Goal: Transaction & Acquisition: Obtain resource

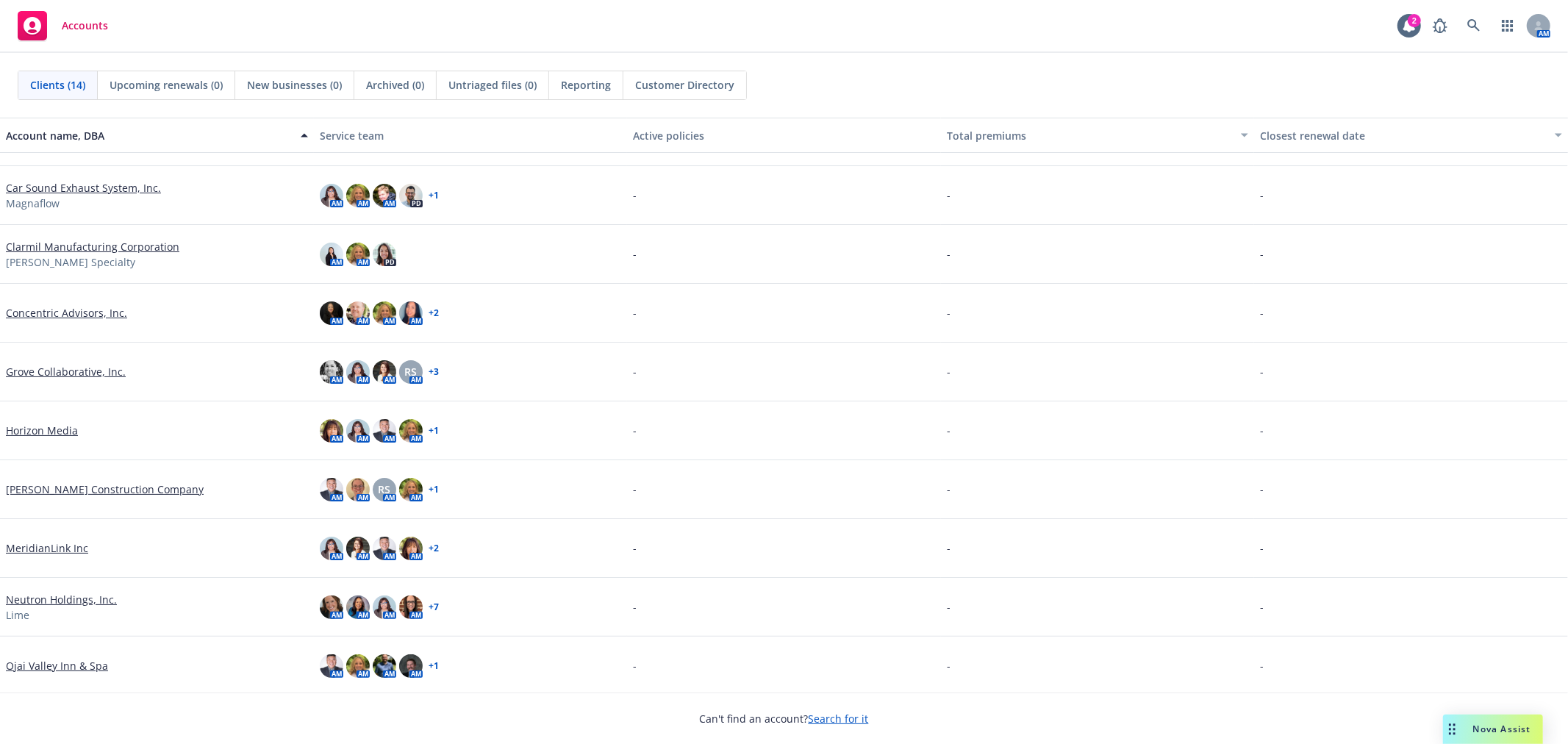
scroll to position [245, 0]
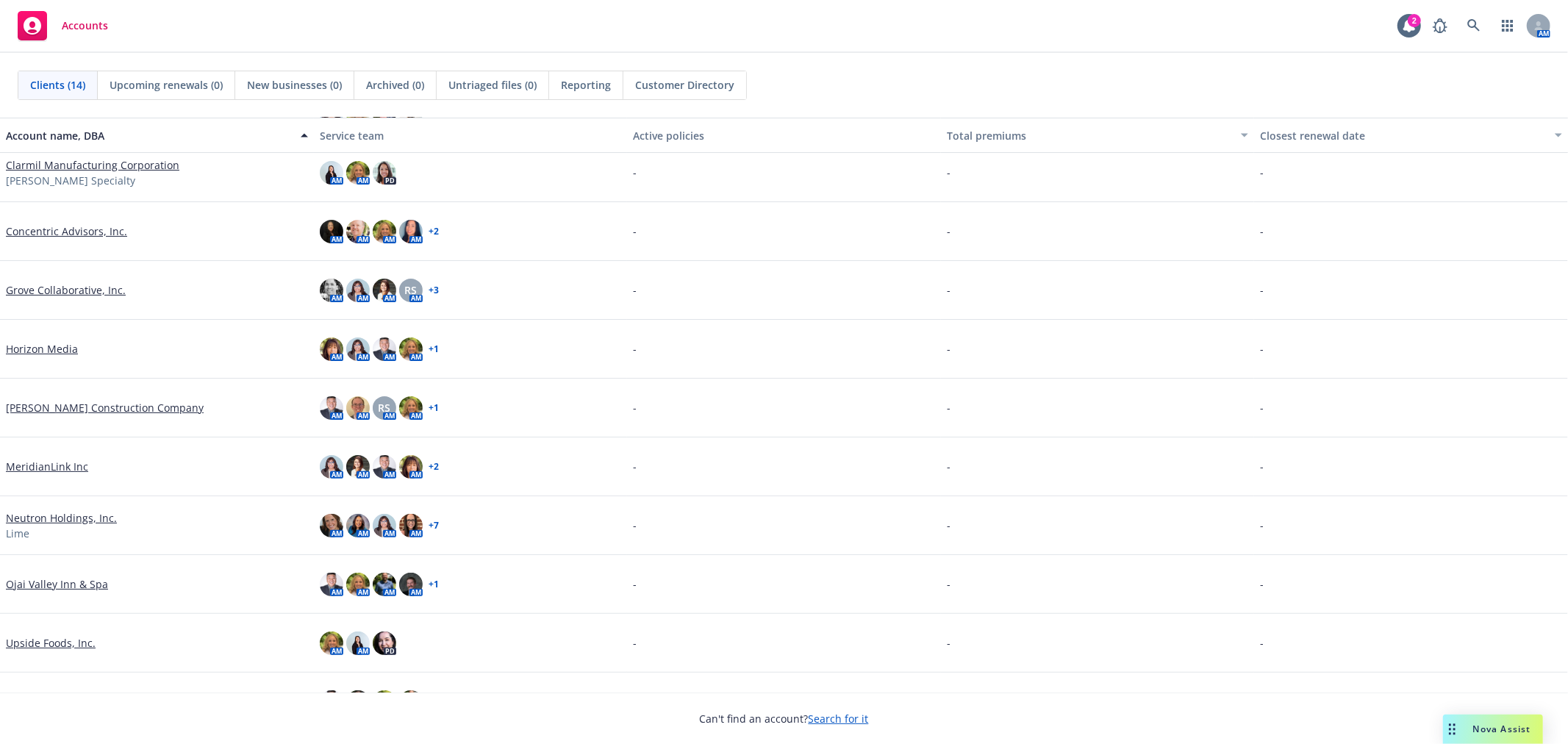
click at [79, 515] on link "Neutron Holdings, Inc." at bounding box center [61, 518] width 111 height 16
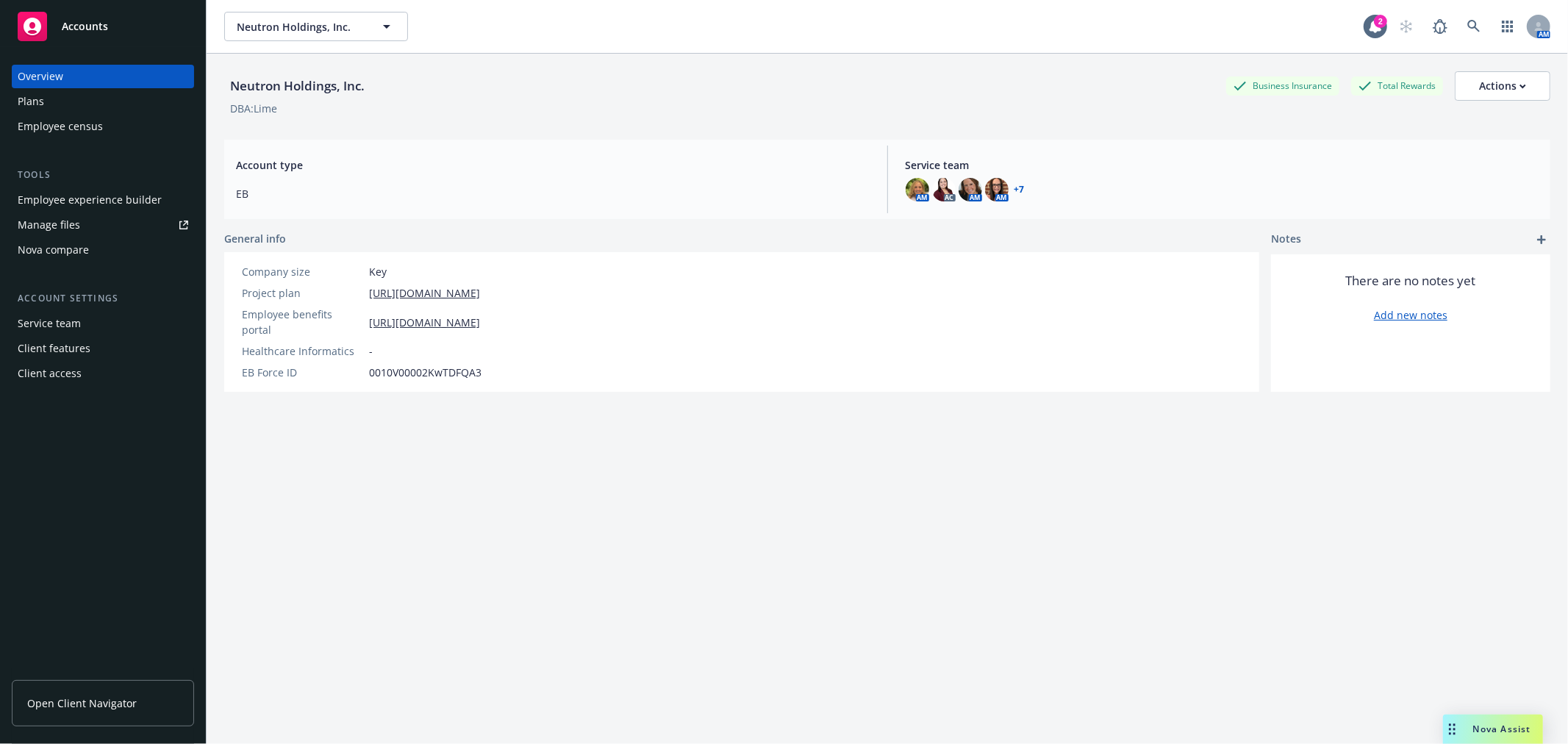
click at [79, 97] on div "Plans" at bounding box center [103, 101] width 171 height 23
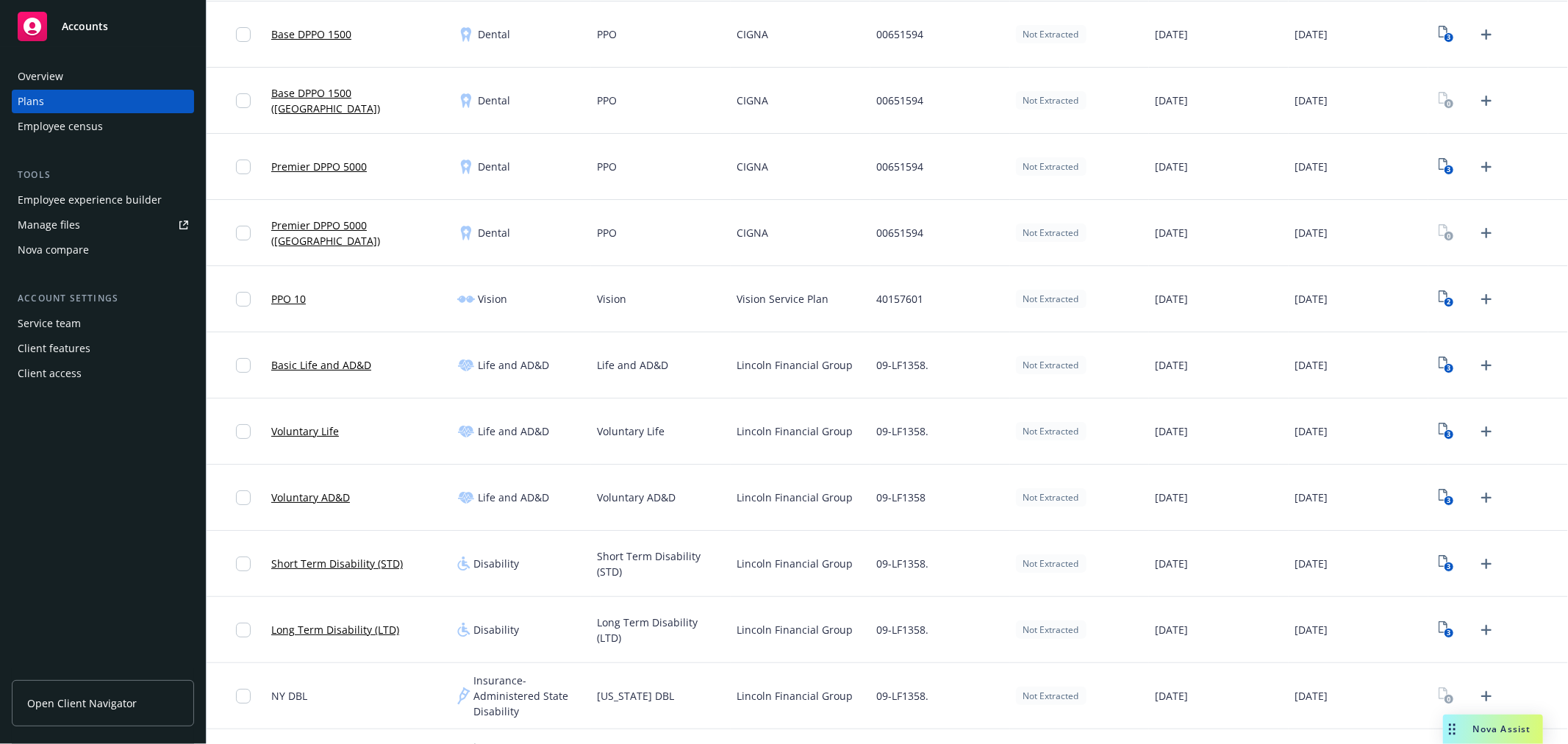
scroll to position [653, 0]
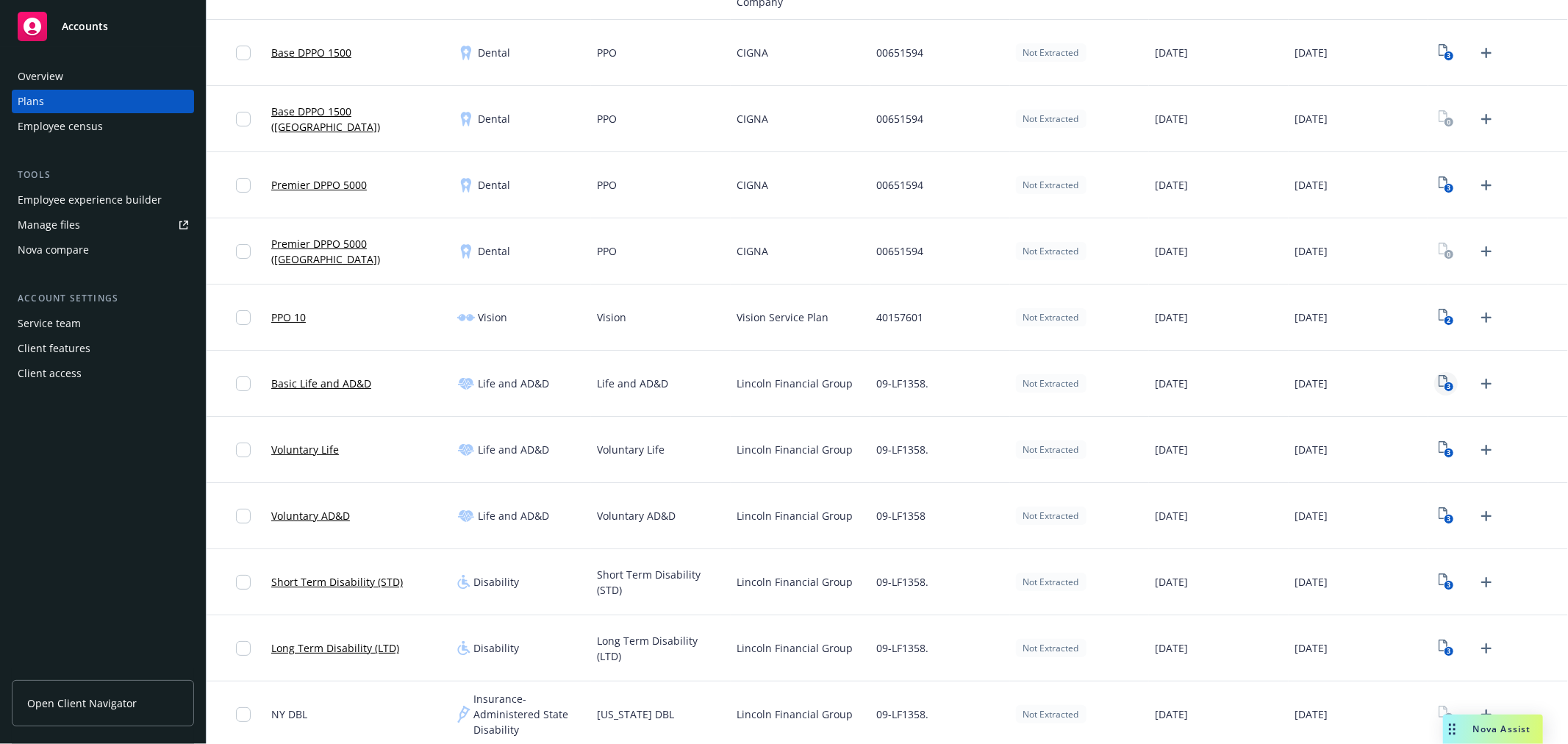
click at [1439, 378] on icon "3" at bounding box center [1446, 383] width 16 height 17
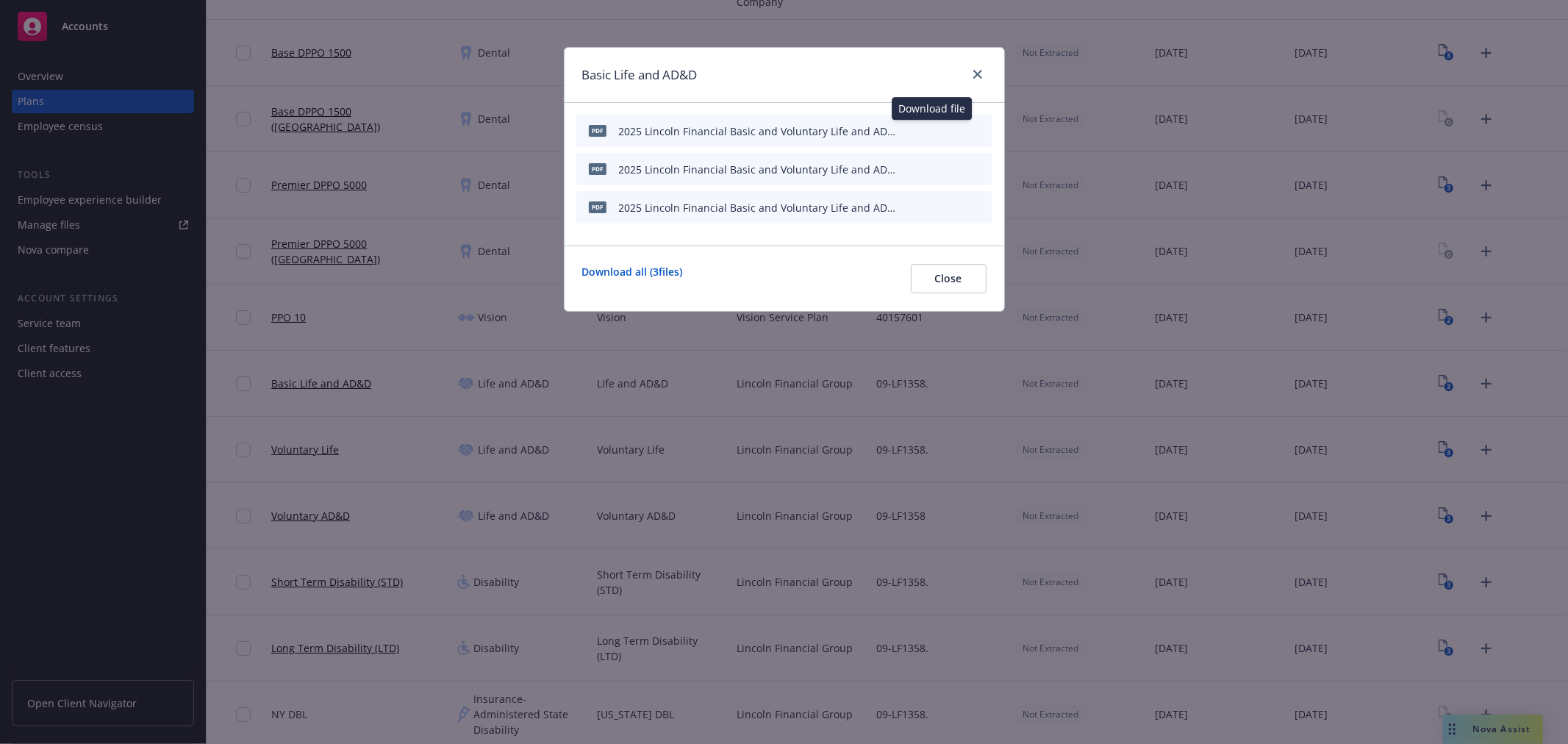
click at [934, 126] on icon "download file" at bounding box center [930, 130] width 12 height 12
click at [929, 162] on icon "download file" at bounding box center [930, 168] width 12 height 12
click at [929, 205] on icon "download file" at bounding box center [929, 205] width 9 height 9
click at [973, 71] on icon "close" at bounding box center [978, 74] width 9 height 9
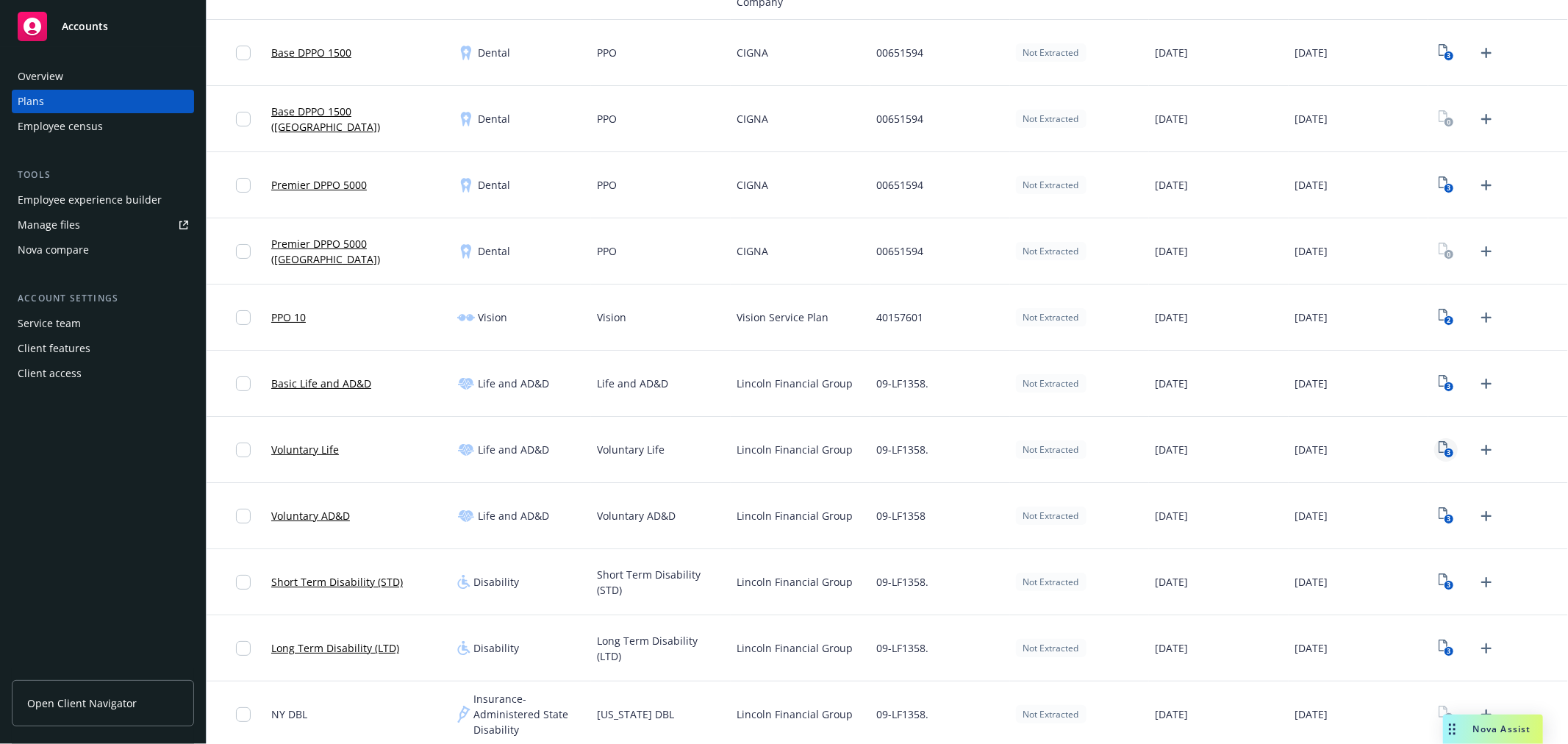
click at [1446, 453] on text "3" at bounding box center [1448, 453] width 3 height 9
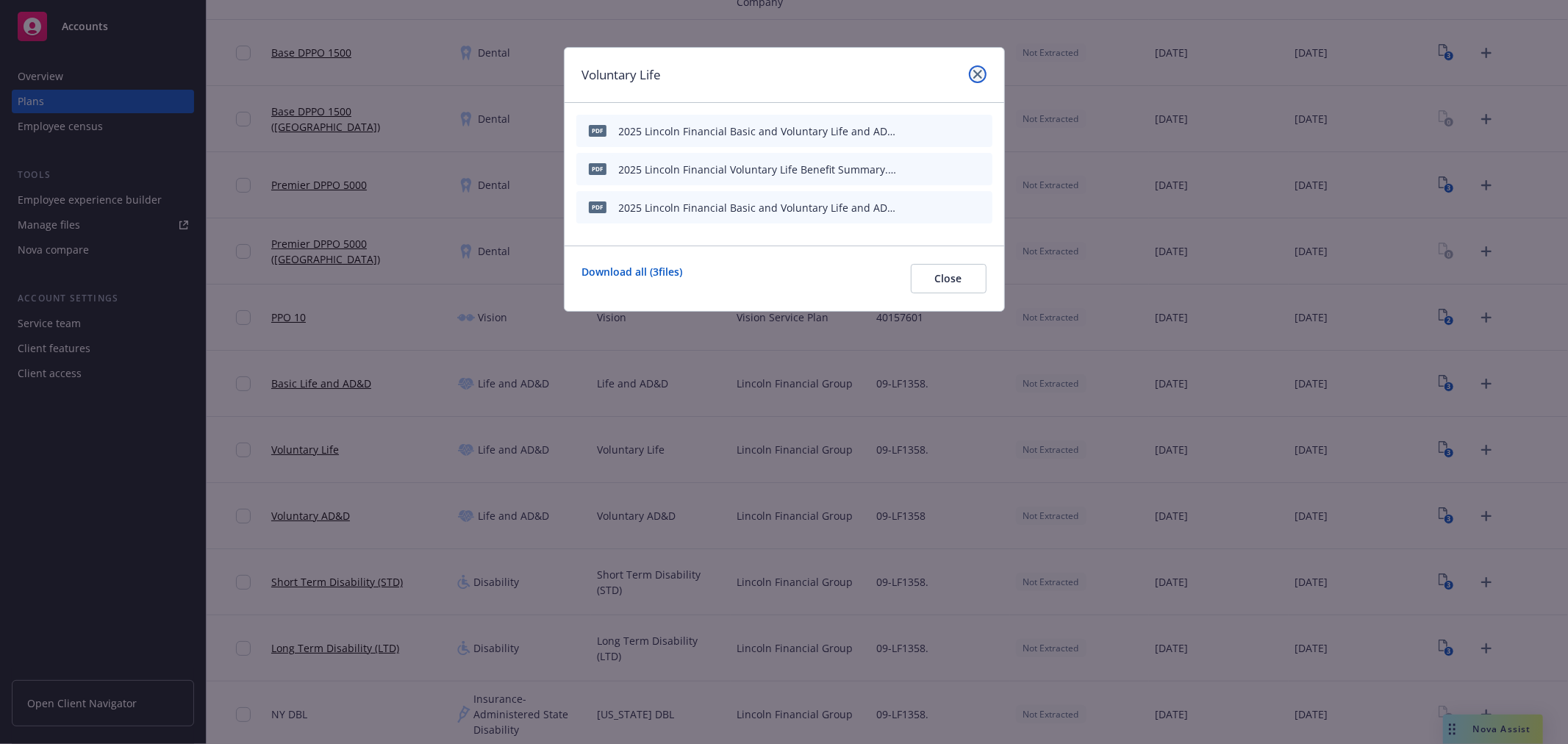
click at [975, 72] on icon "close" at bounding box center [978, 74] width 9 height 9
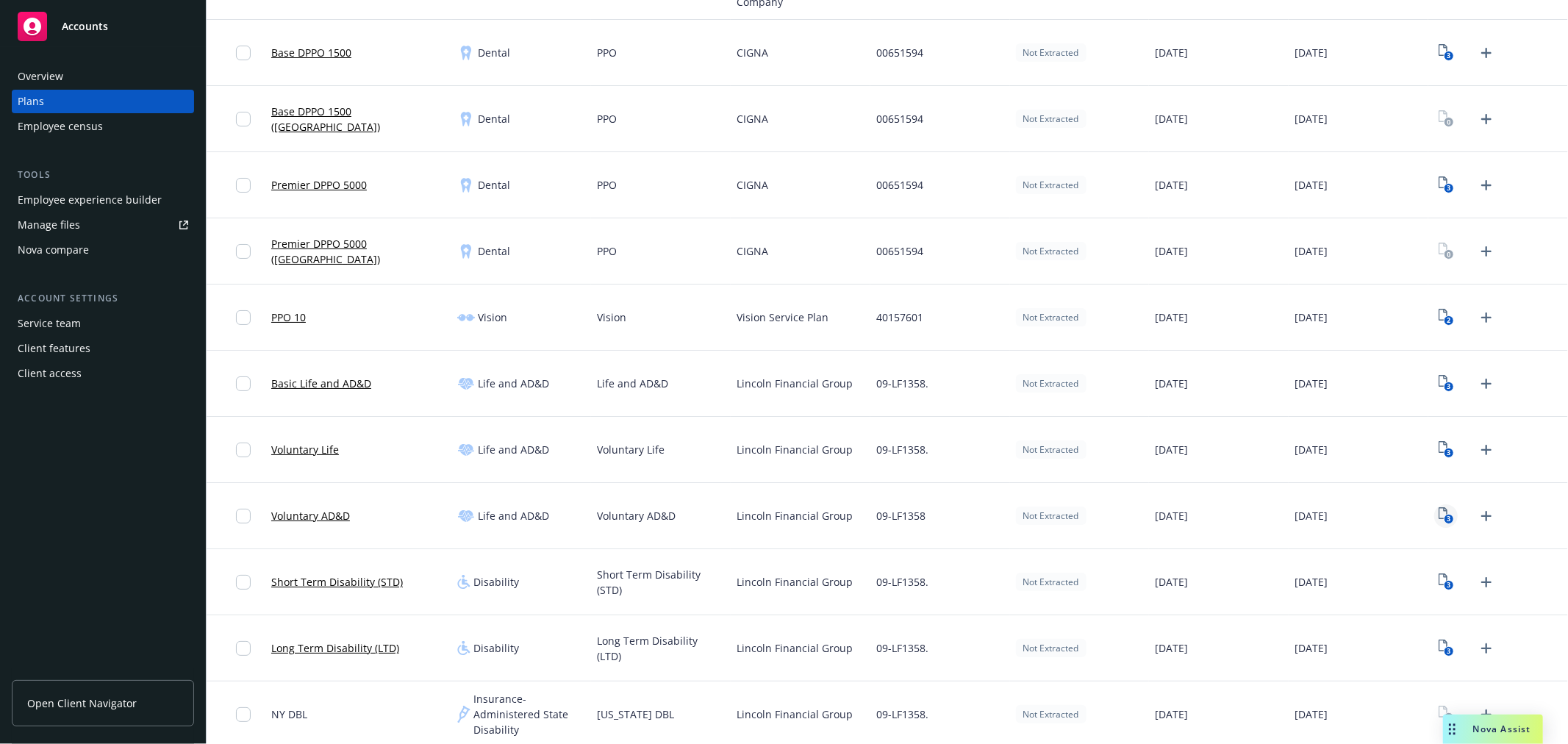
click at [1446, 520] on text "3" at bounding box center [1448, 519] width 3 height 9
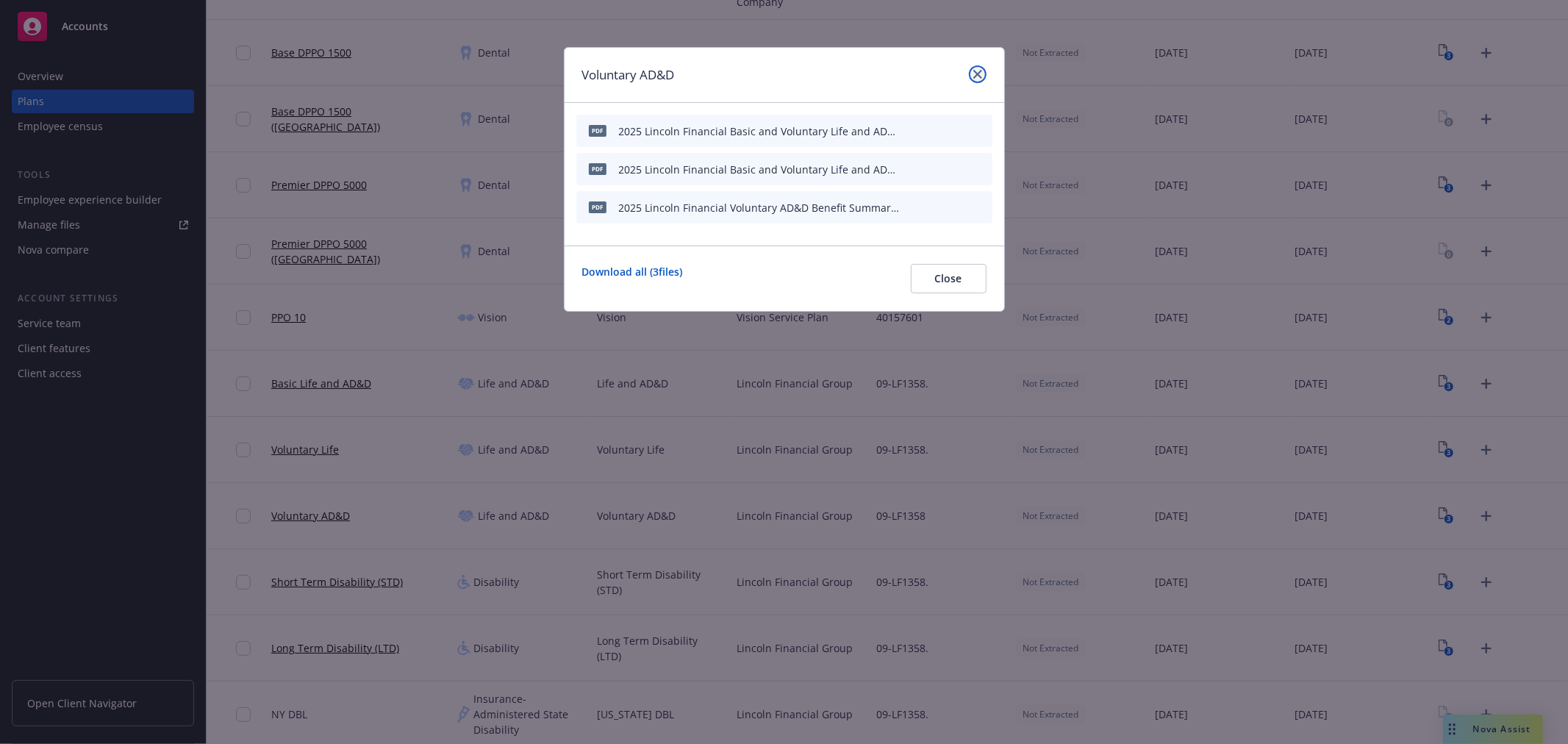
click at [979, 71] on icon "close" at bounding box center [978, 74] width 9 height 9
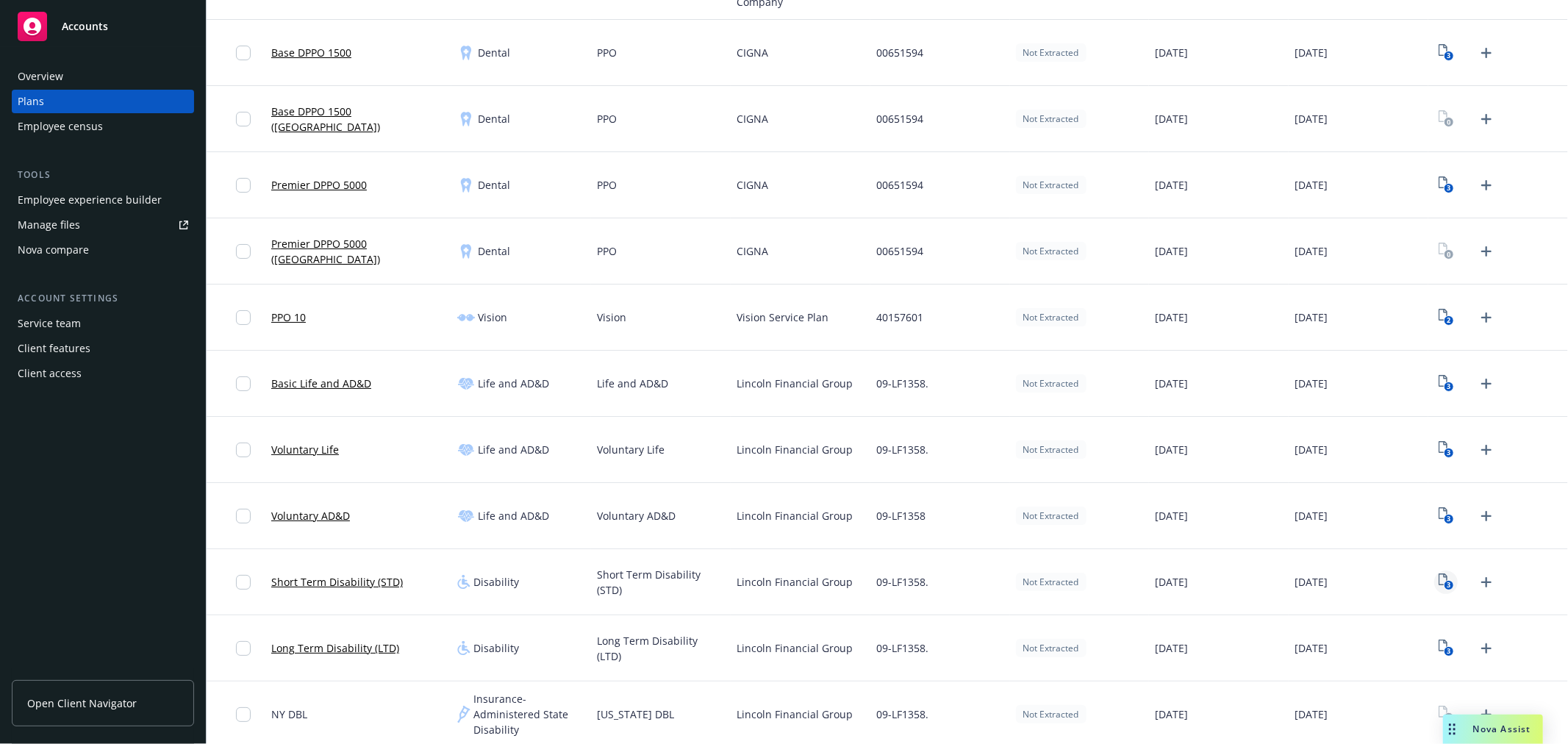
click at [1444, 583] on rect "View Plan Documents" at bounding box center [1448, 585] width 9 height 9
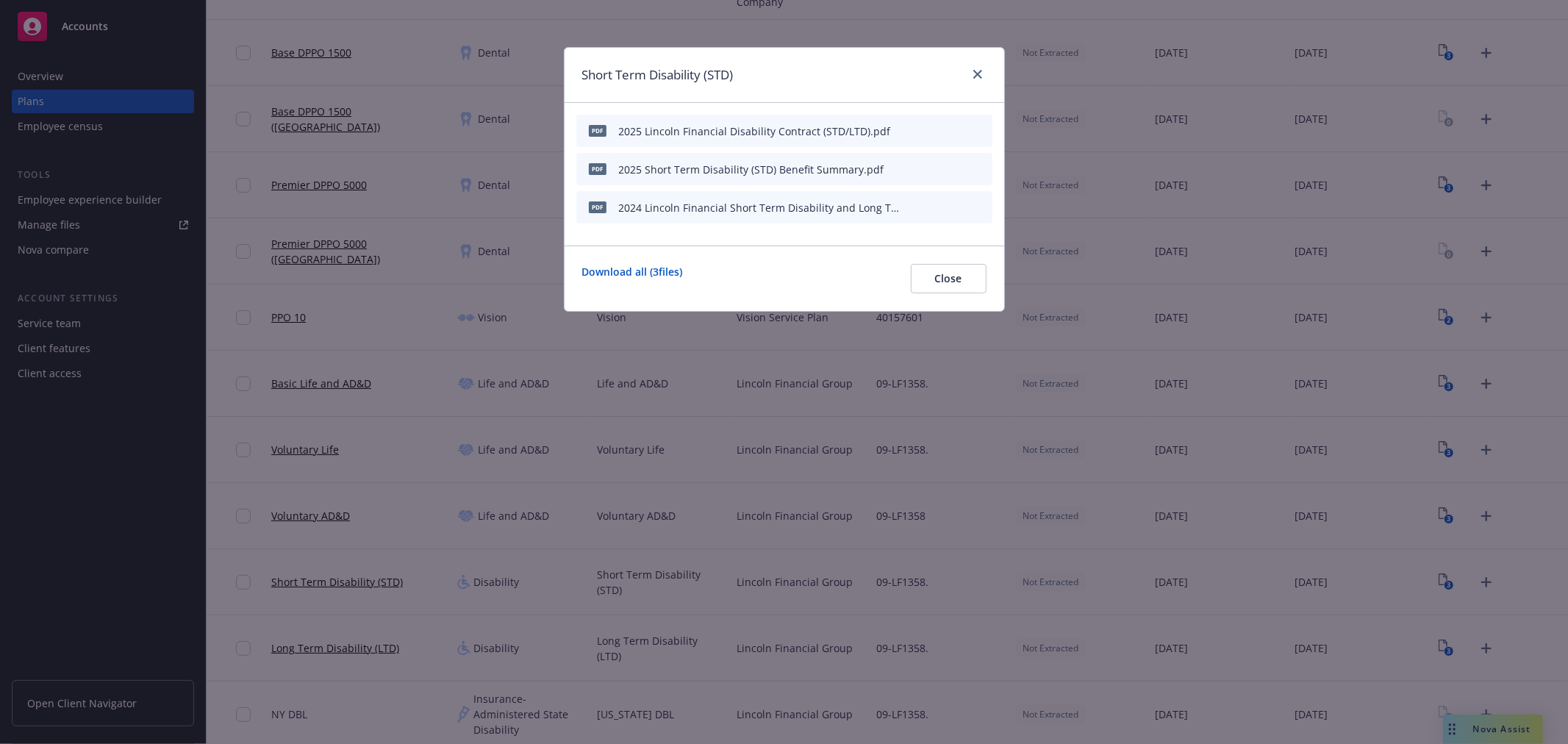
click at [908, 128] on icon "button" at bounding box center [909, 130] width 9 height 9
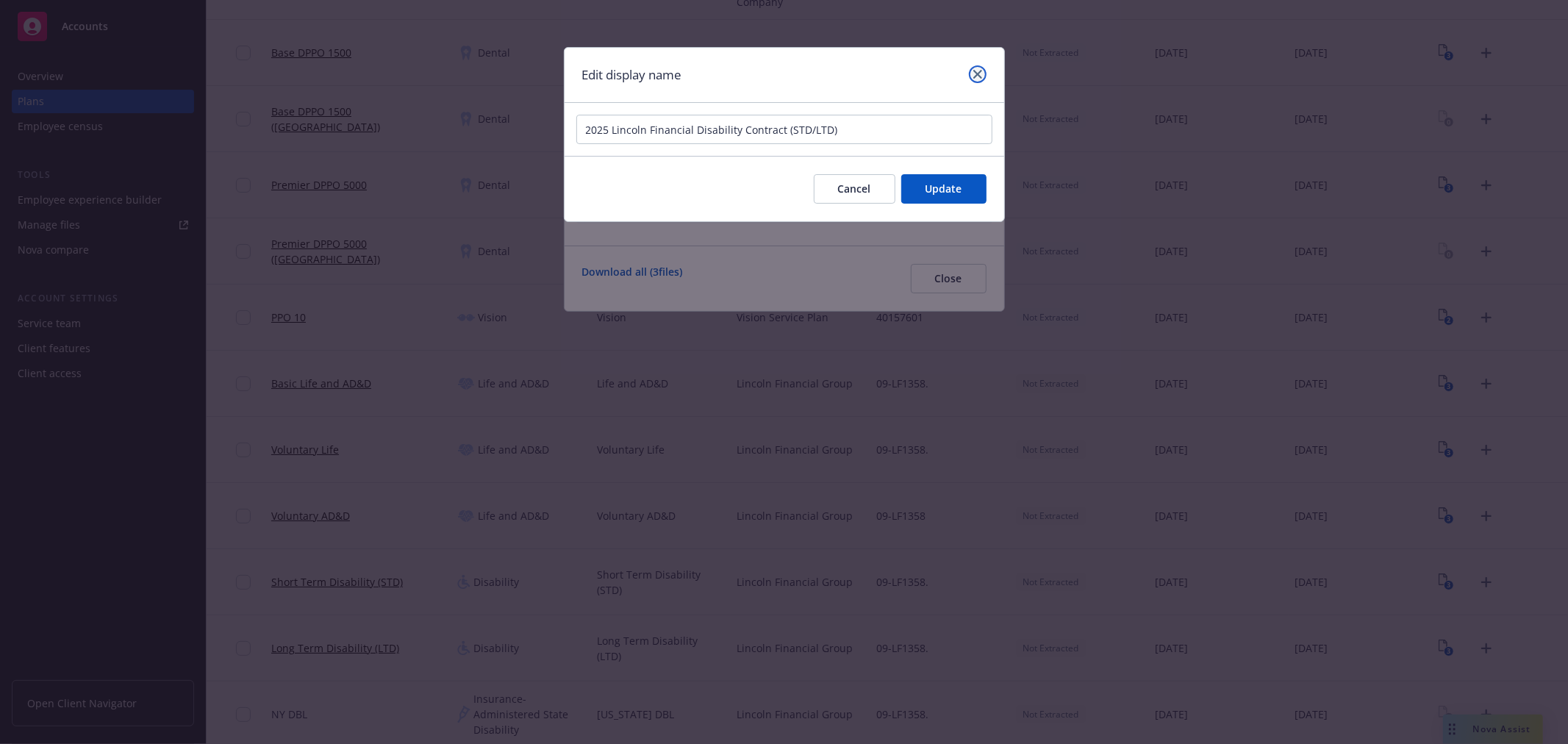
click at [981, 66] on link "close" at bounding box center [977, 74] width 17 height 17
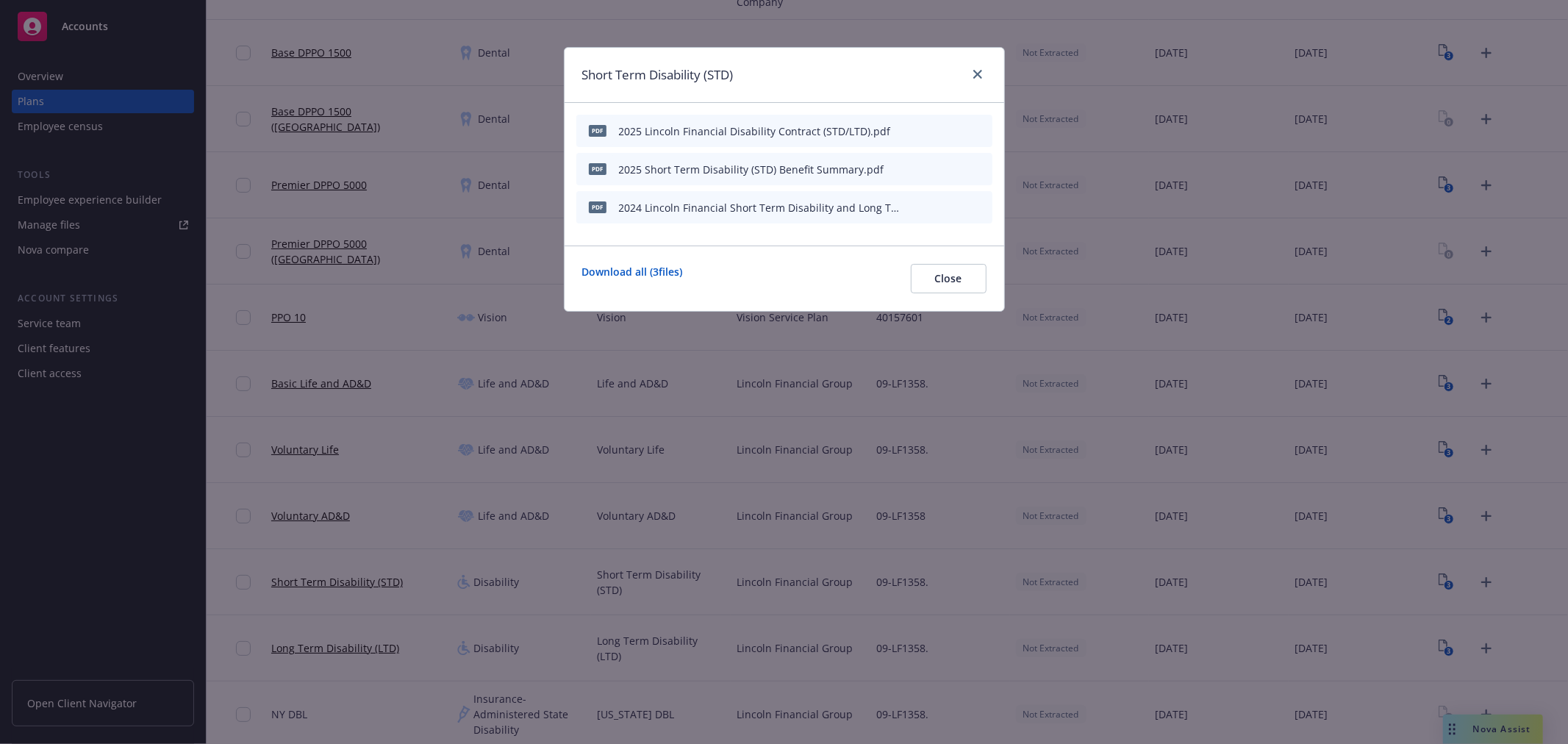
click at [934, 167] on icon "download file" at bounding box center [929, 167] width 9 height 9
click at [911, 203] on icon "button" at bounding box center [911, 205] width 3 height 3
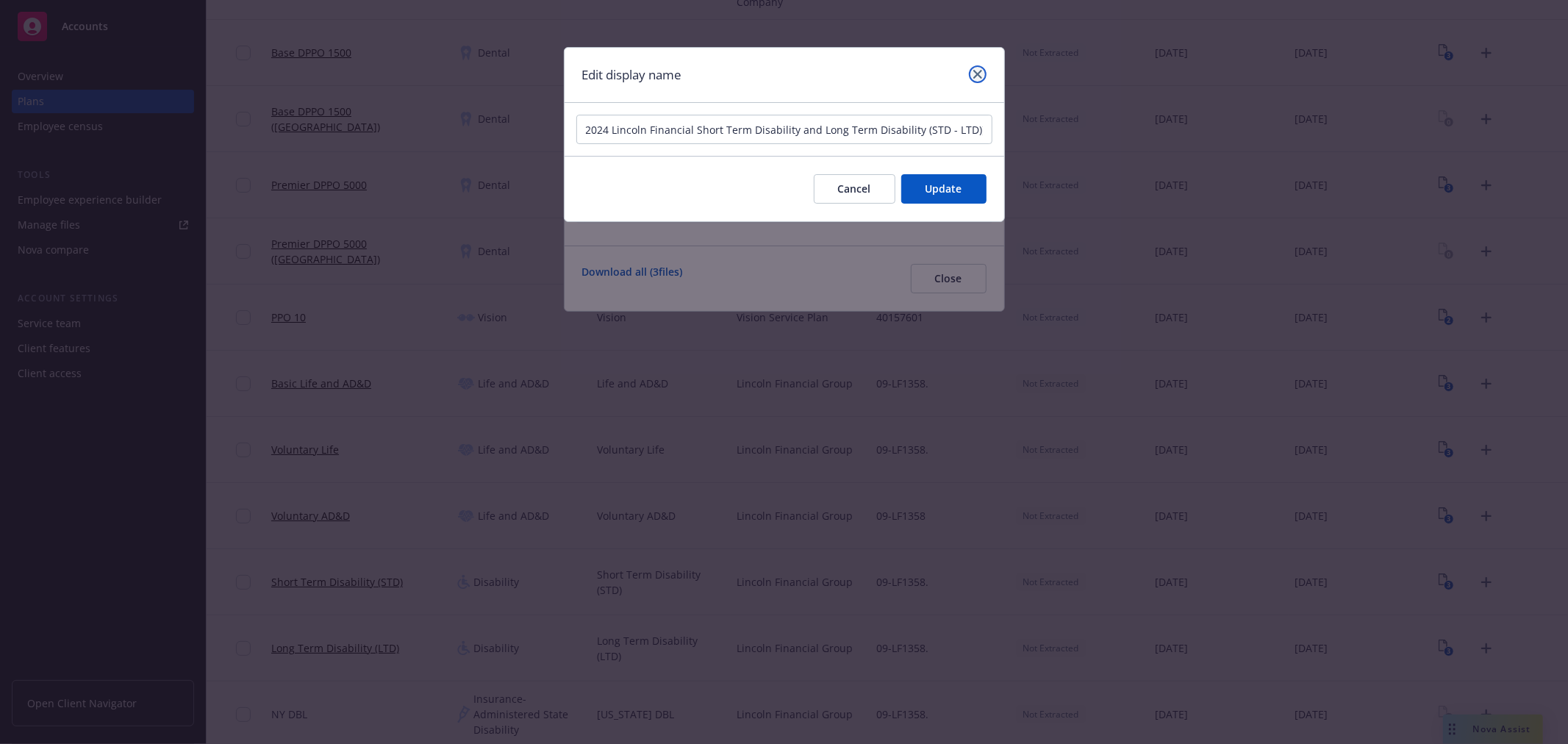
click at [973, 68] on link "close" at bounding box center [977, 74] width 17 height 17
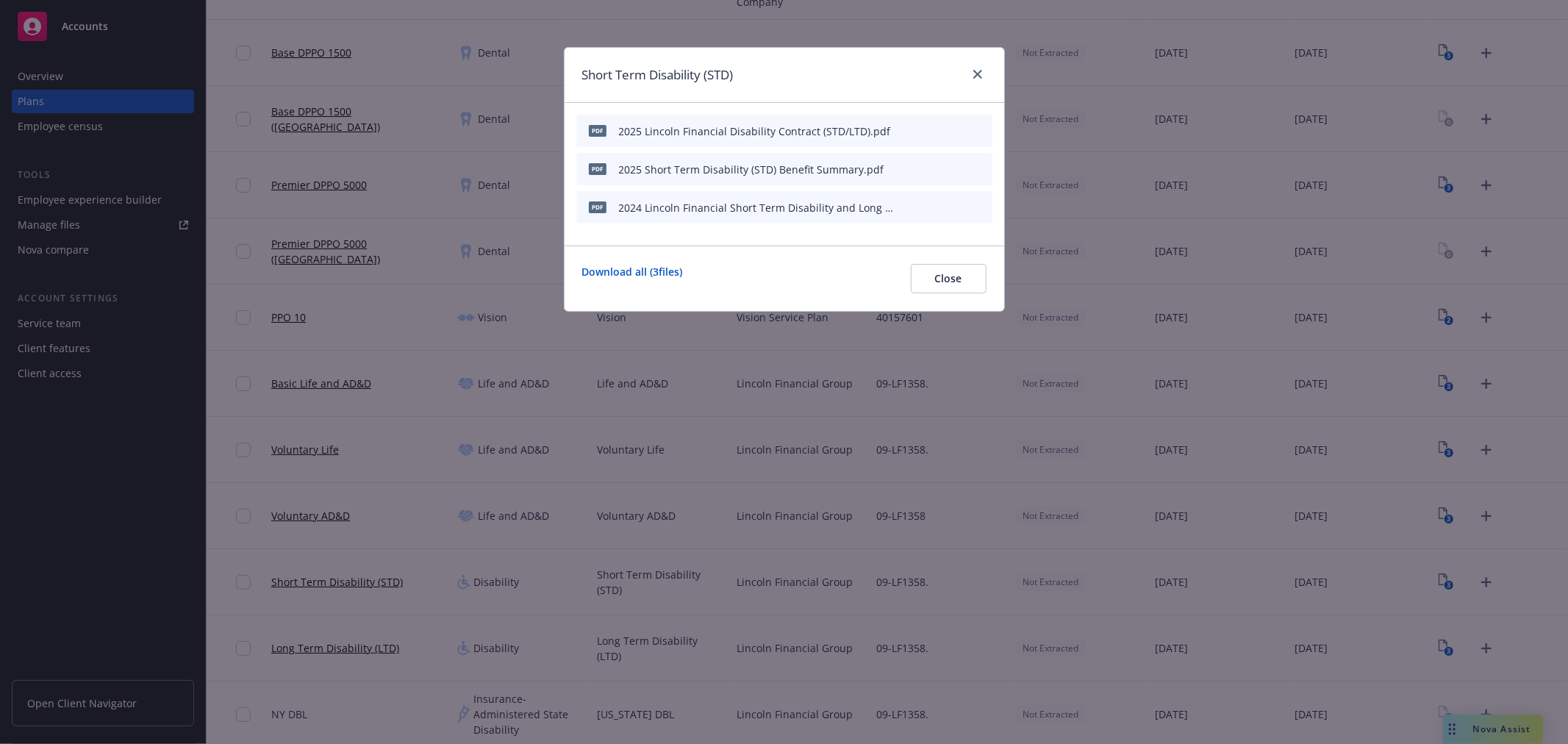
click at [932, 209] on icon "download file" at bounding box center [930, 207] width 12 height 12
click at [974, 70] on icon "close" at bounding box center [978, 74] width 9 height 9
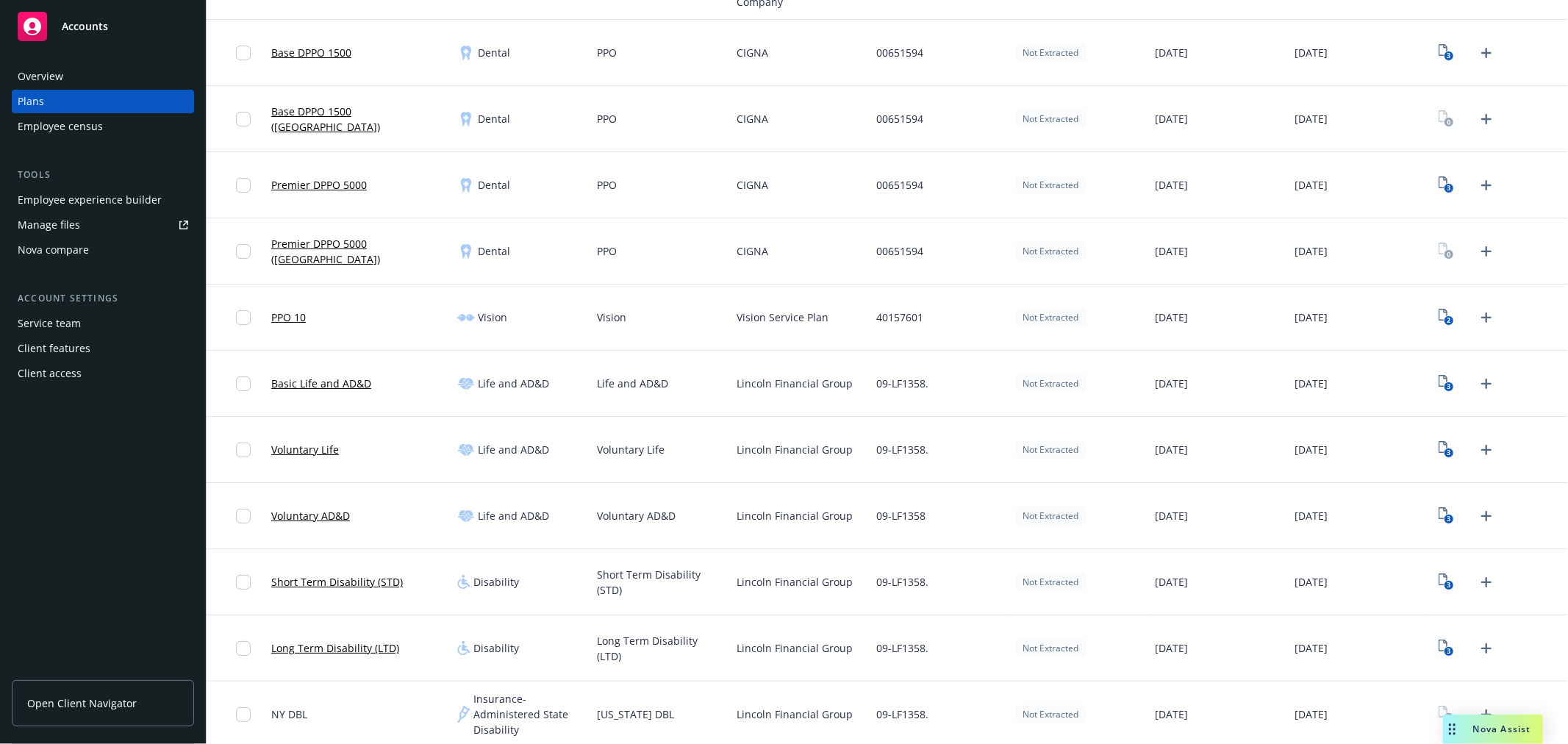
click at [1446, 648] on div "3" at bounding box center [1466, 648] width 64 height 23
click at [1444, 649] on rect "View Plan Documents" at bounding box center [1448, 651] width 9 height 9
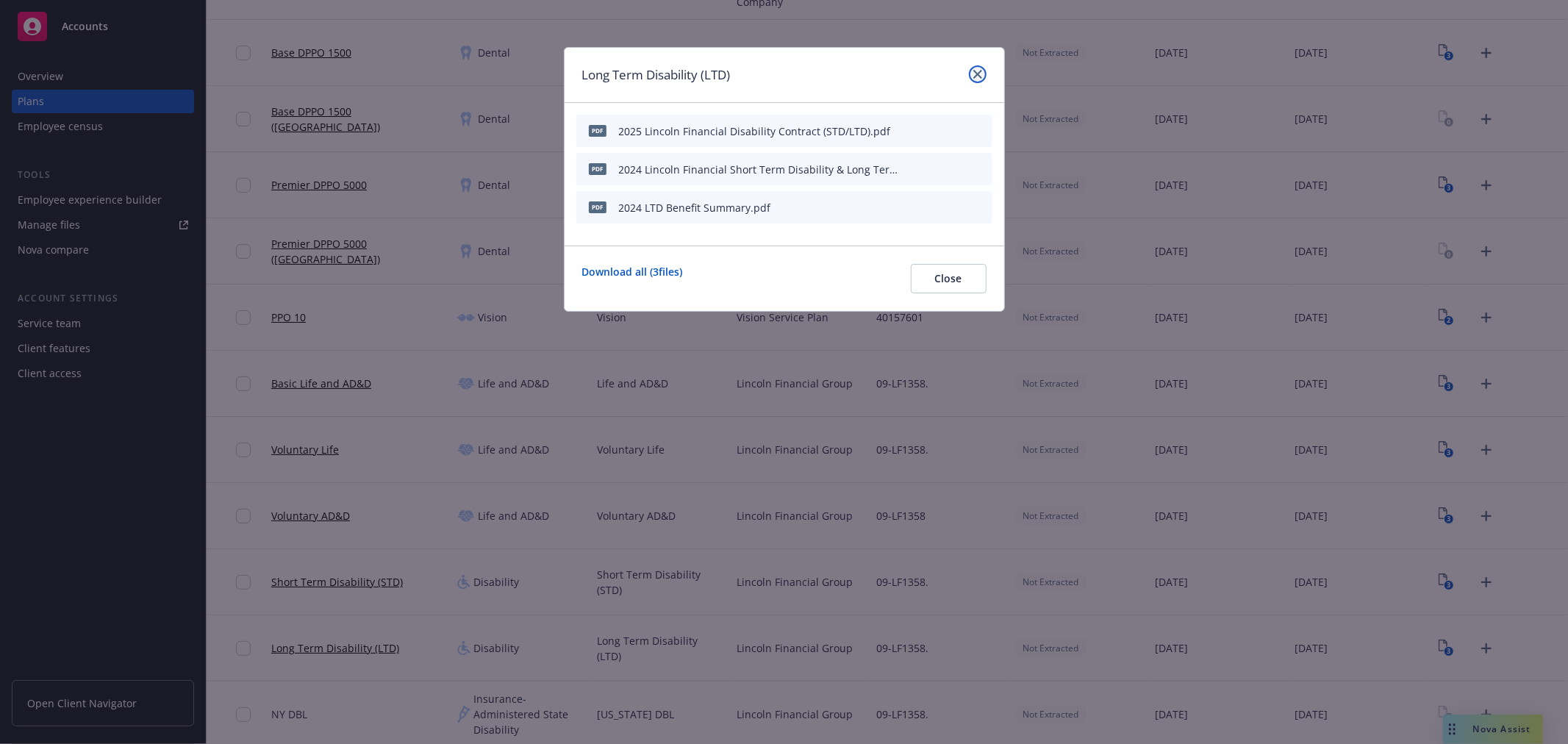
click at [973, 77] on icon "close" at bounding box center [978, 74] width 9 height 9
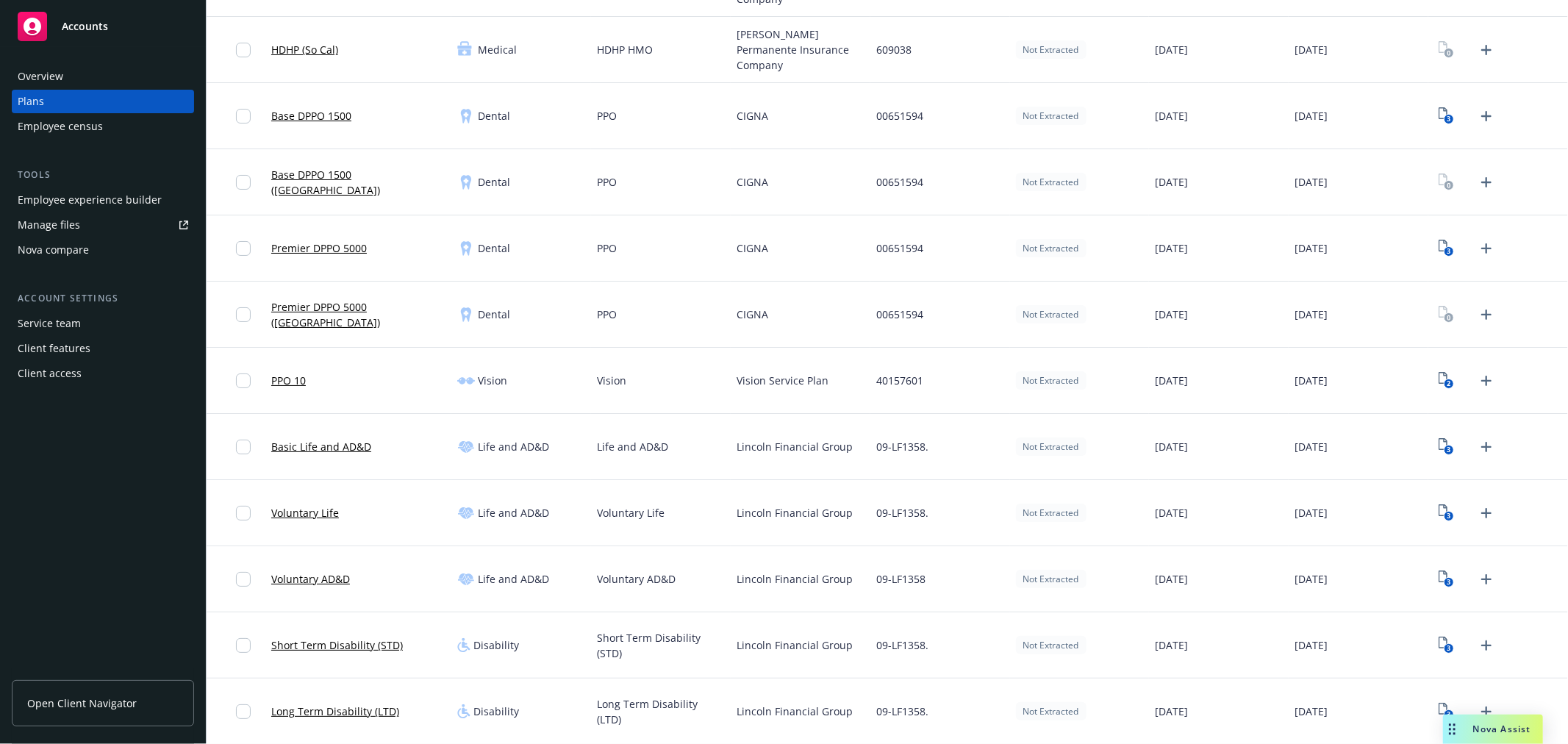
scroll to position [489, 0]
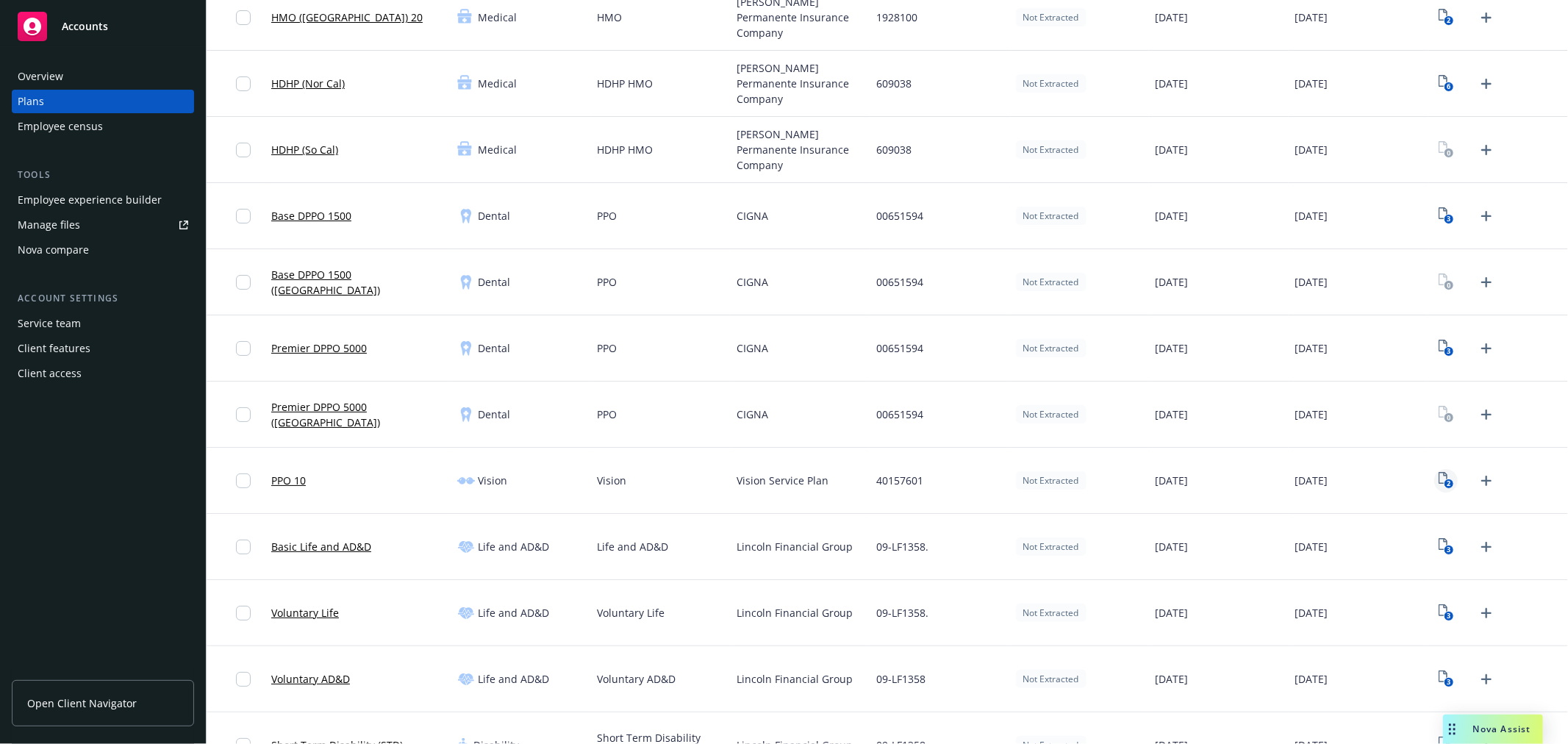
click at [1439, 479] on icon "2" at bounding box center [1446, 481] width 16 height 17
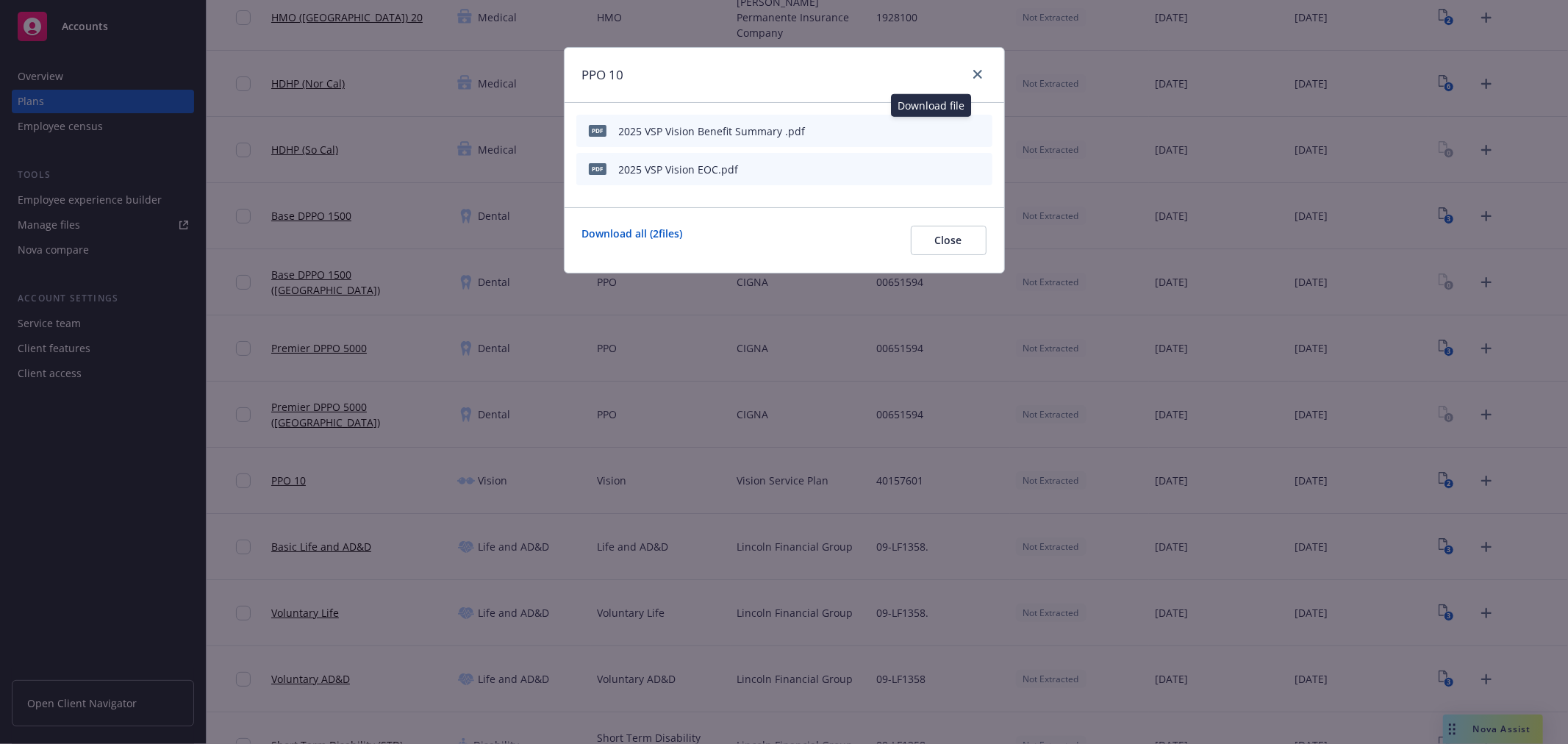
click at [930, 134] on icon "download file" at bounding box center [930, 134] width 12 height 3
click at [934, 171] on icon "download file" at bounding box center [930, 168] width 12 height 12
click at [973, 72] on icon "close" at bounding box center [978, 74] width 9 height 9
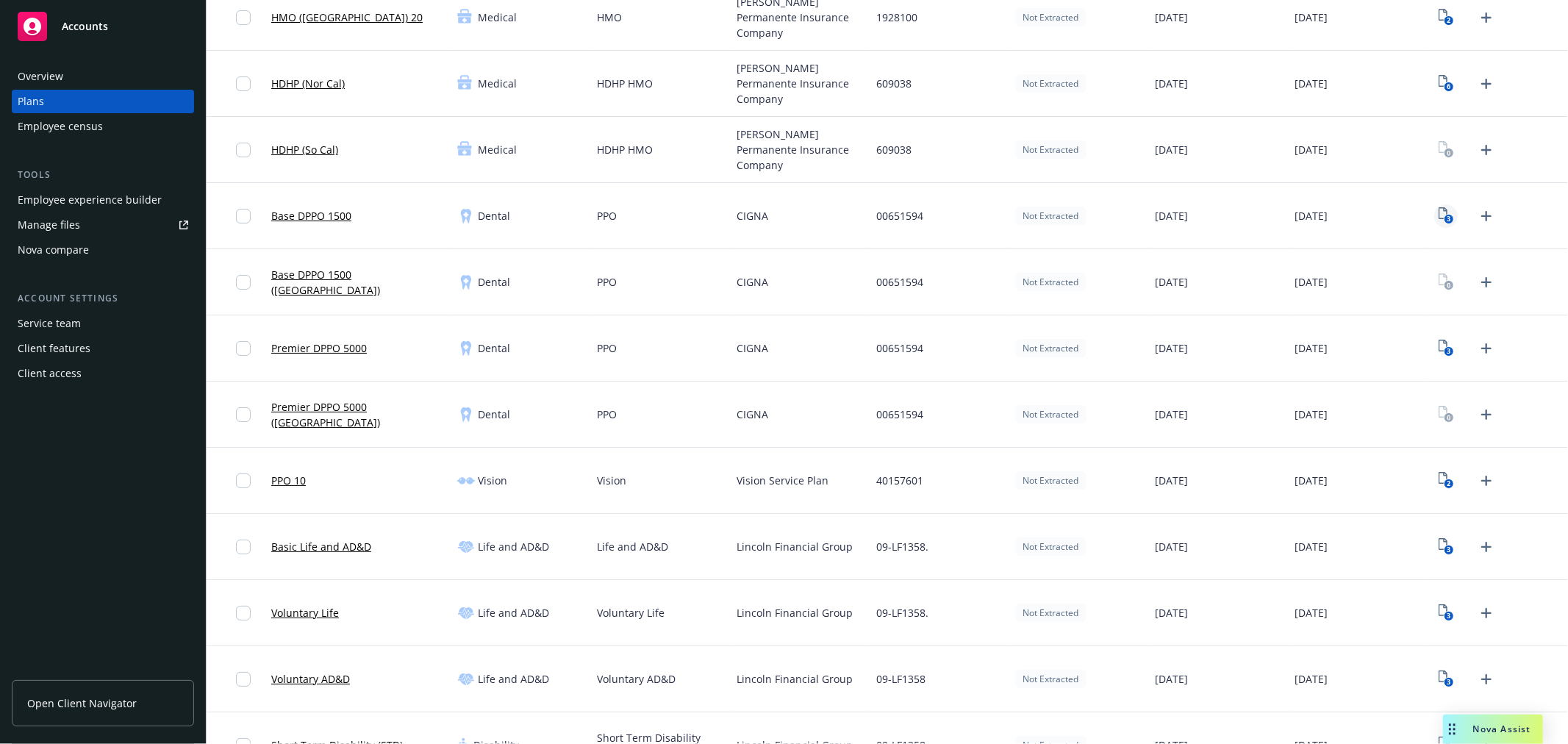
click at [1446, 216] on text "3" at bounding box center [1448, 219] width 3 height 9
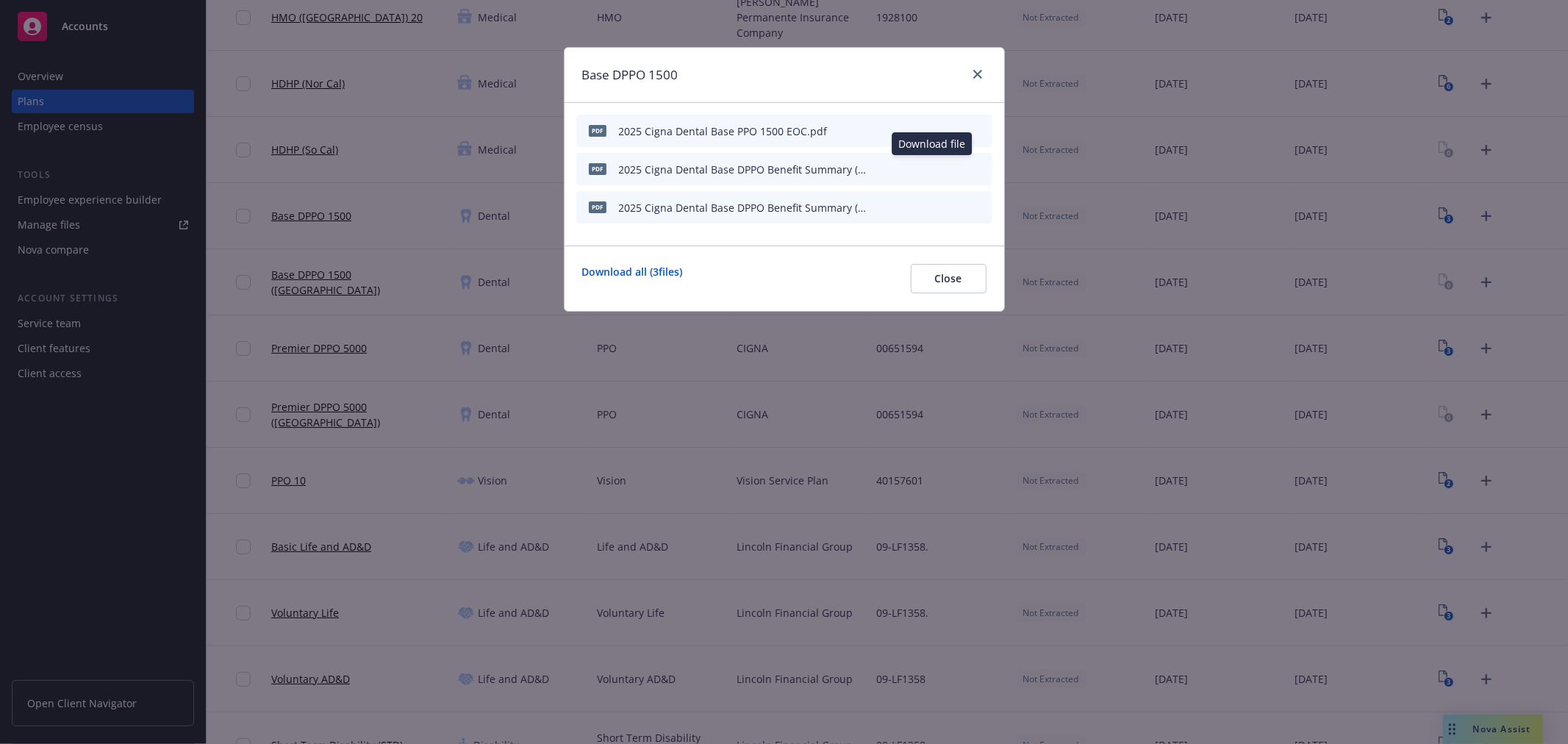
click at [932, 166] on icon "download file" at bounding box center [930, 168] width 12 height 12
click at [929, 205] on icon "download file" at bounding box center [929, 205] width 9 height 9
click at [973, 77] on icon "close" at bounding box center [978, 74] width 9 height 9
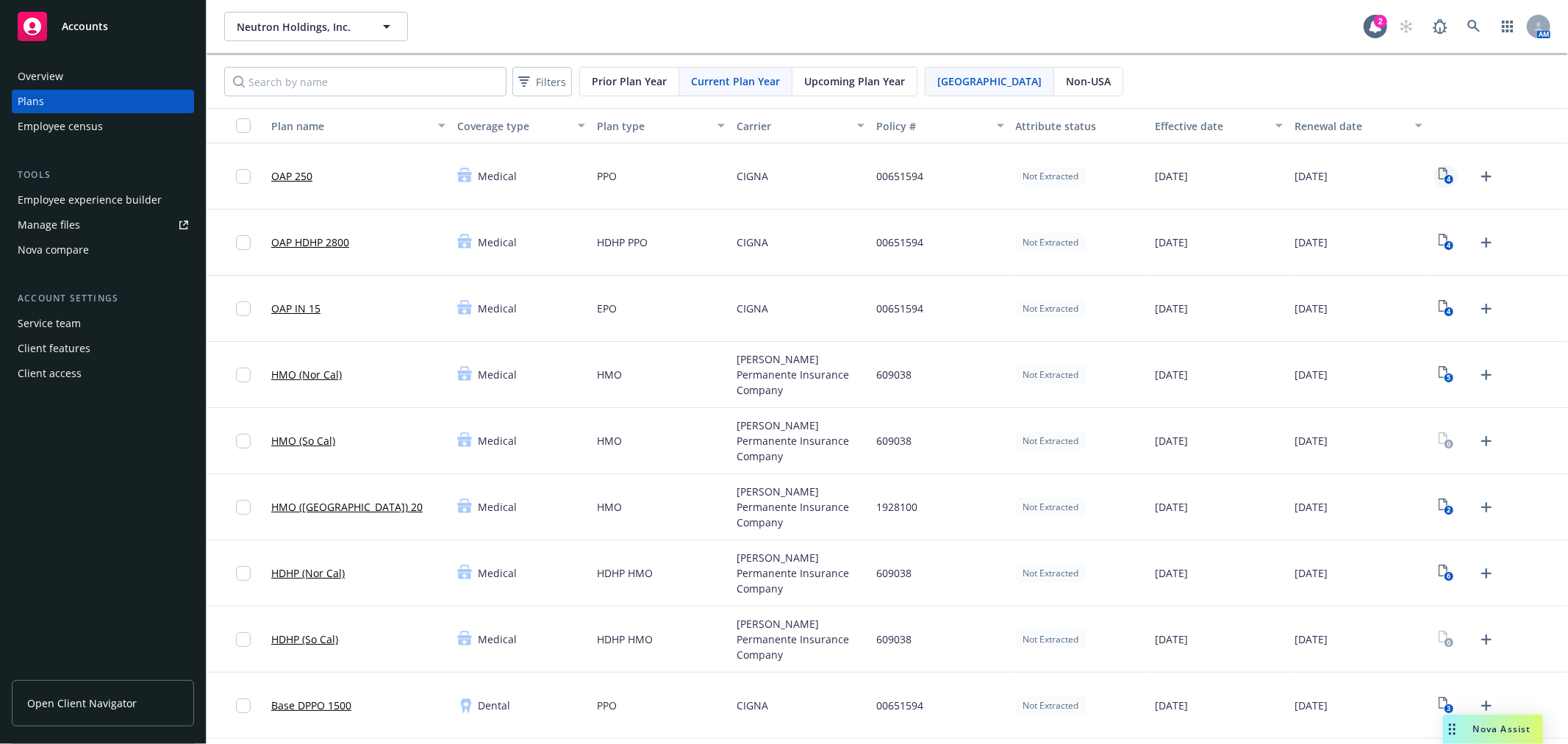
click at [1439, 173] on icon "4" at bounding box center [1446, 176] width 16 height 17
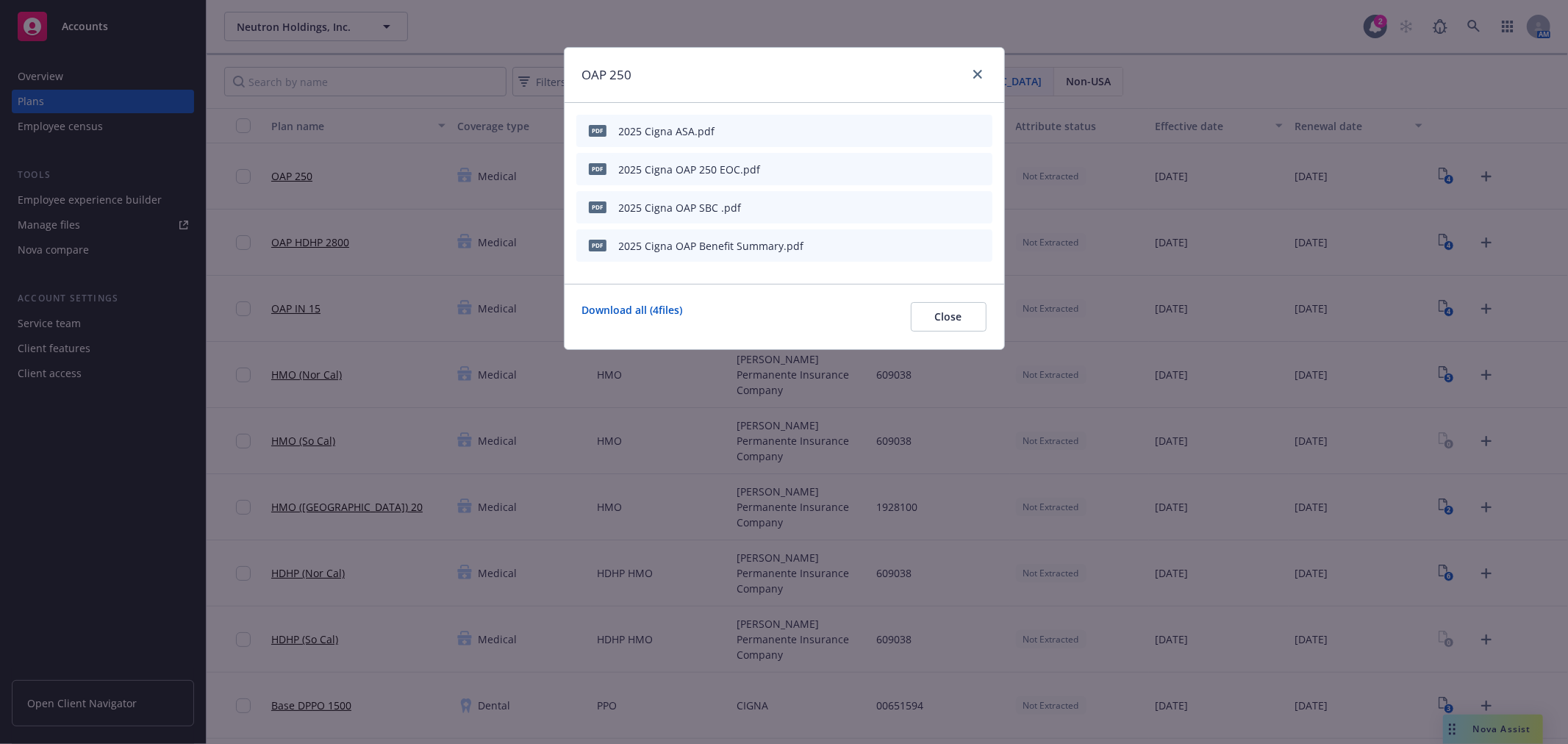
click at [930, 202] on icon "download file" at bounding box center [929, 205] width 9 height 9
click at [929, 243] on icon "download file" at bounding box center [929, 243] width 9 height 9
click at [973, 70] on icon "close" at bounding box center [978, 74] width 9 height 9
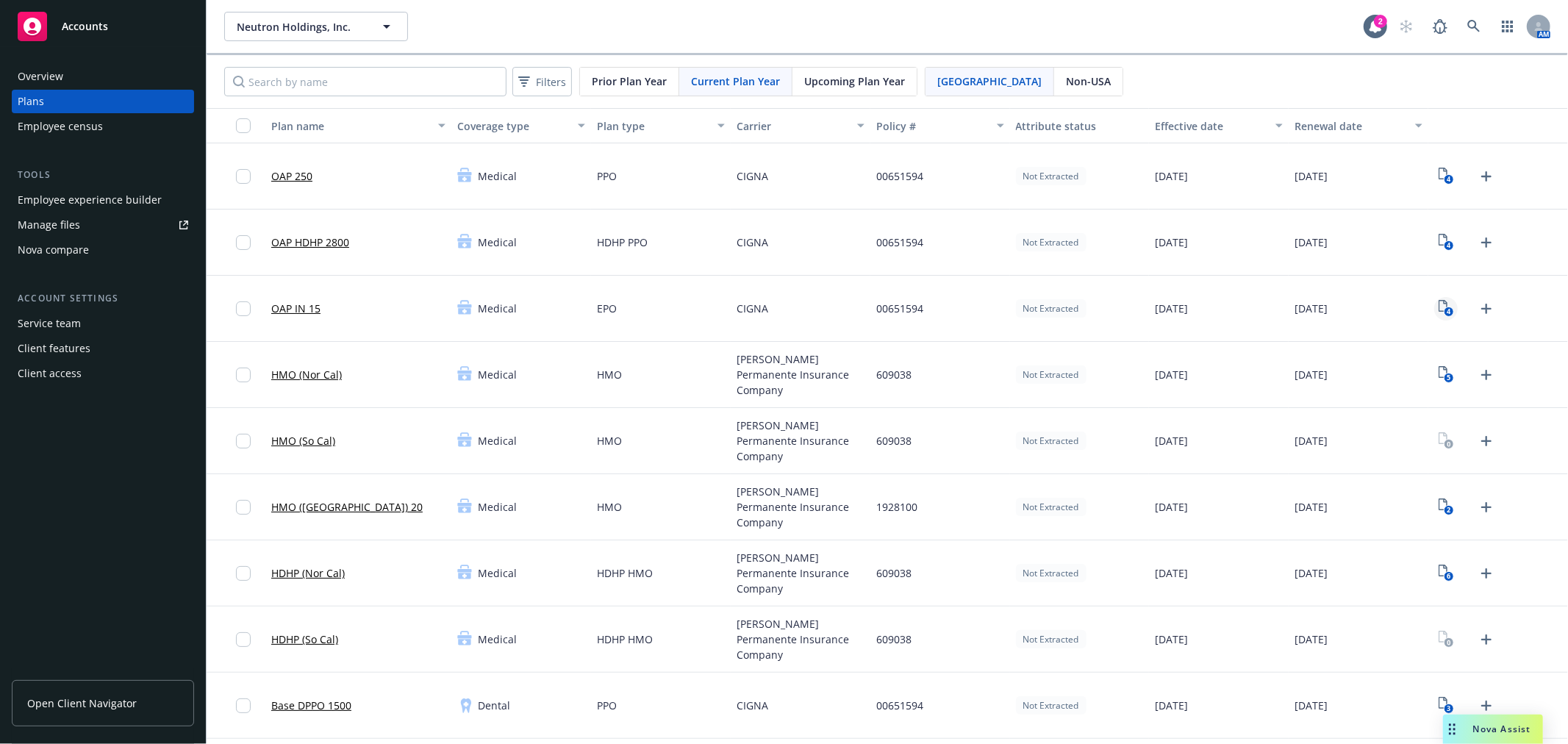
click at [1439, 299] on icon "4" at bounding box center [1446, 308] width 16 height 17
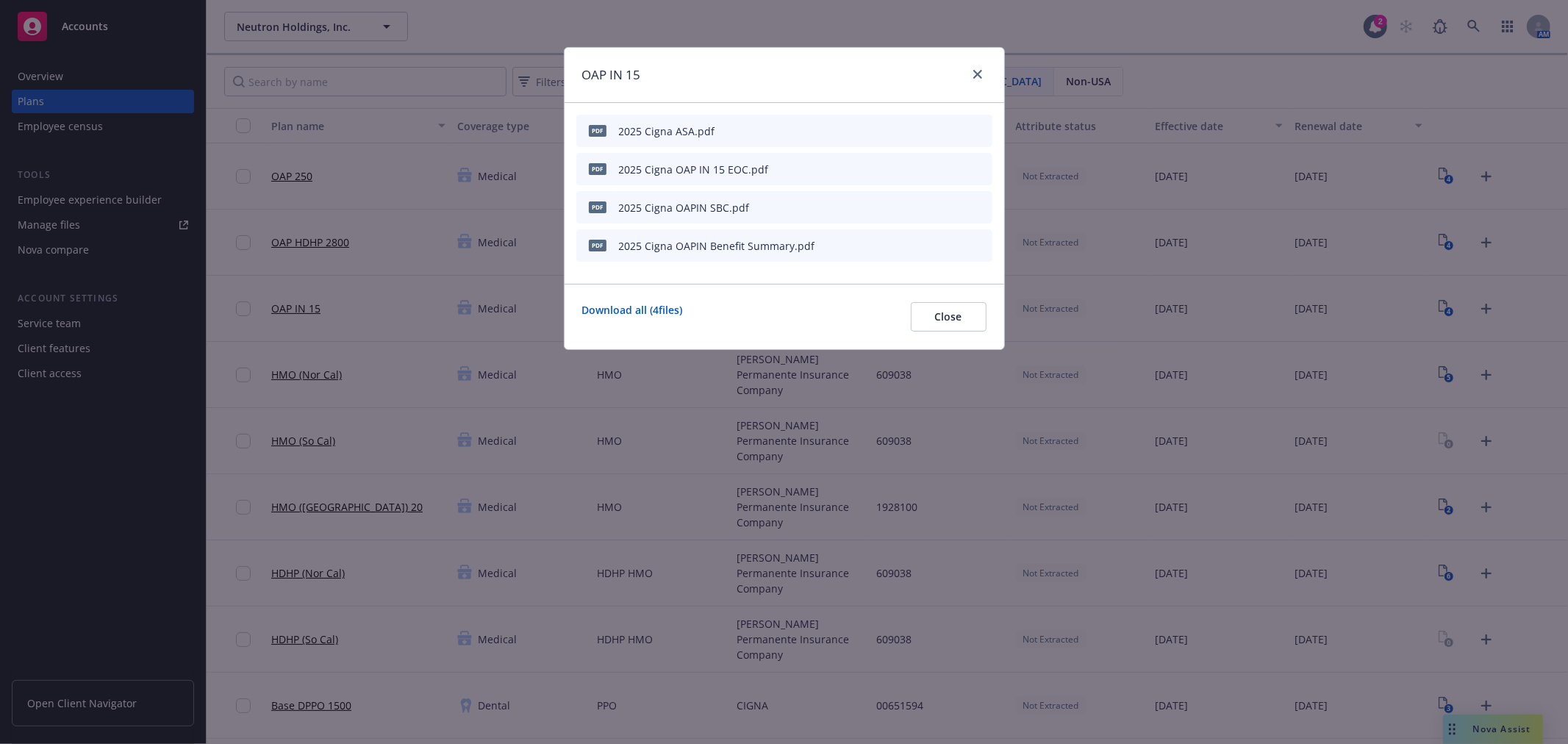
click at [934, 205] on icon "download file" at bounding box center [929, 205] width 9 height 9
click at [934, 246] on icon "download file" at bounding box center [930, 245] width 12 height 12
click at [976, 74] on icon "close" at bounding box center [978, 74] width 9 height 9
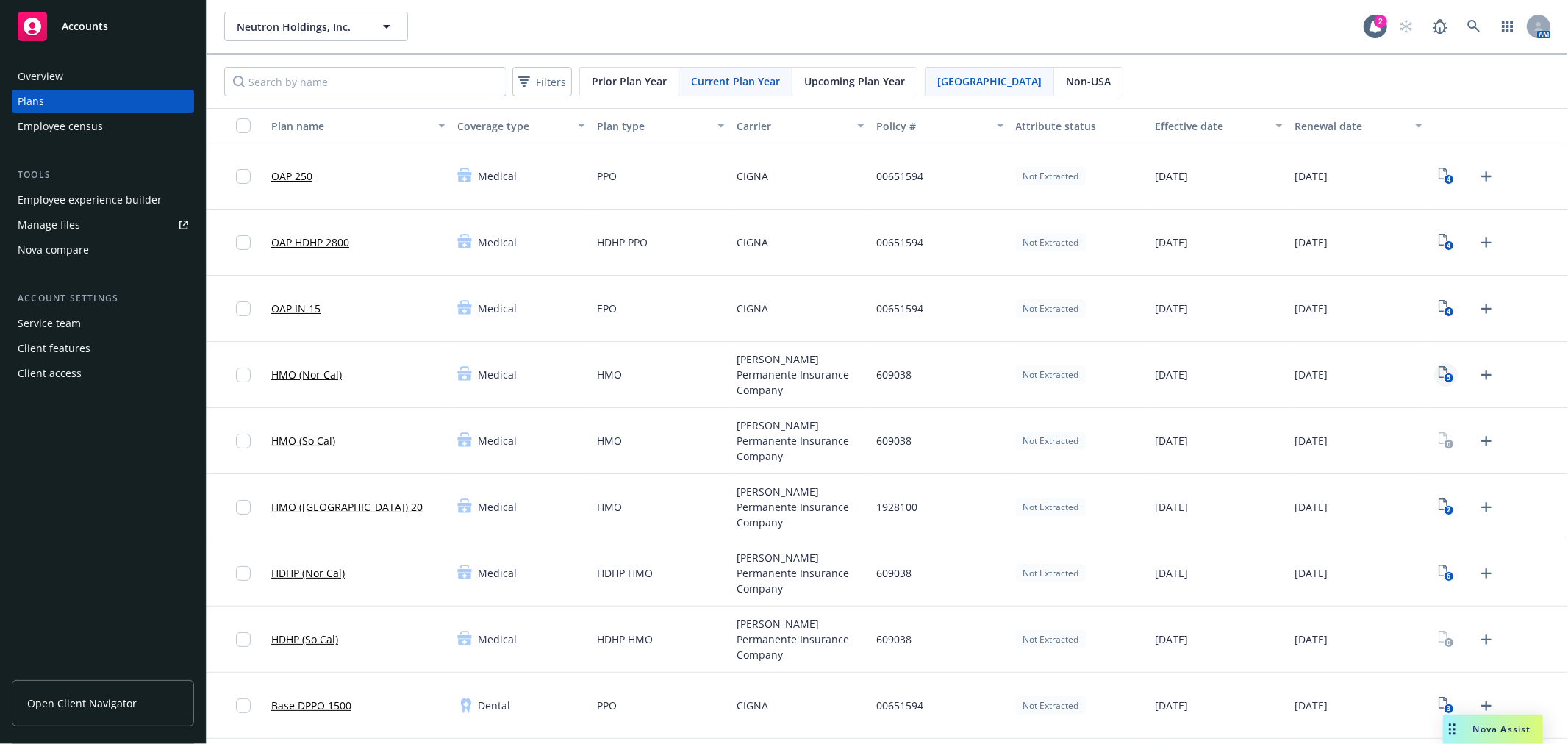
click at [1439, 379] on icon "5" at bounding box center [1446, 375] width 16 height 17
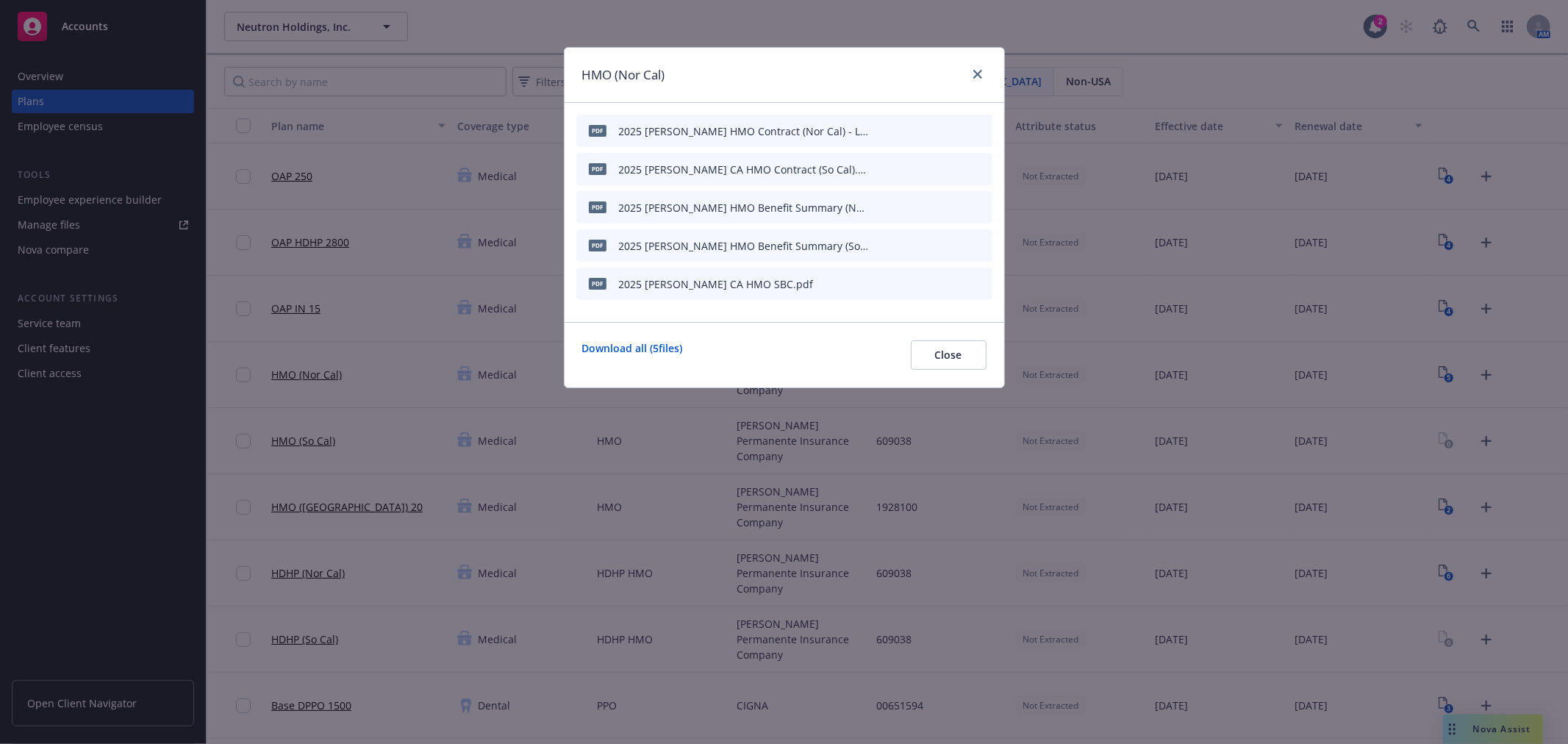
click at [932, 204] on icon "download file" at bounding box center [930, 207] width 12 height 12
click at [932, 246] on icon "download file" at bounding box center [930, 245] width 12 height 12
click at [929, 280] on icon "download file" at bounding box center [930, 283] width 12 height 12
click at [974, 67] on link "close" at bounding box center [977, 74] width 17 height 17
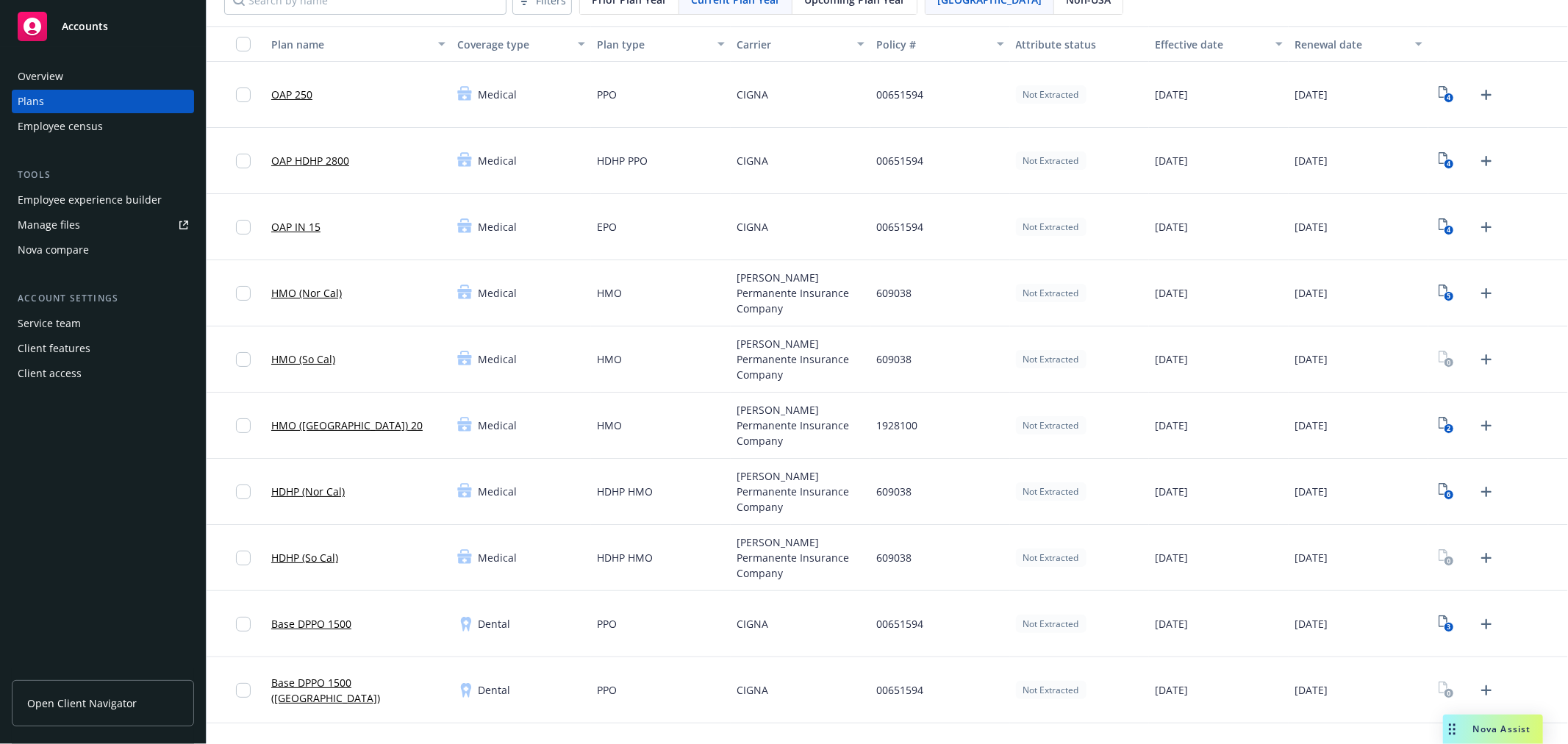
scroll to position [163, 0]
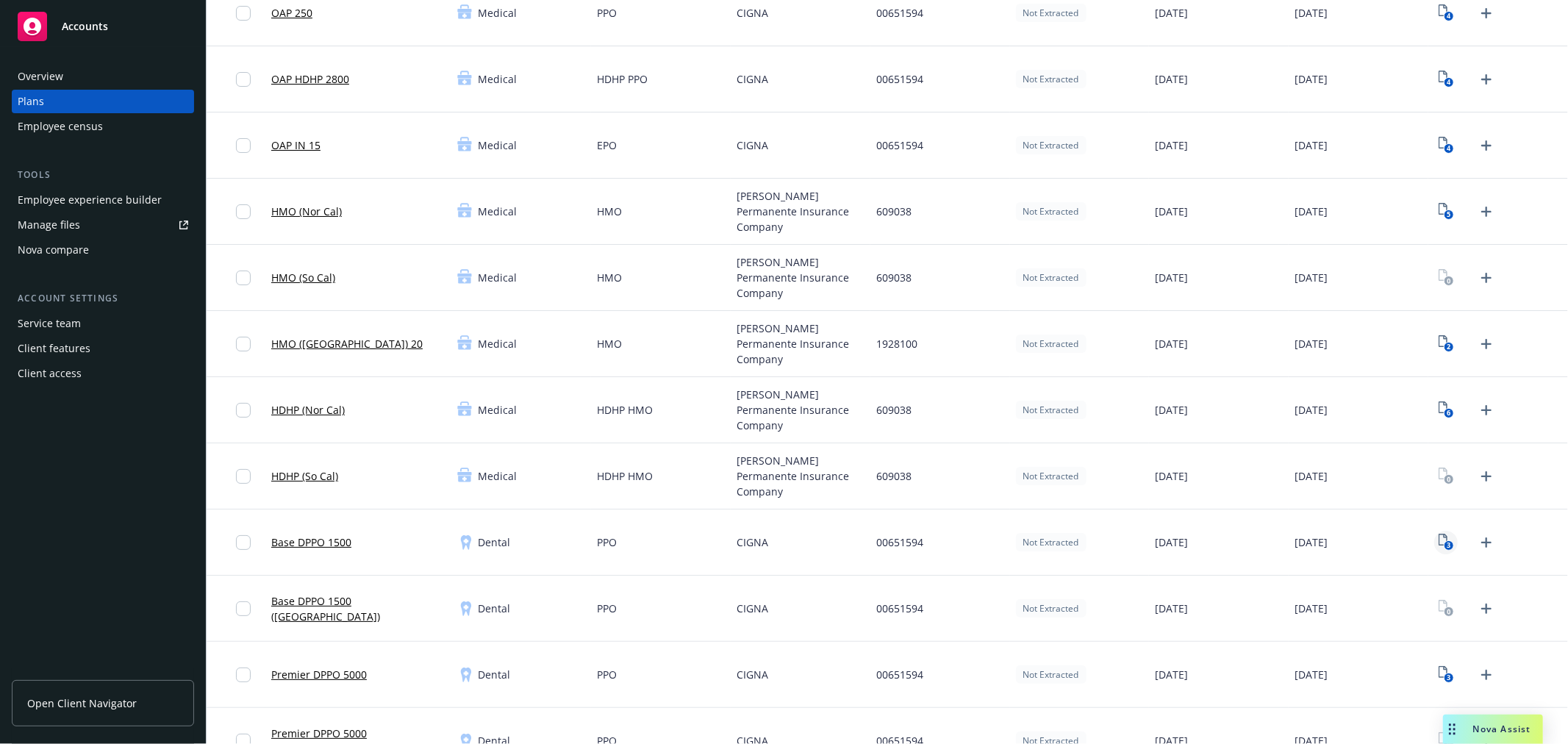
click at [1439, 539] on icon "3" at bounding box center [1446, 542] width 16 height 17
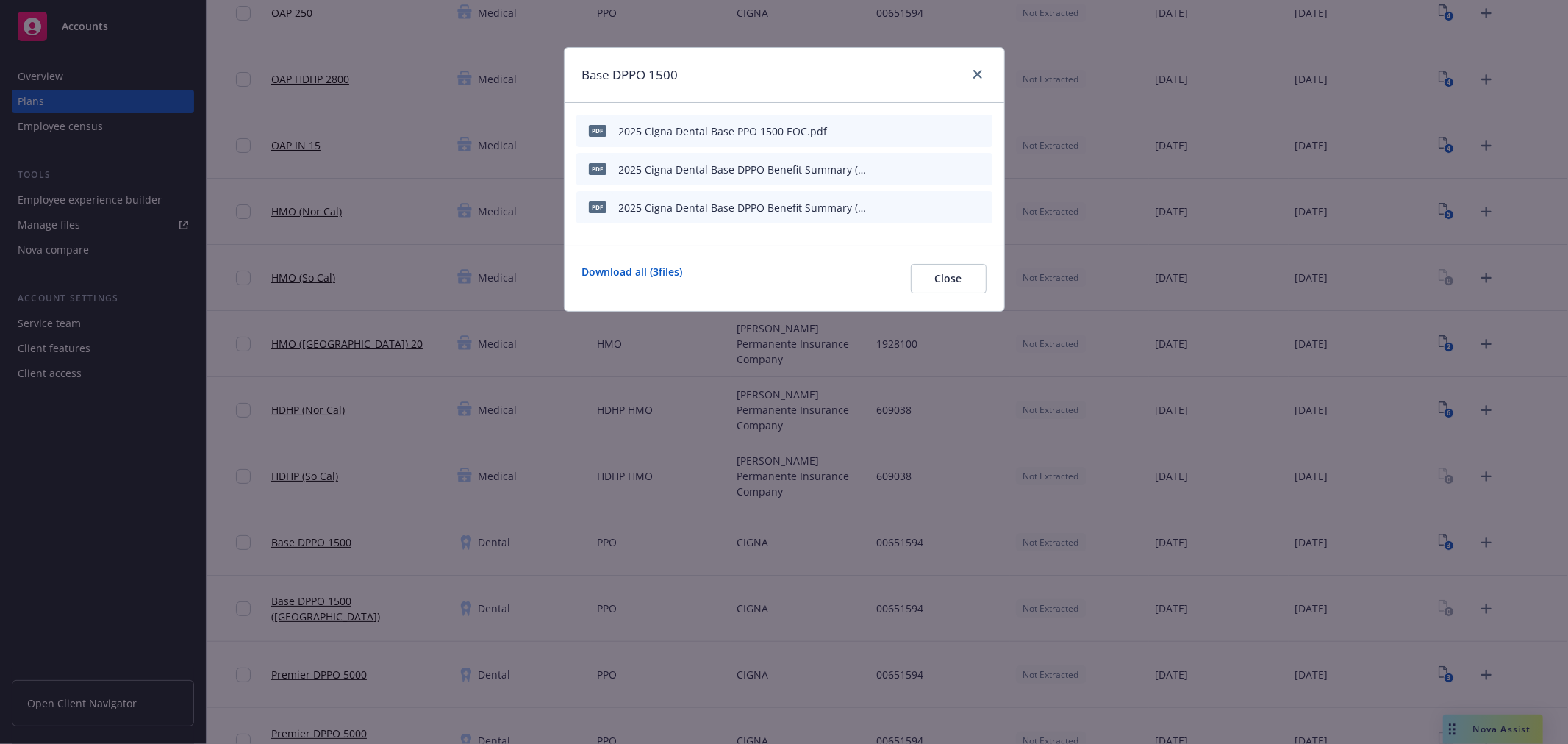
click at [934, 163] on icon "download file" at bounding box center [930, 168] width 12 height 12
click at [929, 203] on icon "download file" at bounding box center [930, 207] width 12 height 12
drag, startPoint x: 973, startPoint y: 74, endPoint x: 973, endPoint y: 82, distance: 8.0
click at [973, 74] on icon "close" at bounding box center [978, 74] width 9 height 9
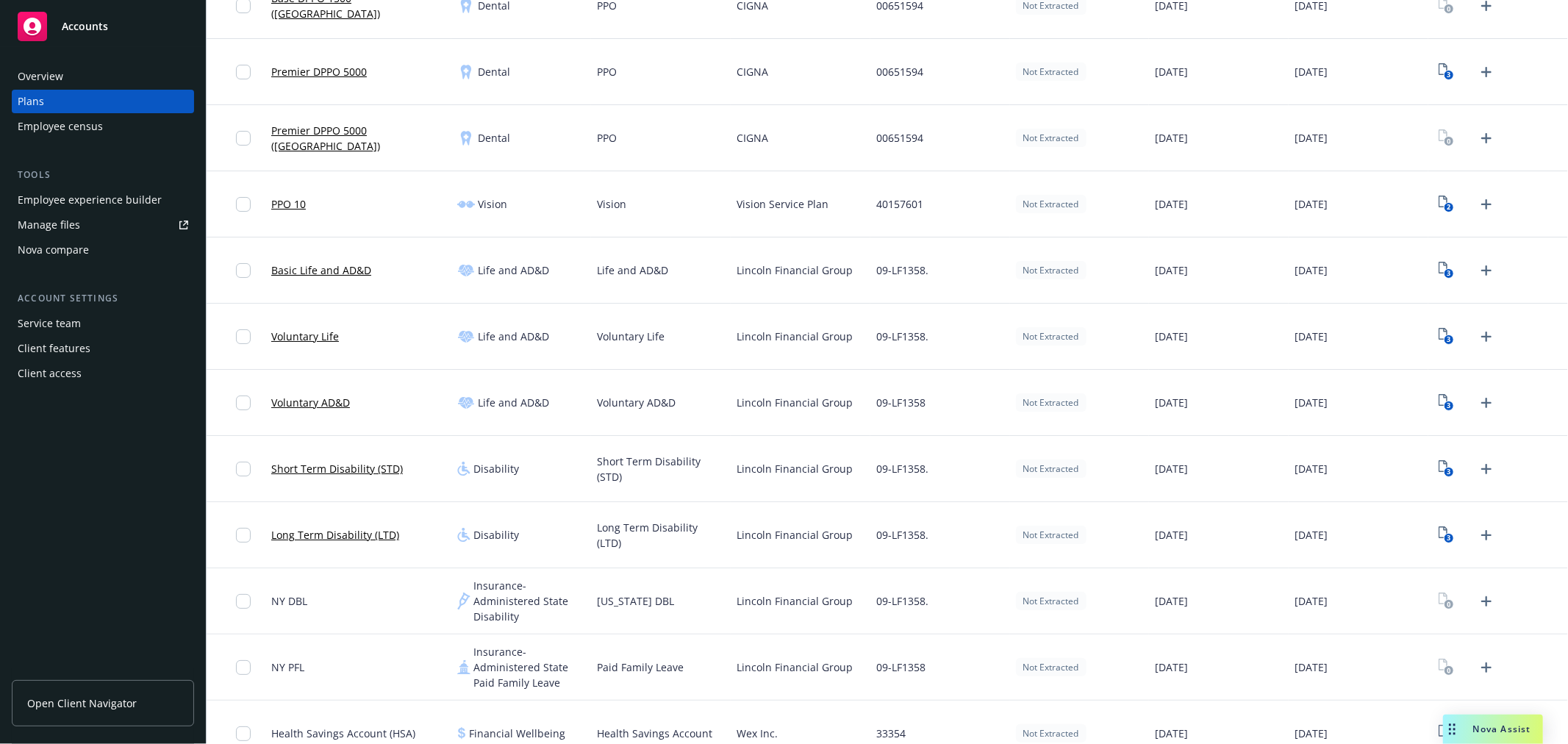
scroll to position [817, 0]
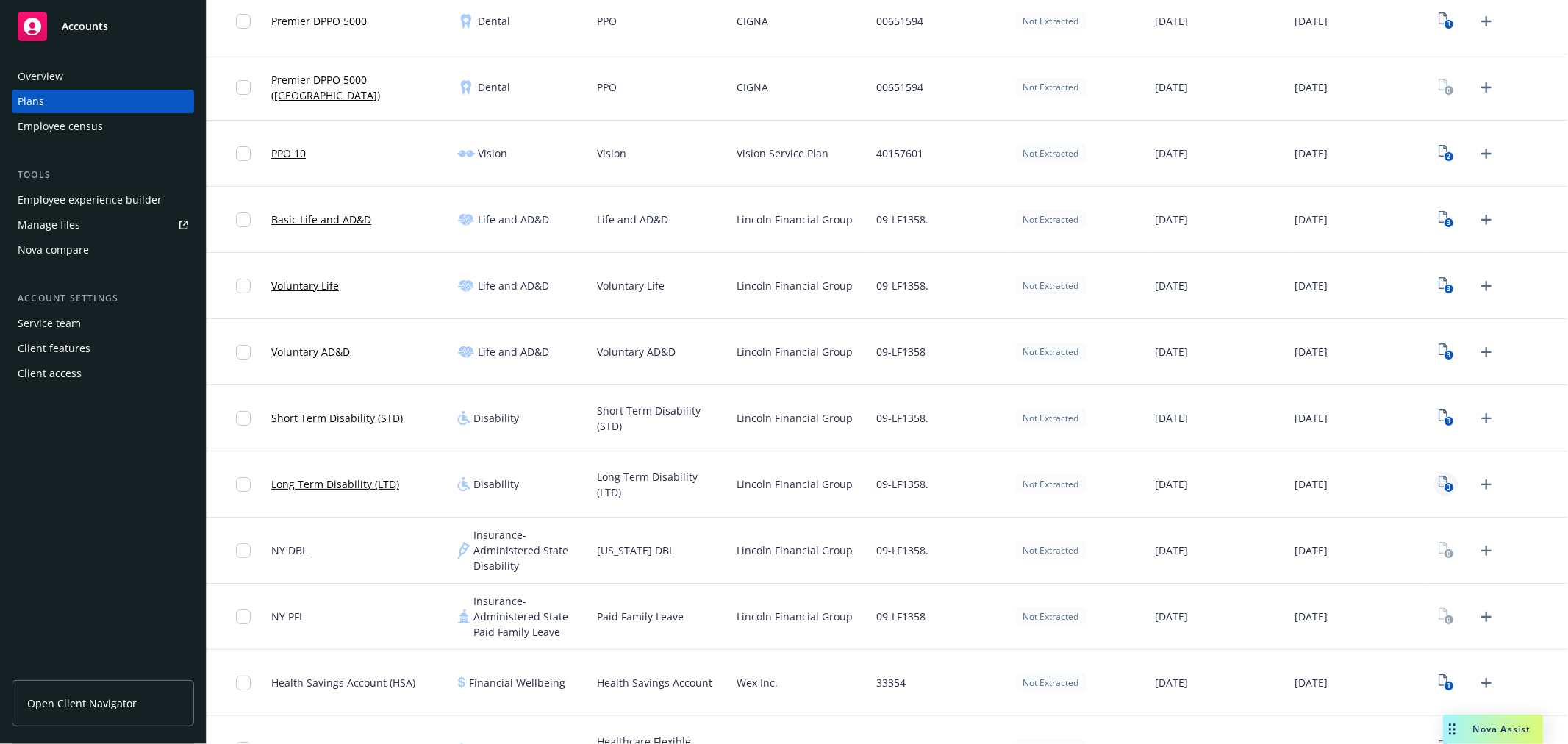
click at [1439, 480] on icon "3" at bounding box center [1446, 484] width 16 height 17
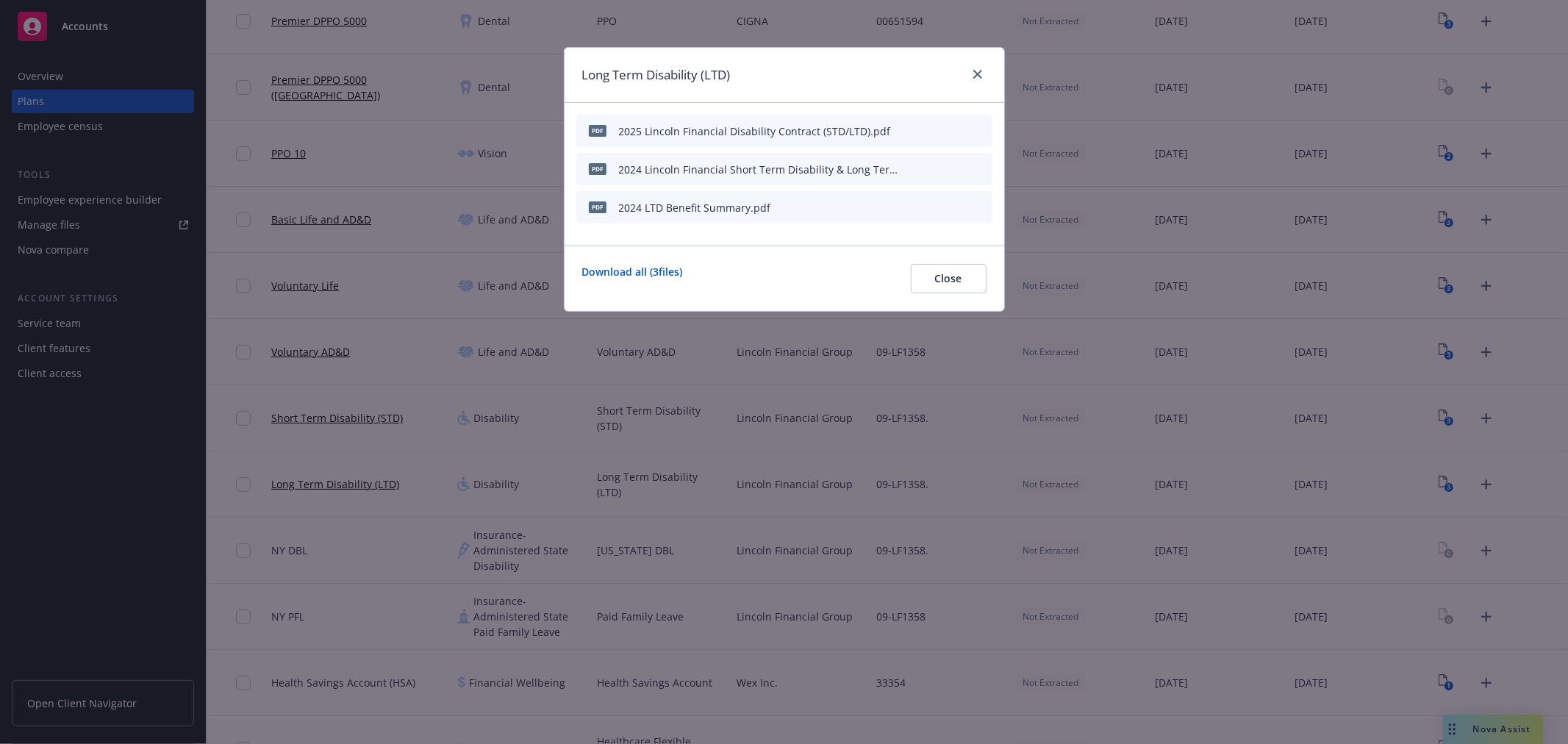
click at [907, 203] on icon "button" at bounding box center [909, 207] width 9 height 9
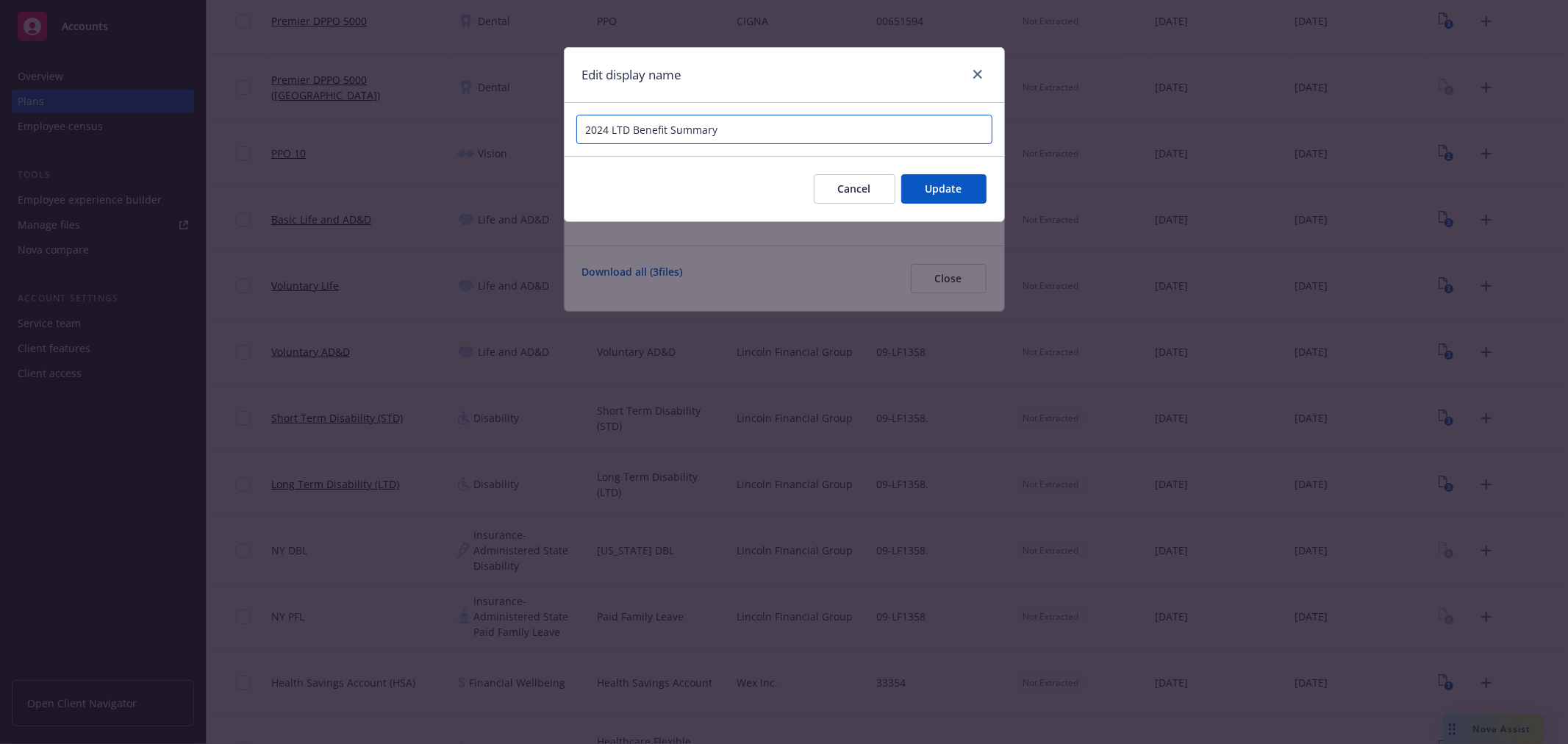
click at [608, 125] on input "2024 LTD Benefit Summary" at bounding box center [784, 129] width 416 height 29
type input "2026 LTD Benefit Summary"
click at [947, 179] on button "Update" at bounding box center [943, 189] width 85 height 29
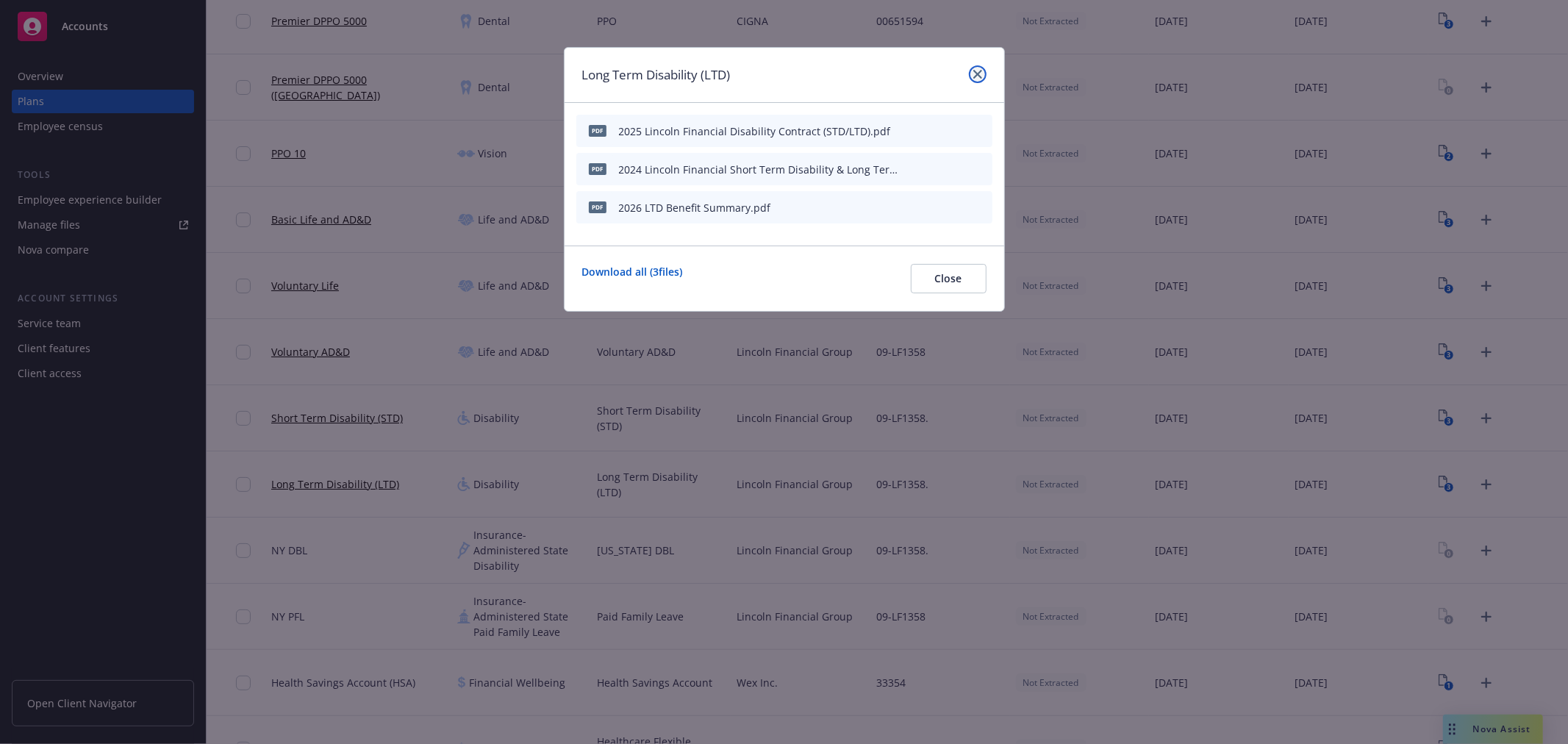
click at [968, 70] on link "close" at bounding box center [977, 74] width 17 height 17
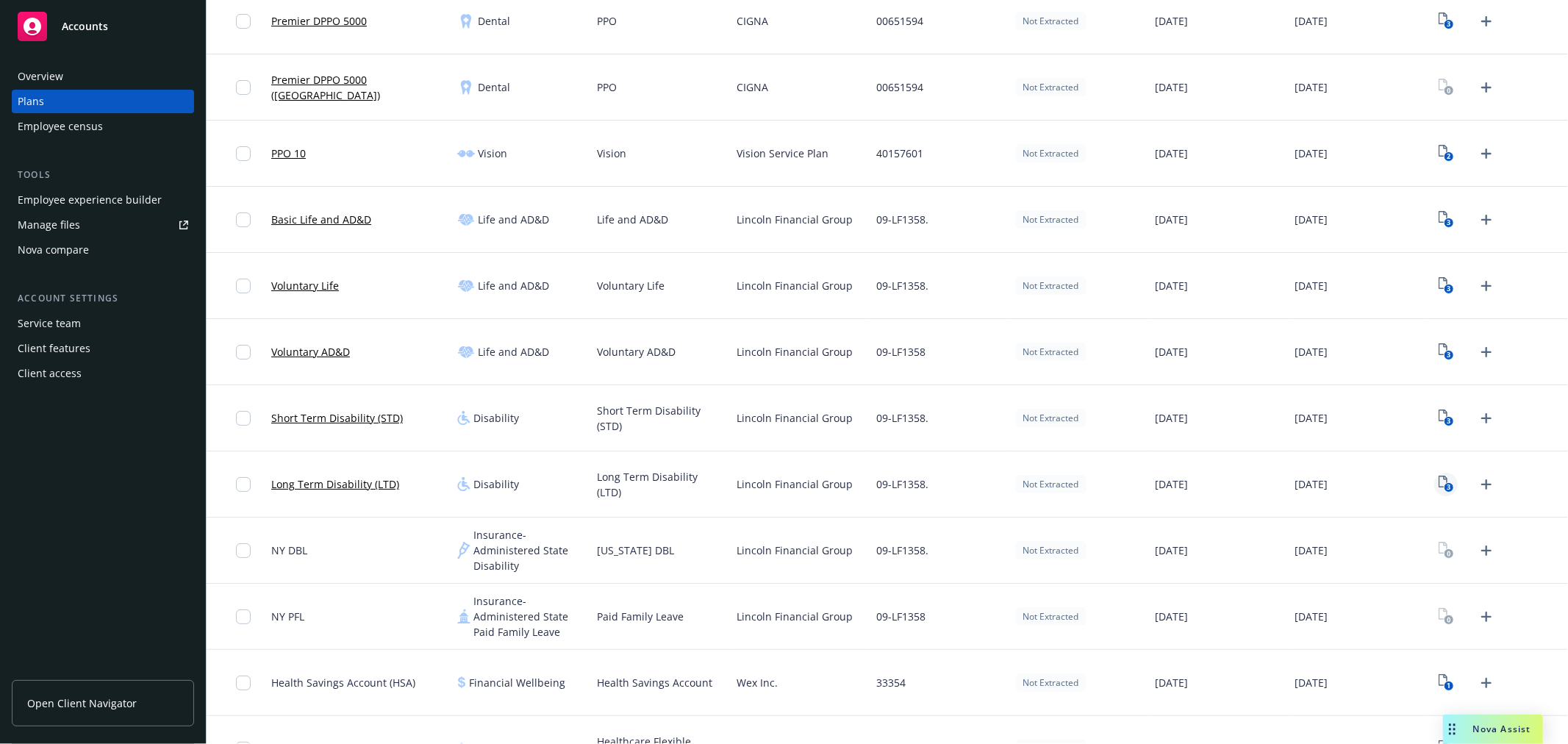
click at [1439, 480] on icon "3" at bounding box center [1446, 484] width 16 height 17
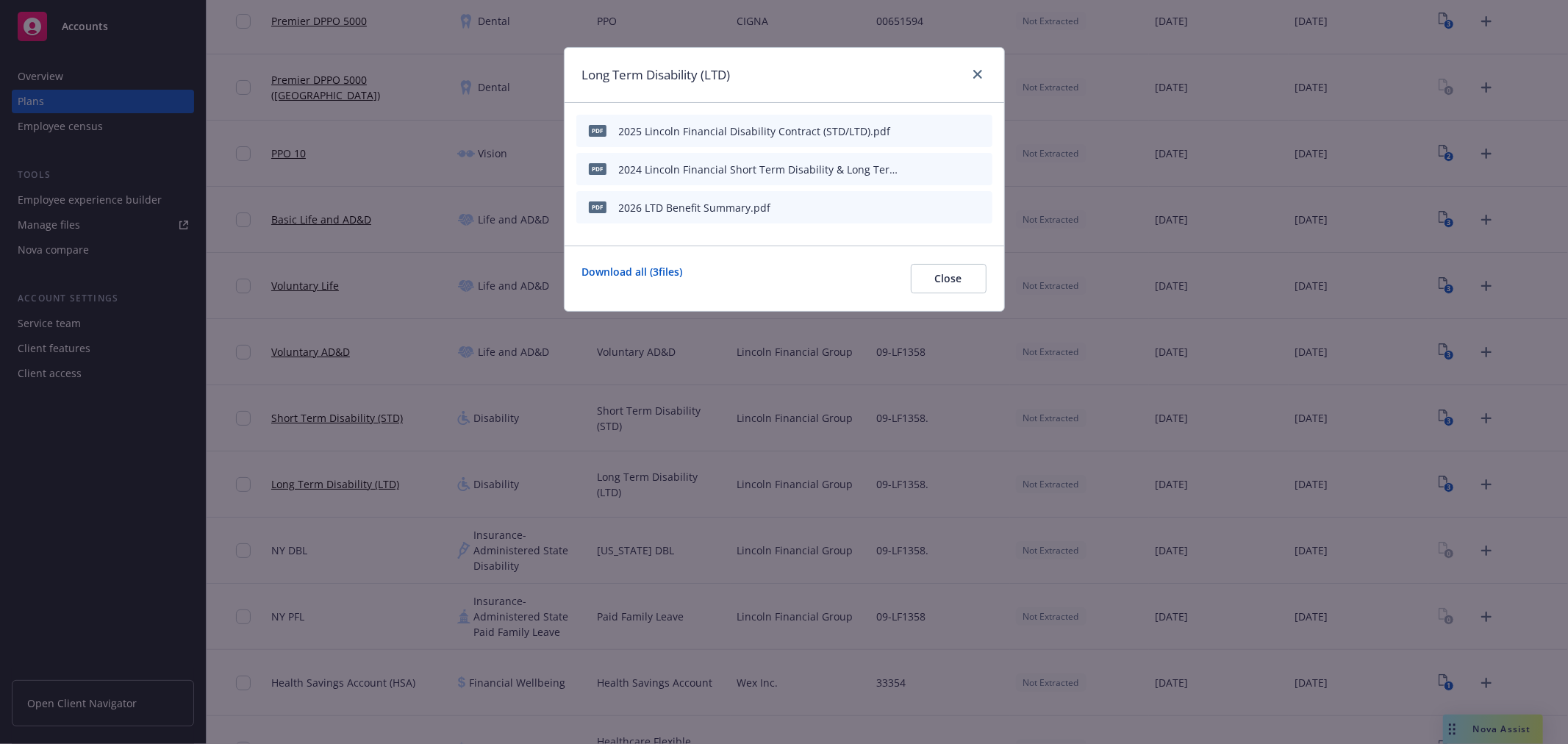
click at [929, 204] on icon "download file" at bounding box center [930, 207] width 12 height 12
drag, startPoint x: 965, startPoint y: 63, endPoint x: 929, endPoint y: 65, distance: 36.1
click at [930, 65] on div "Long Term Disability (LTD)" at bounding box center [784, 75] width 439 height 55
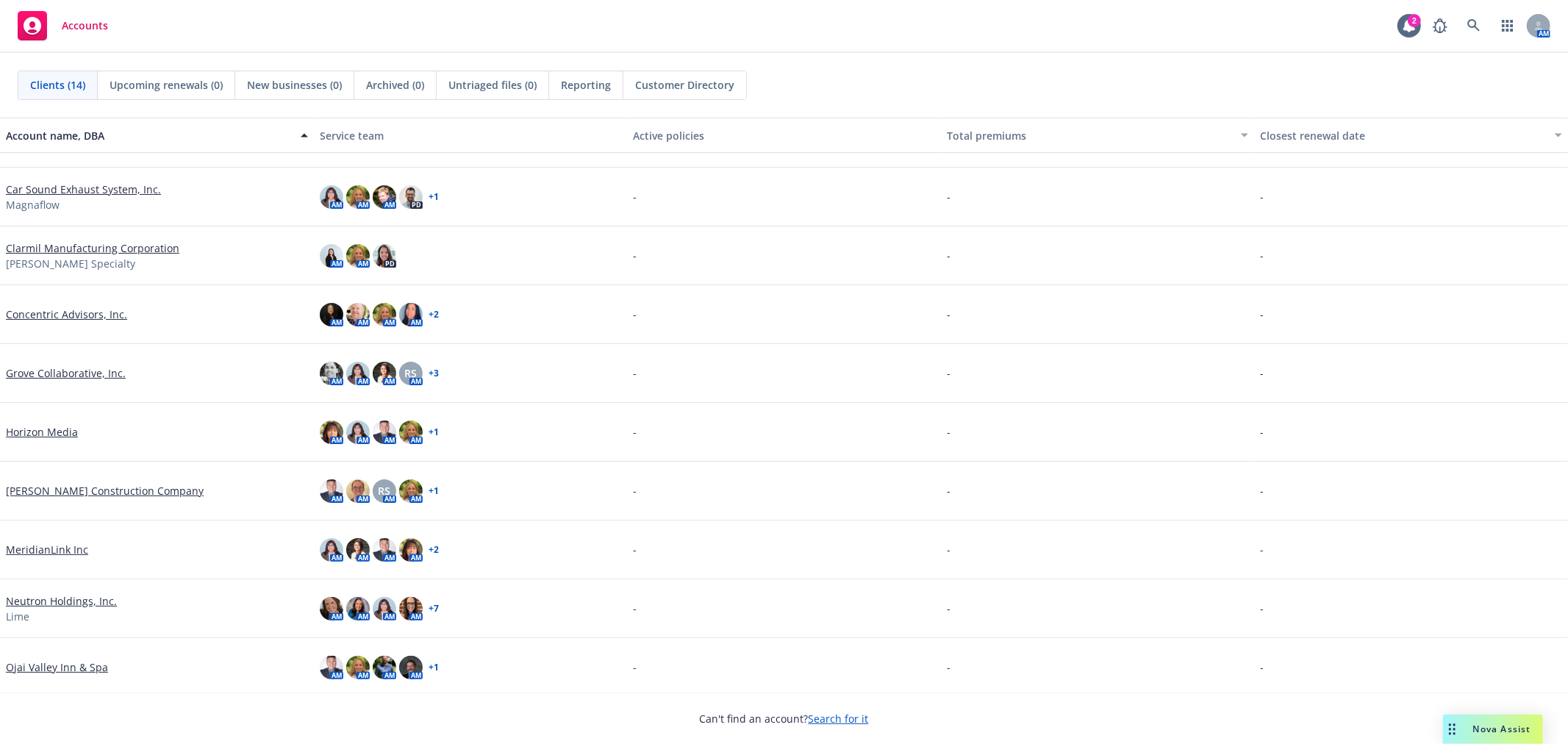
scroll to position [163, 0]
click at [69, 602] on link "Neutron Holdings, Inc." at bounding box center [61, 600] width 111 height 16
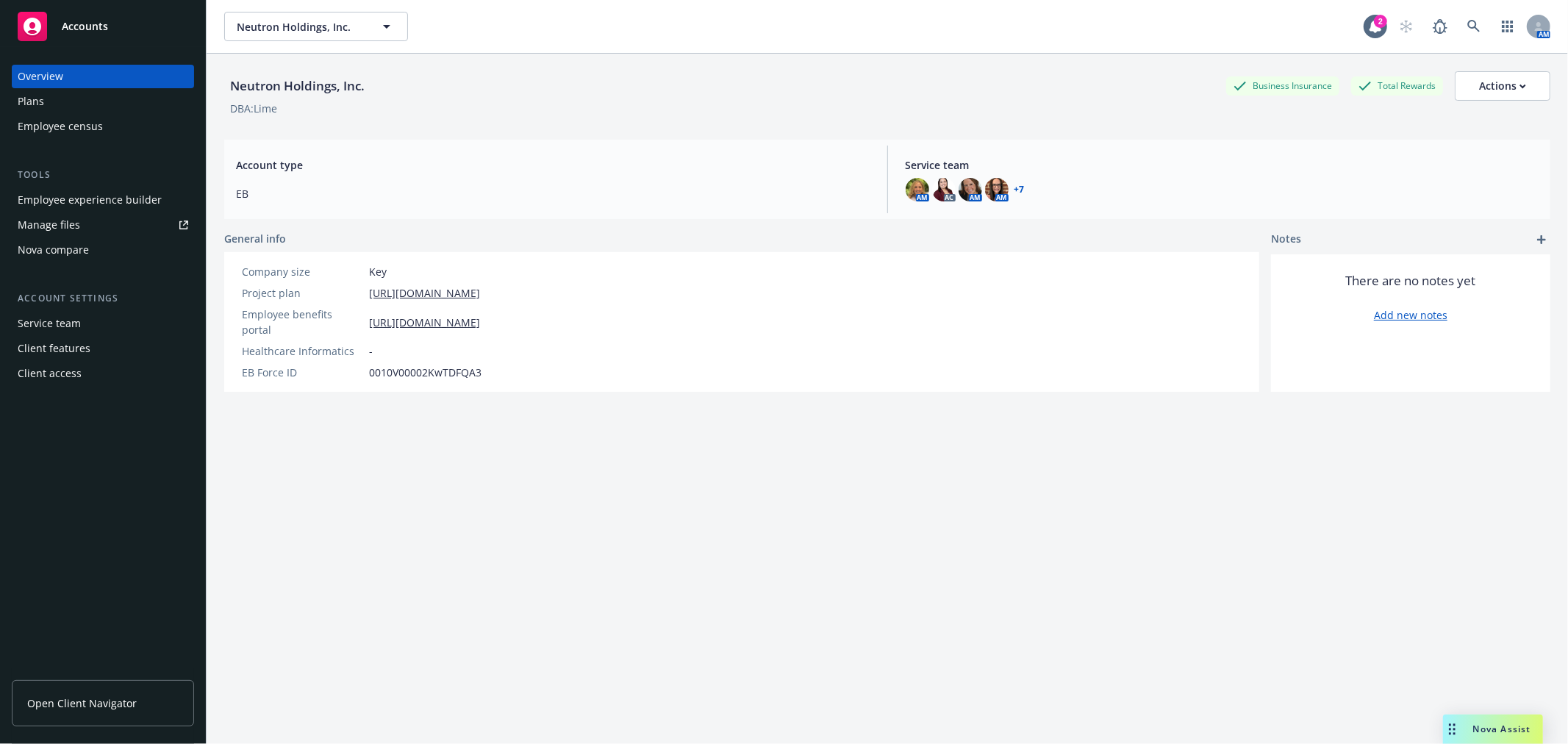
click at [96, 202] on div "Employee experience builder" at bounding box center [89, 199] width 144 height 23
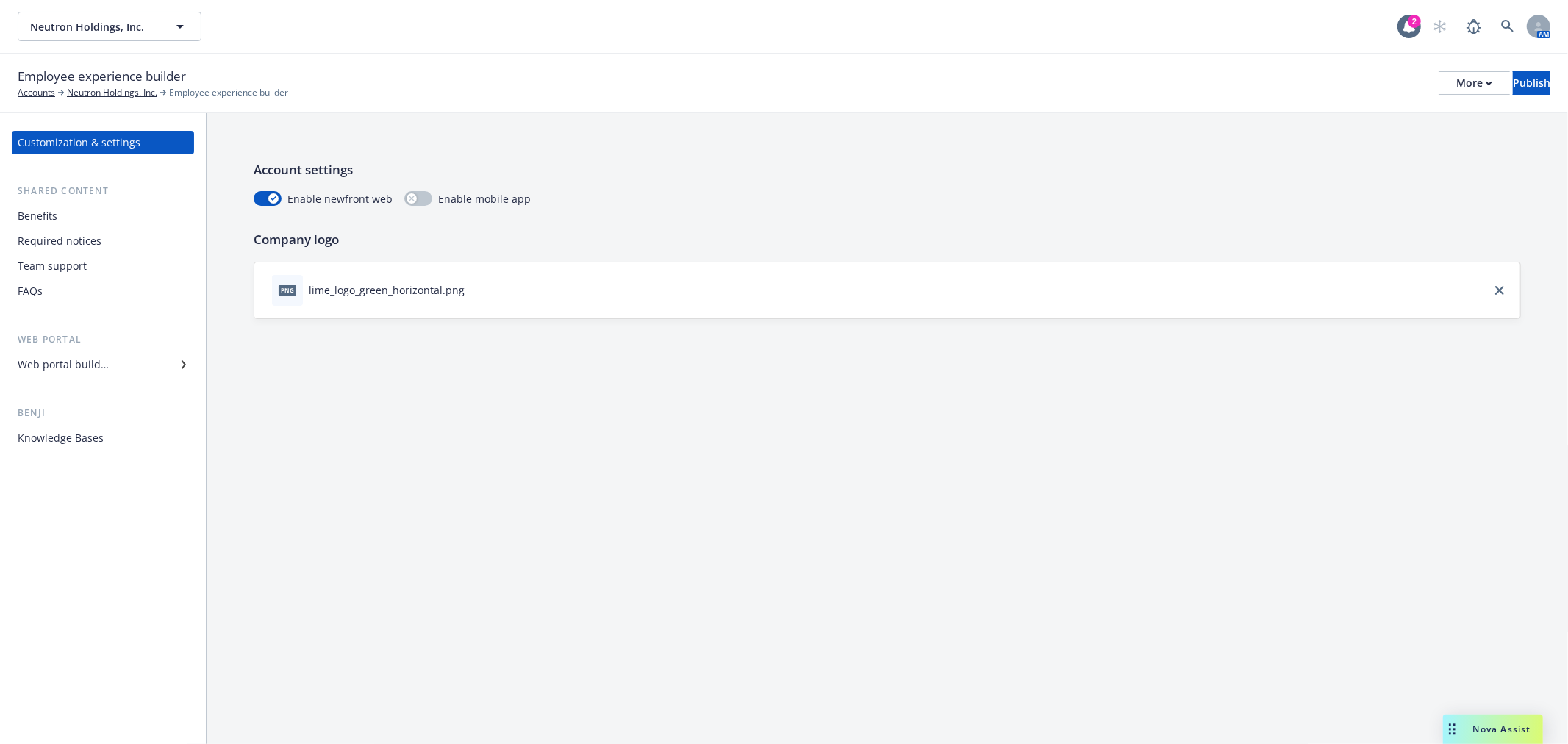
click at [21, 372] on div "Web portal builder" at bounding box center [63, 364] width 91 height 23
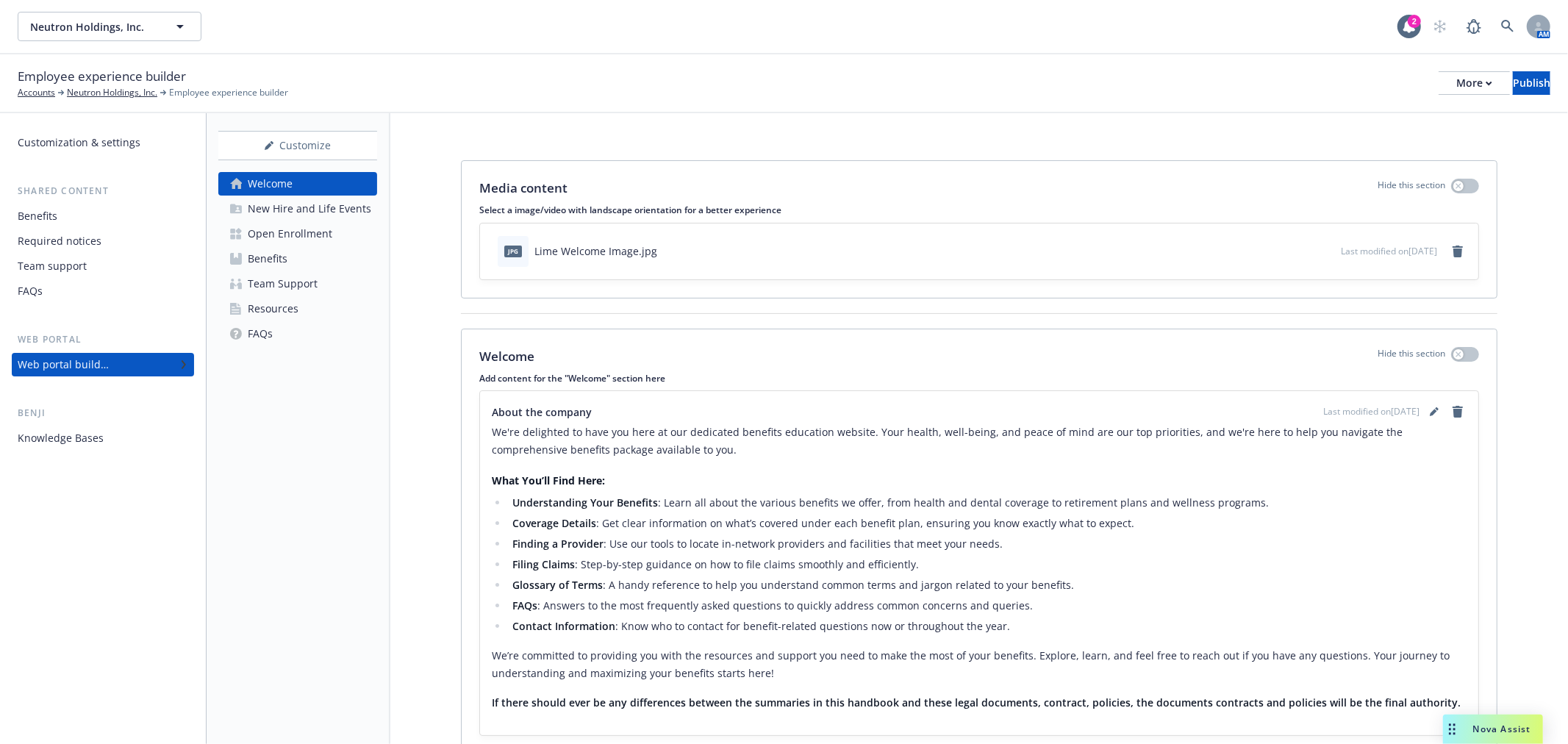
click at [270, 230] on div "Open Enrollment" at bounding box center [290, 233] width 85 height 23
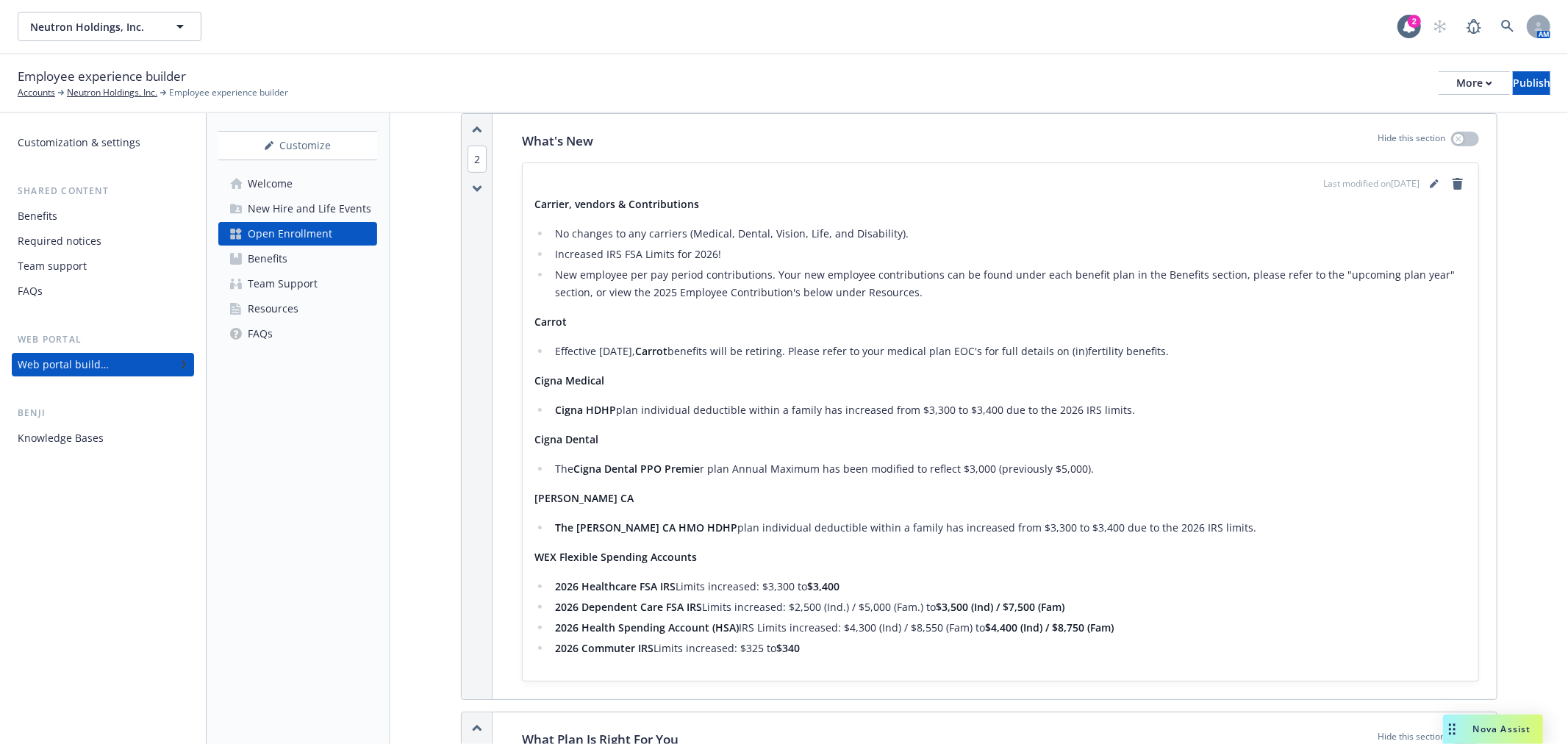
scroll to position [653, 0]
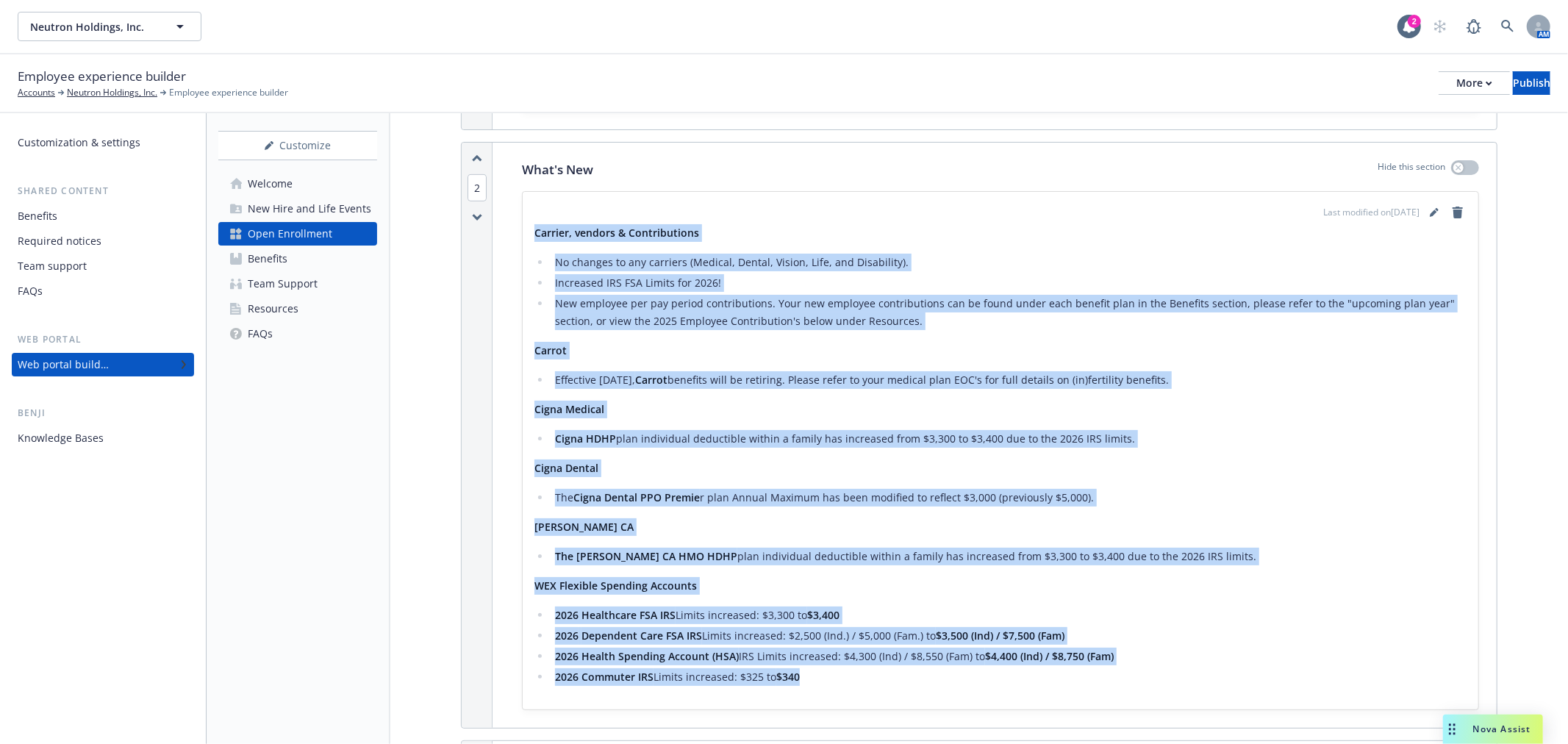
drag, startPoint x: 533, startPoint y: 230, endPoint x: 907, endPoint y: 678, distance: 583.6
click at [907, 678] on div "Carrier, vendors & Contributions No changes to any carriers (Medical, Dental, V…" at bounding box center [1000, 455] width 932 height 462
copy div "Carrier, vendors & Contributions No changes to any carriers (Medical, Dental, V…"
click at [790, 351] on p "Carrot" at bounding box center [1000, 350] width 932 height 17
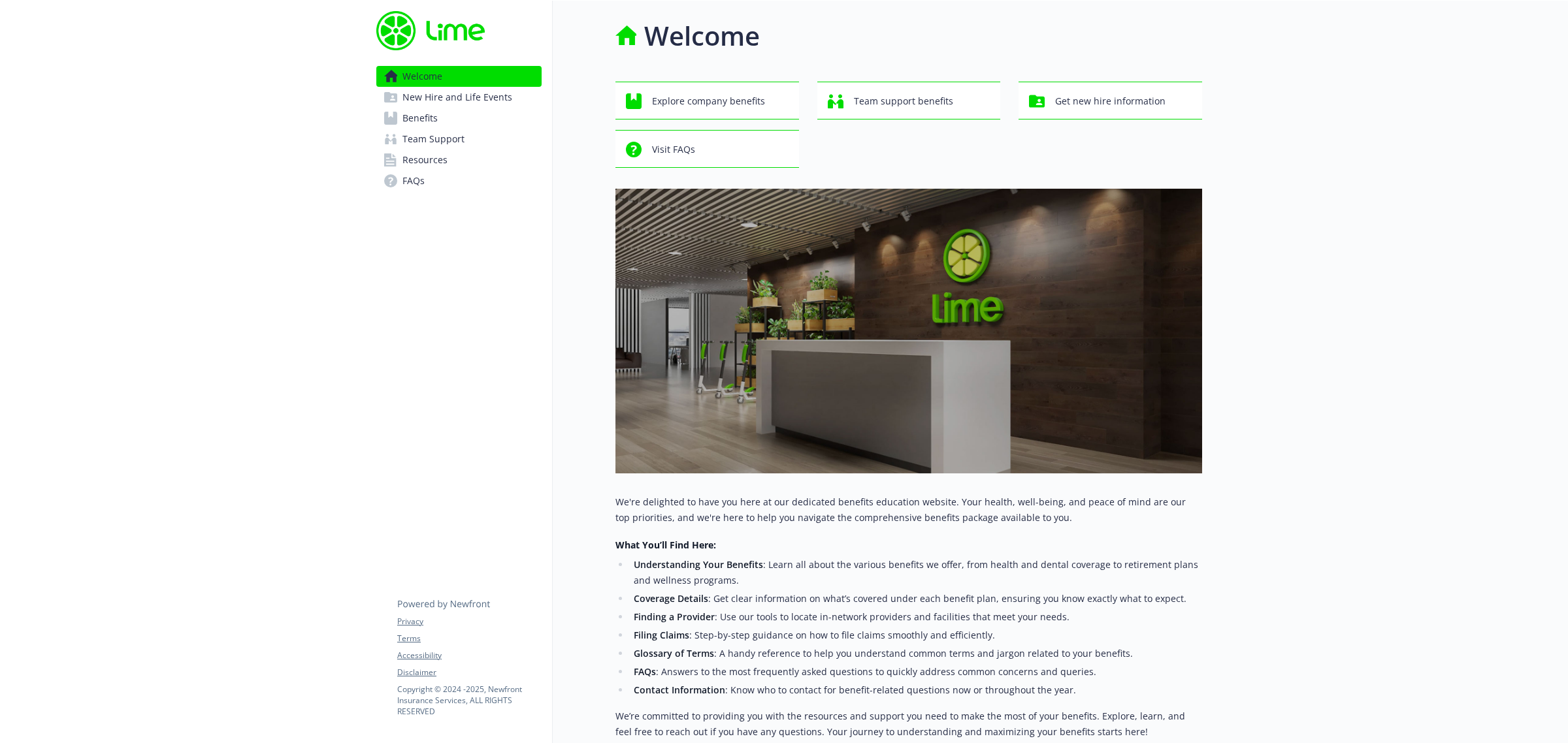
click at [400, 110] on link "Benefits" at bounding box center [459, 118] width 165 height 21
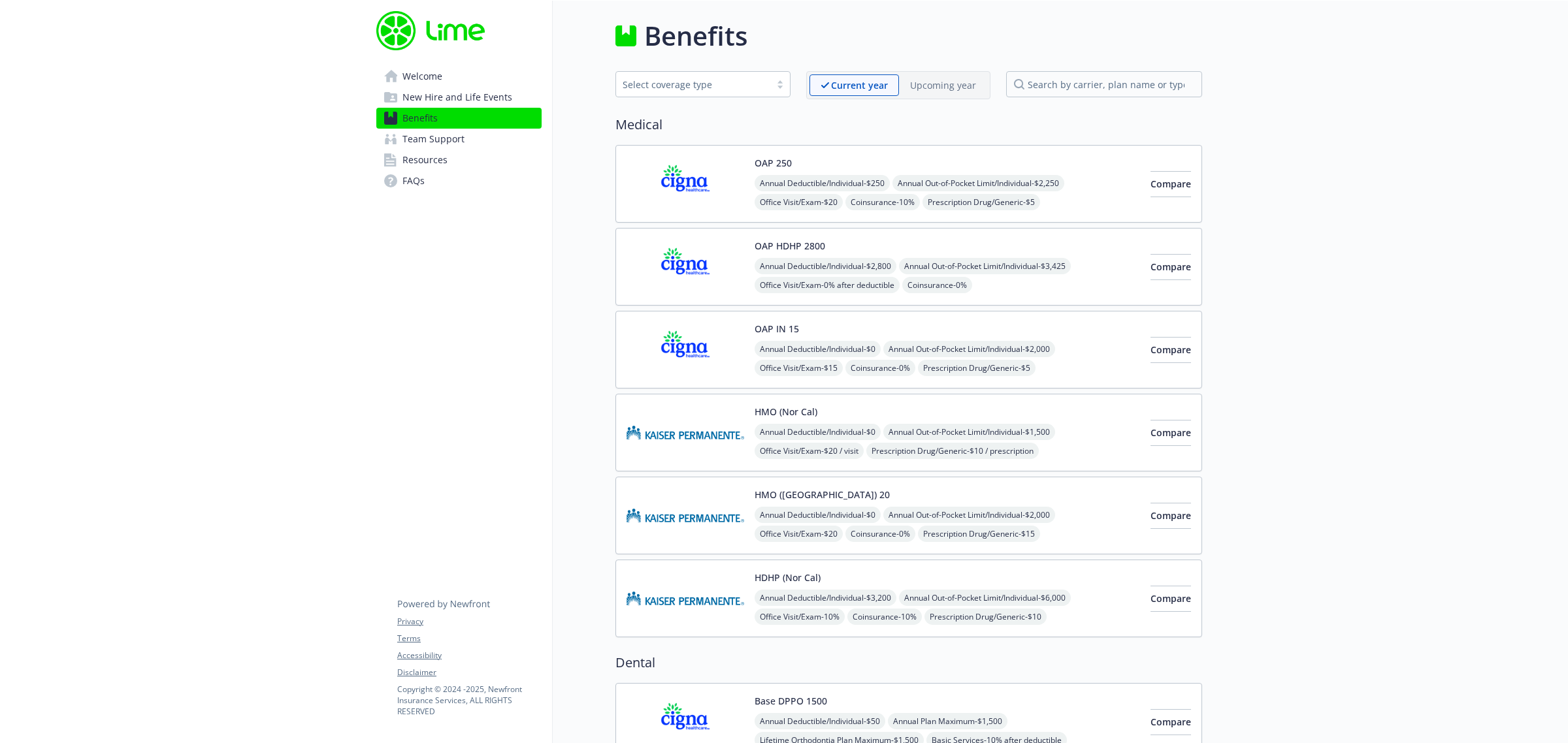
click at [726, 200] on img at bounding box center [685, 184] width 117 height 55
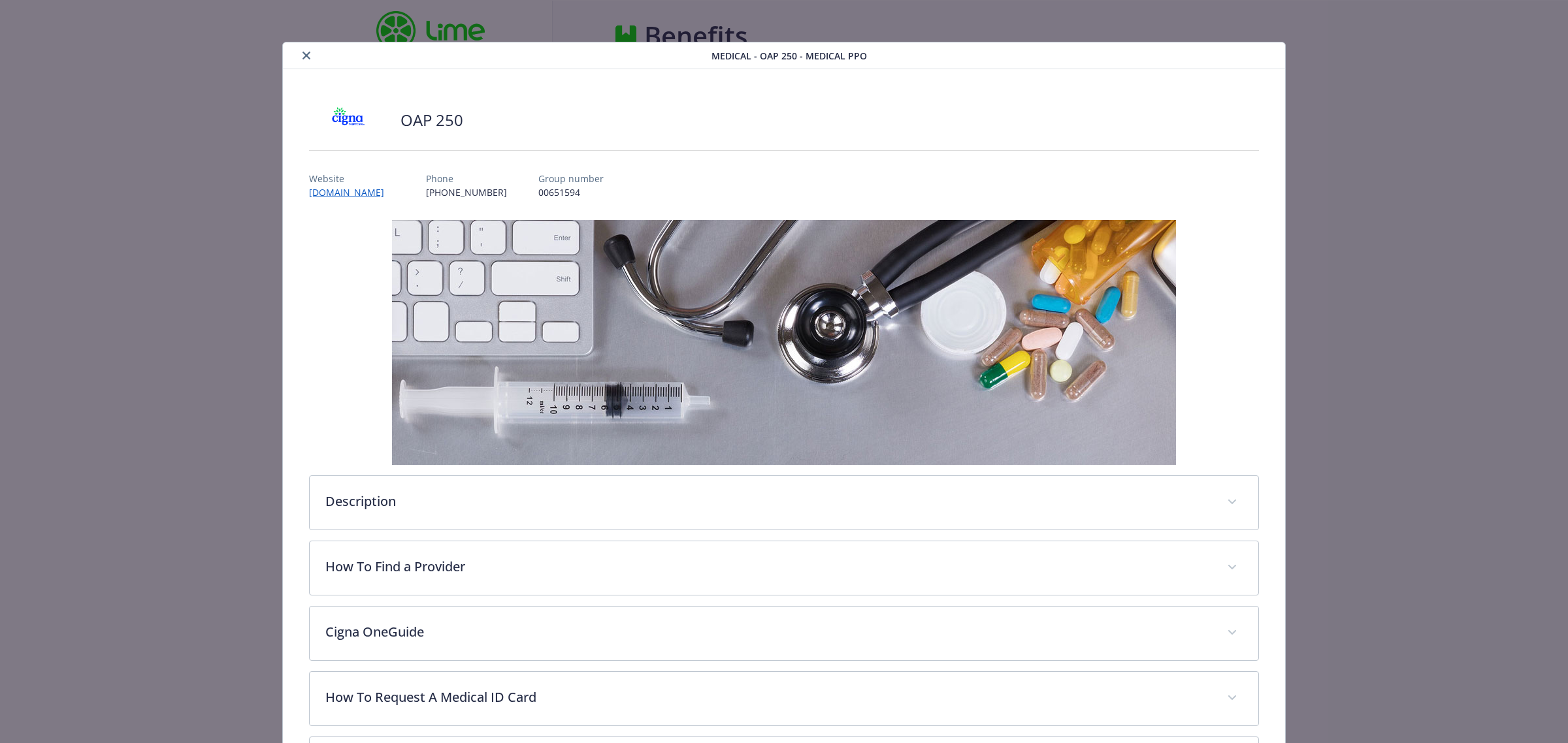
scroll to position [39, 0]
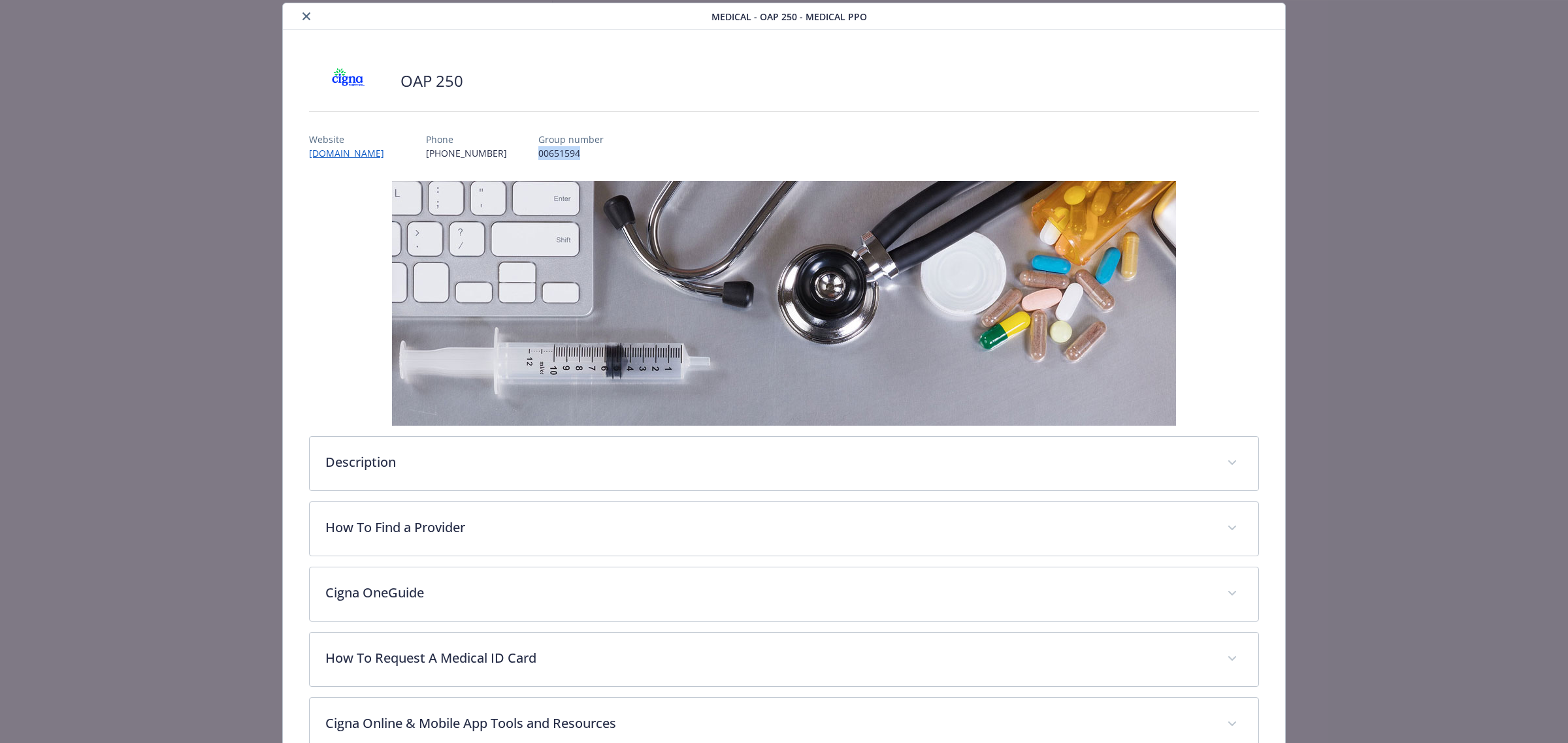
drag, startPoint x: 575, startPoint y: 153, endPoint x: 524, endPoint y: 152, distance: 51.0
click at [539, 152] on p "00651594" at bounding box center [571, 153] width 65 height 14
copy p "00651594"
click at [305, 15] on icon "close" at bounding box center [306, 16] width 8 height 8
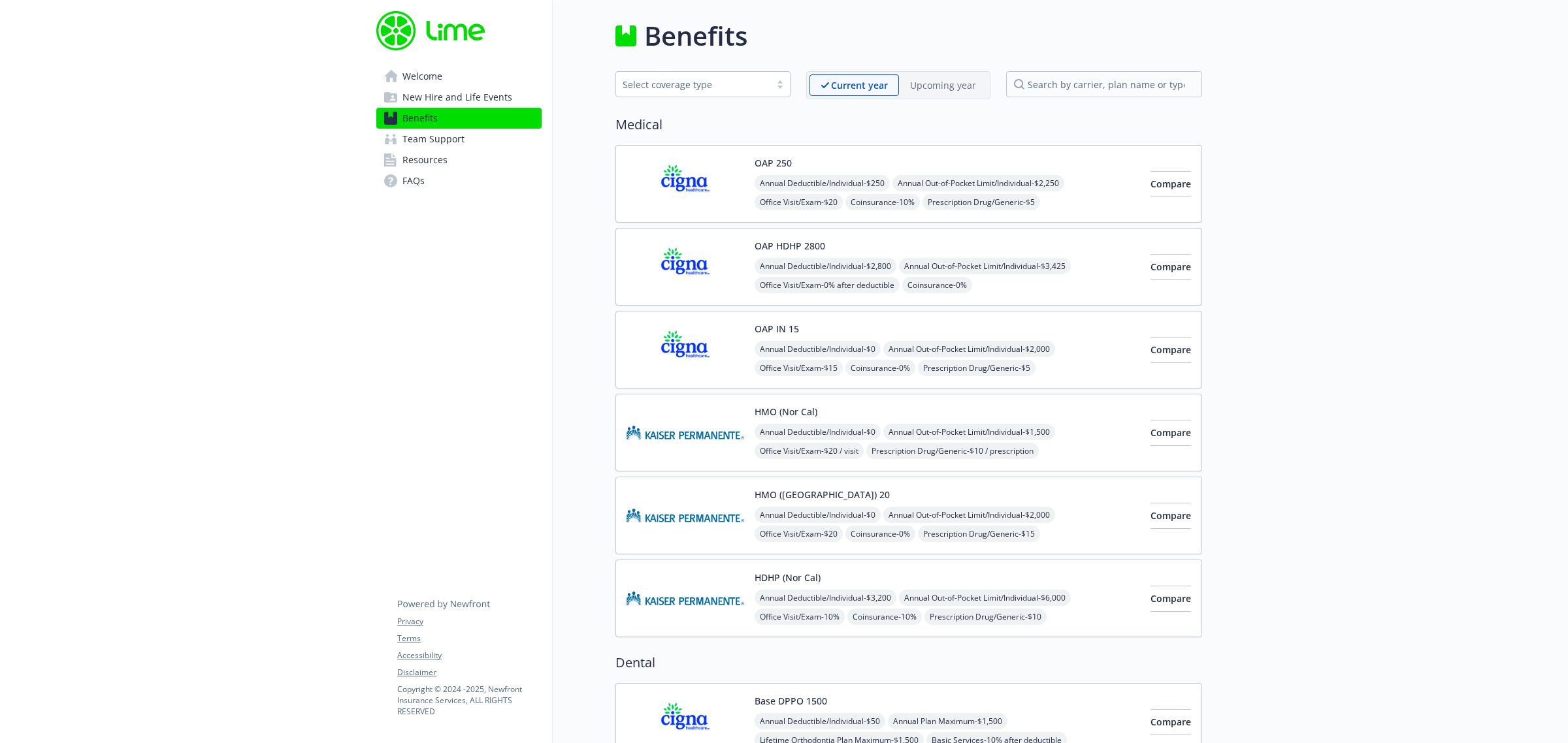
click at [700, 584] on img at bounding box center [685, 598] width 117 height 55
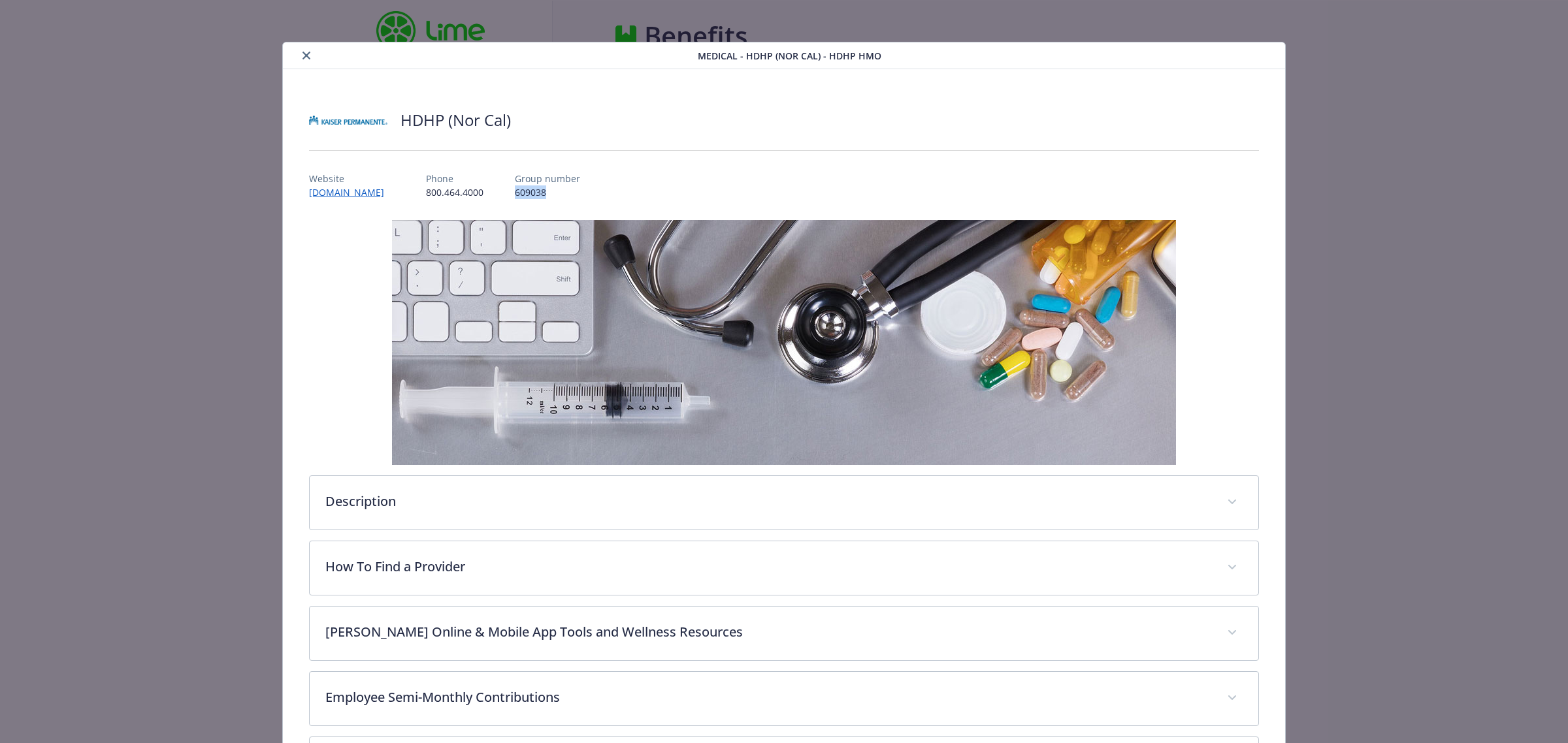
drag, startPoint x: 523, startPoint y: 192, endPoint x: 490, endPoint y: 193, distance: 33.0
click at [515, 193] on p "609038" at bounding box center [547, 192] width 65 height 14
copy p "609038"
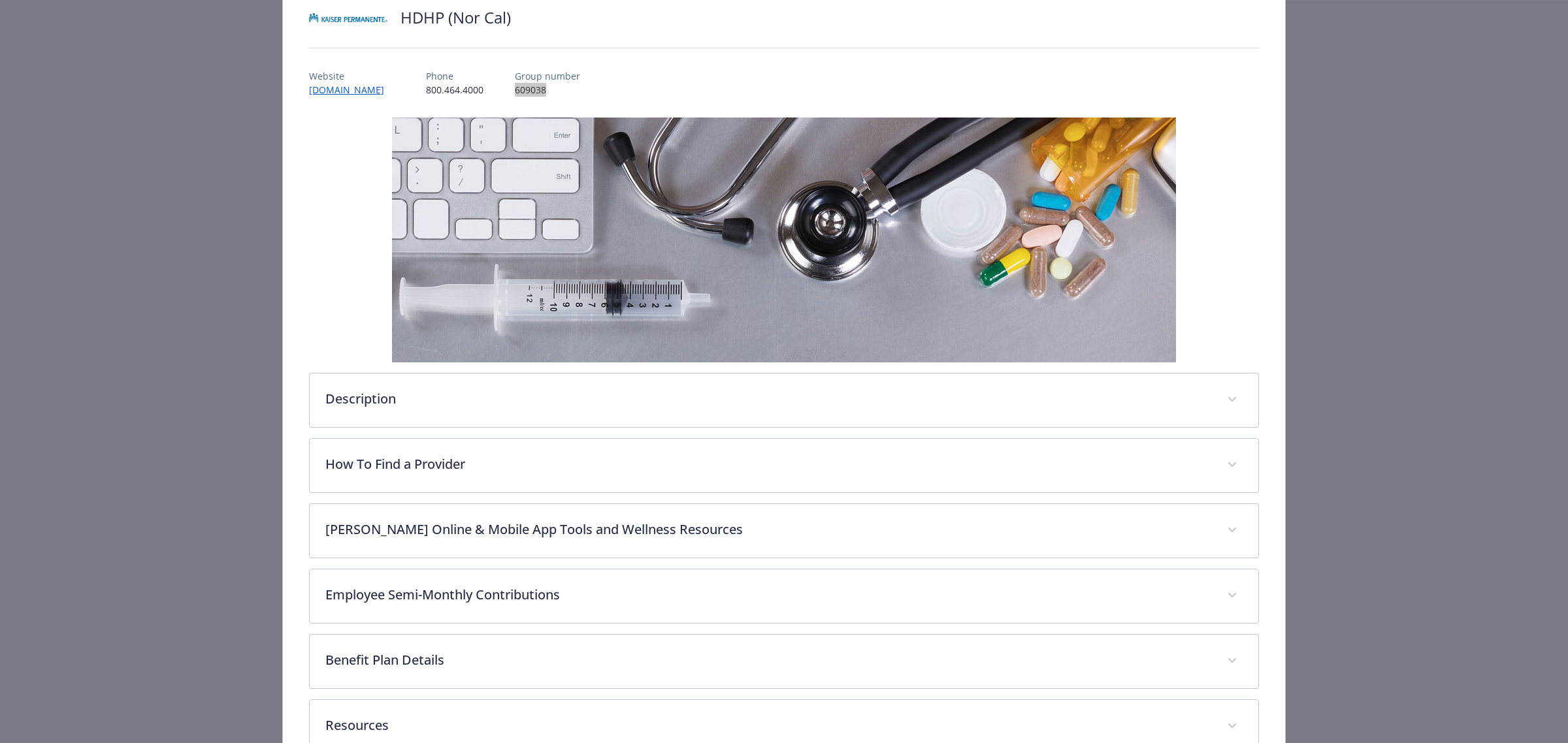
scroll to position [189, 0]
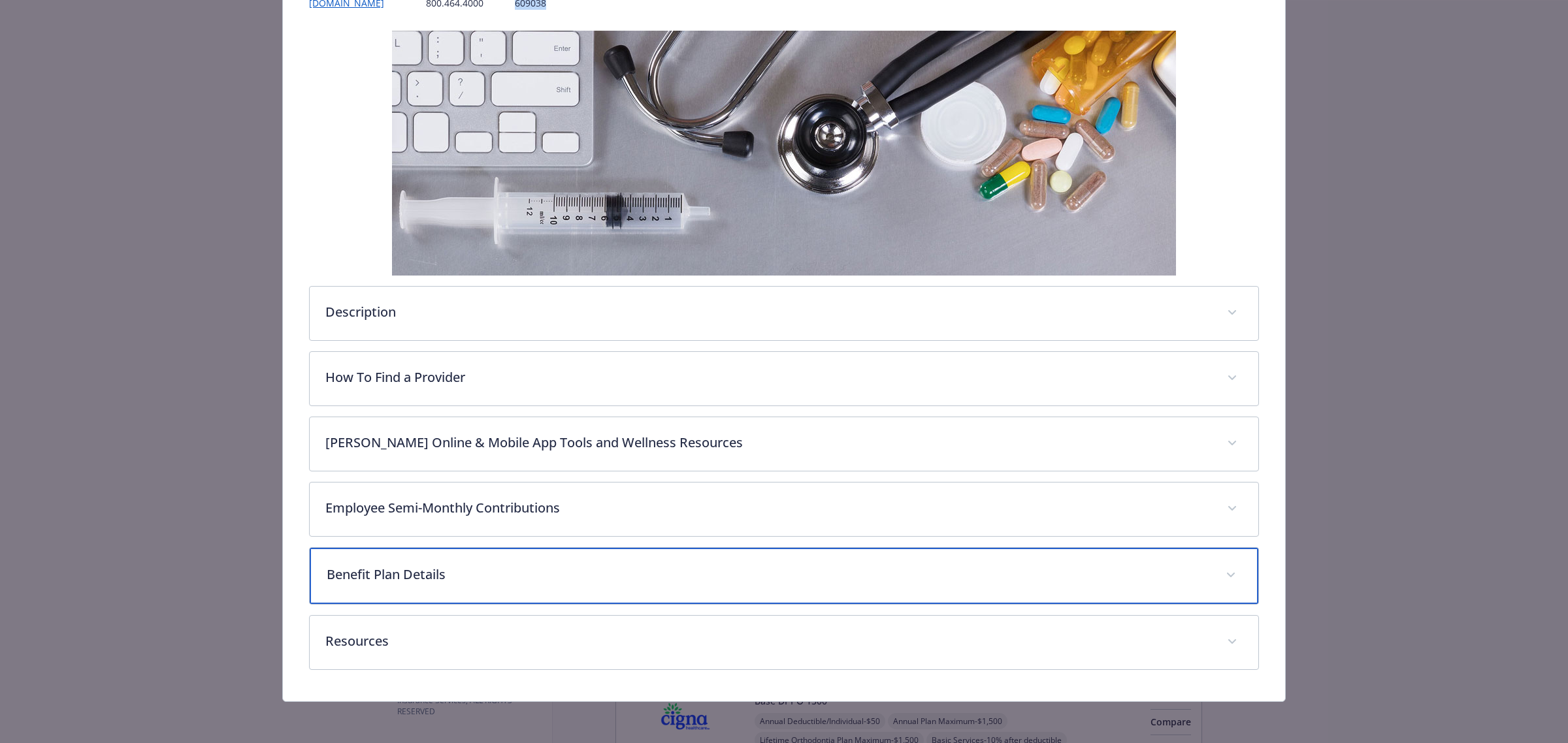
click at [399, 587] on div "Benefit Plan Details" at bounding box center [784, 576] width 949 height 56
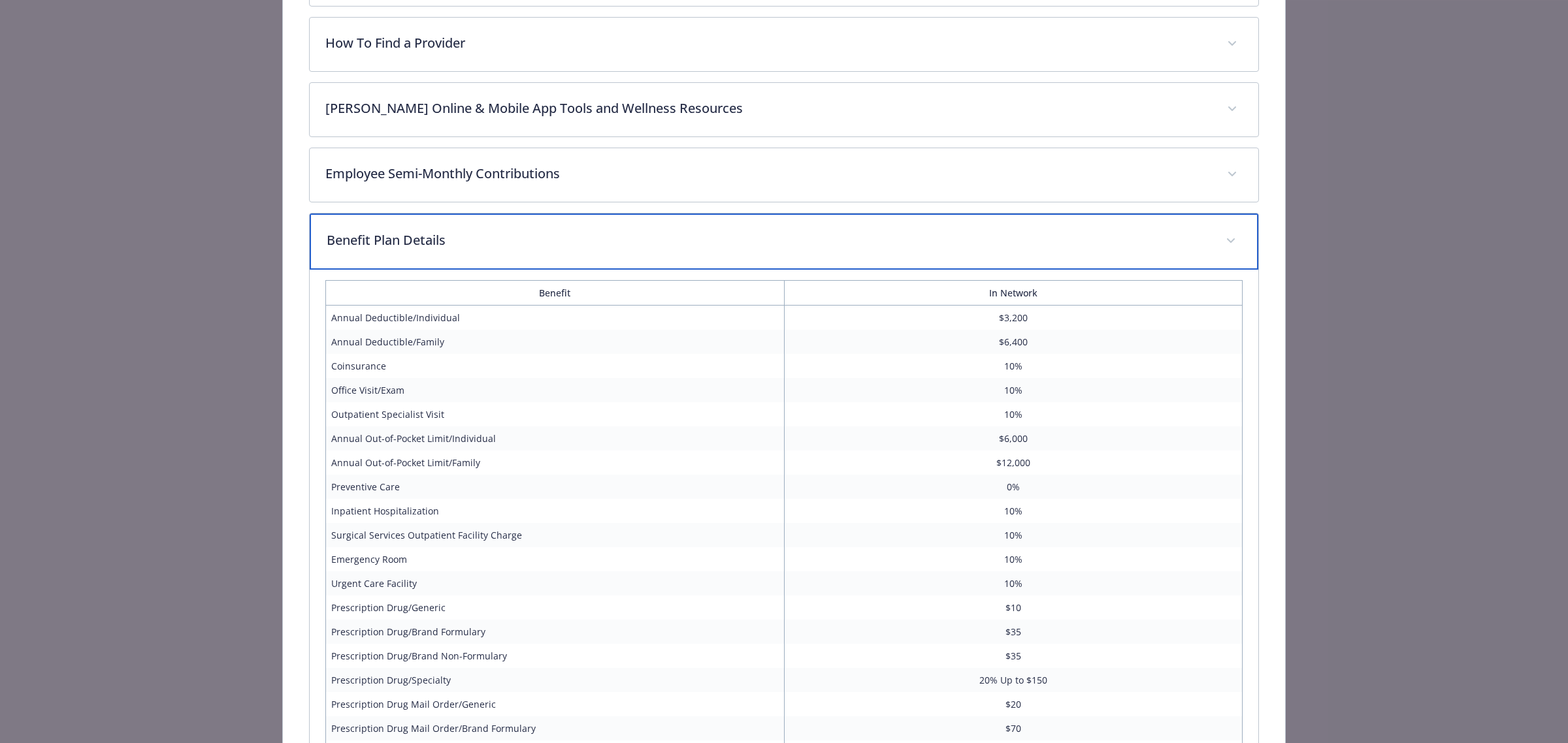
scroll to position [679, 0]
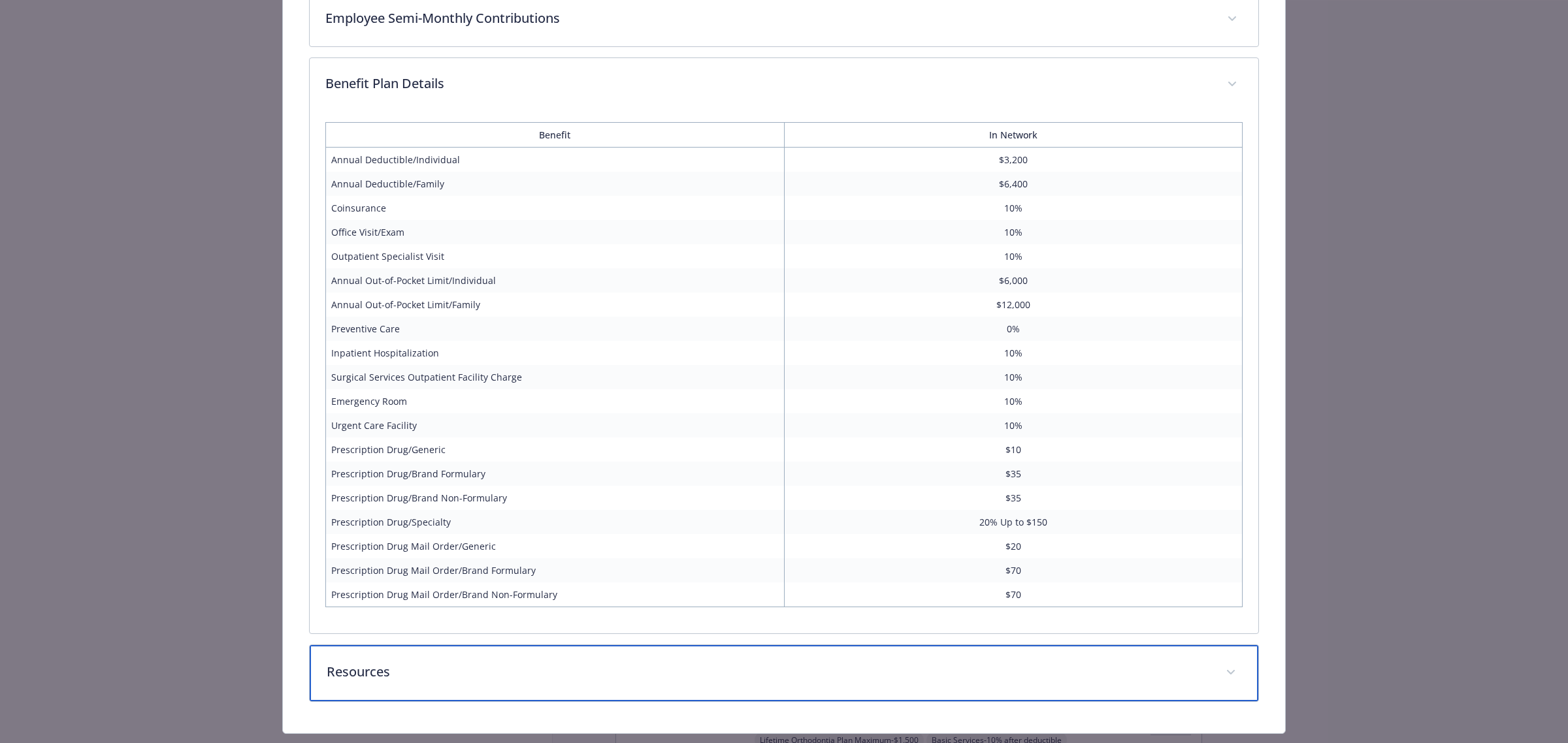
click at [395, 698] on div "Resources" at bounding box center [784, 672] width 949 height 56
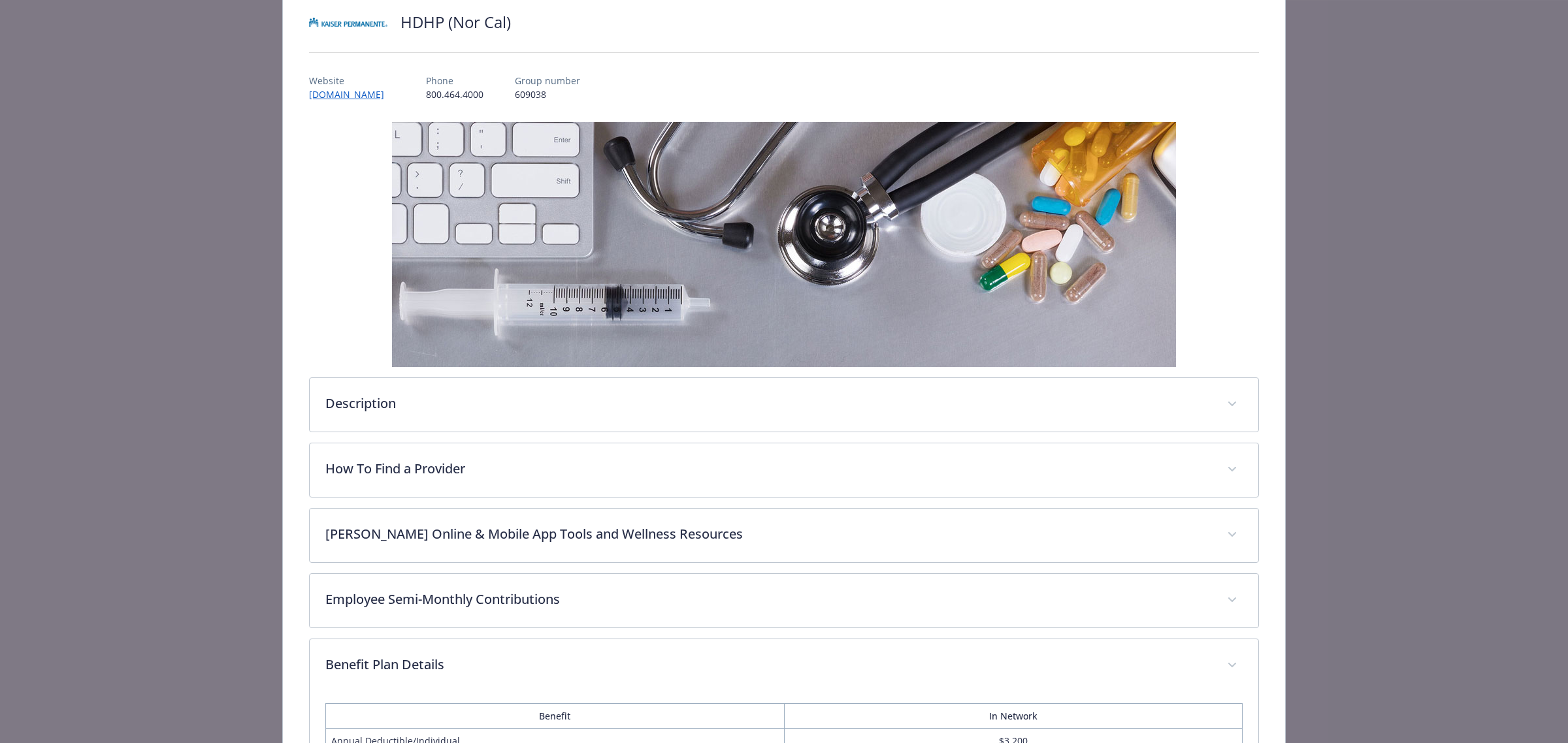
scroll to position [0, 0]
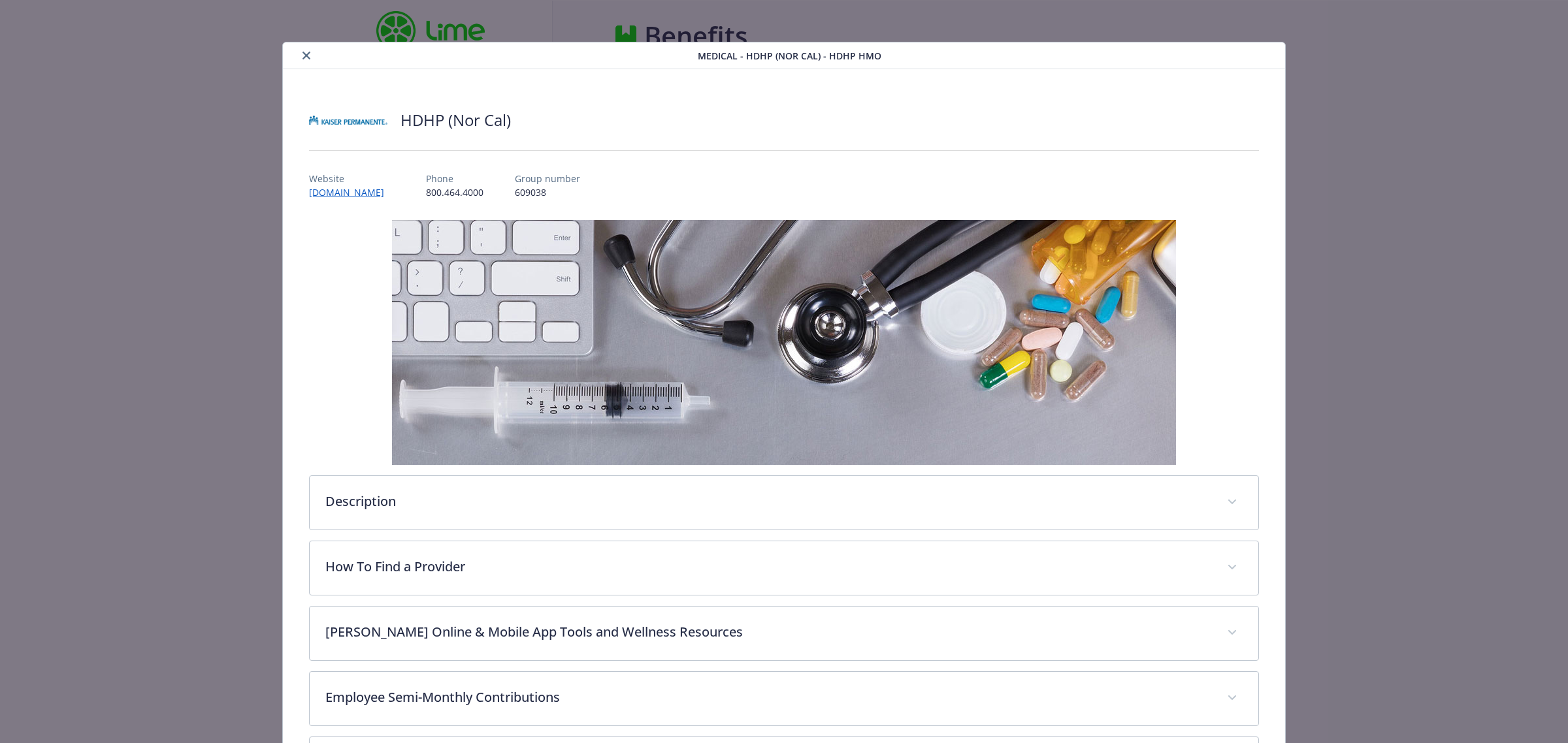
click at [298, 64] on div "Medical - HDHP (Nor Cal) - HDHP HMO" at bounding box center [784, 55] width 1002 height 27
click at [305, 59] on icon "close" at bounding box center [306, 55] width 8 height 8
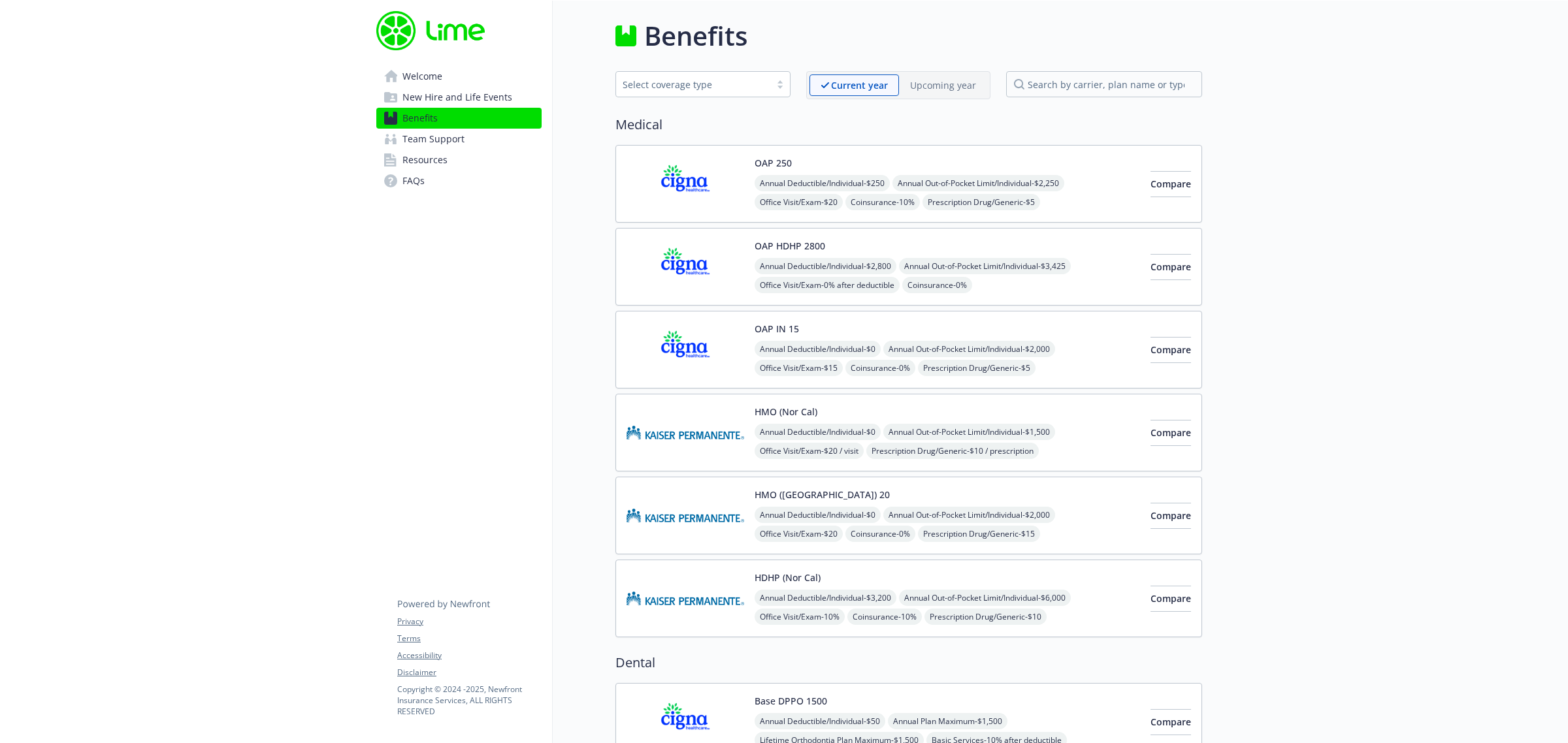
click at [684, 422] on img at bounding box center [685, 432] width 117 height 55
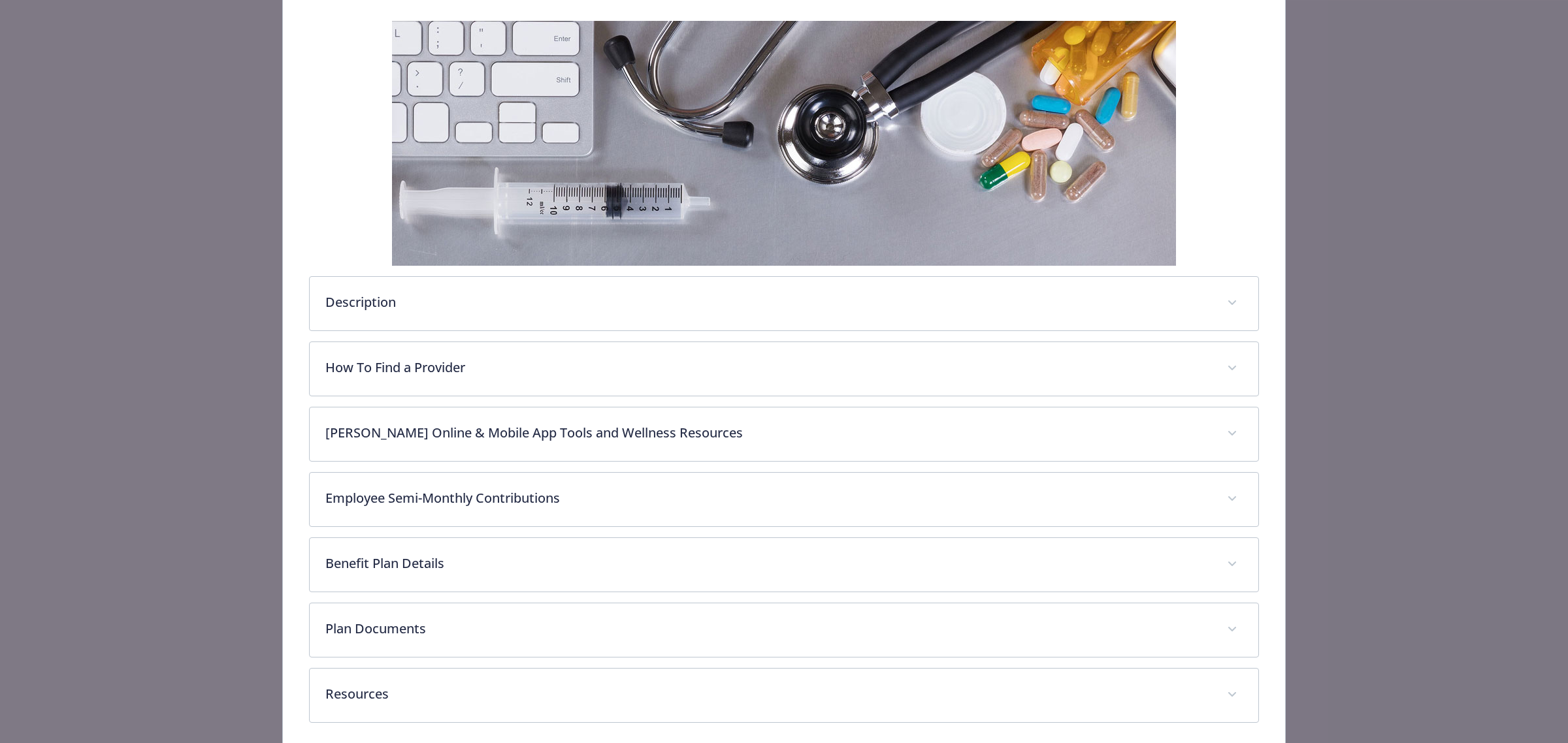
scroll to position [202, 0]
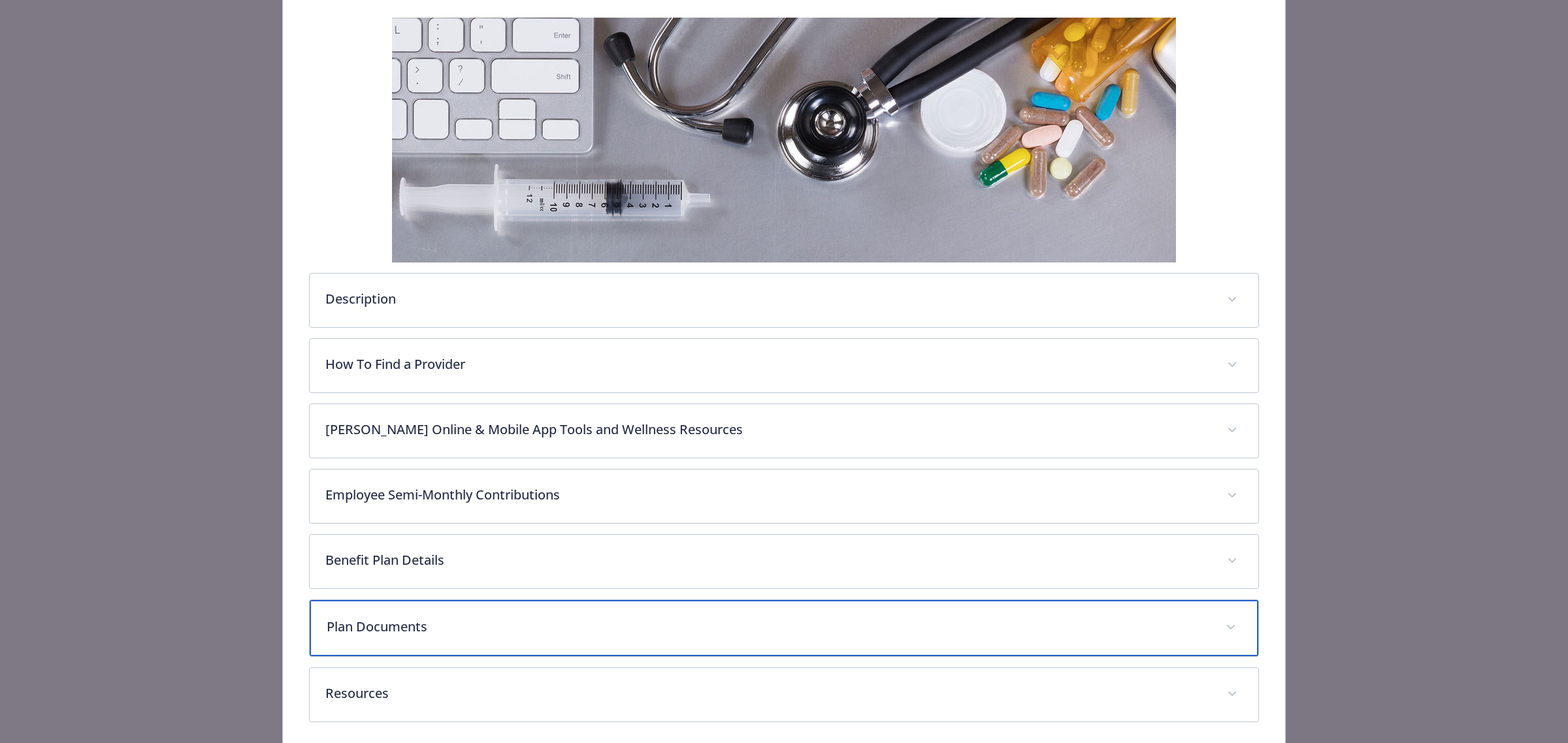
click at [400, 645] on div "Plan Documents" at bounding box center [784, 628] width 949 height 56
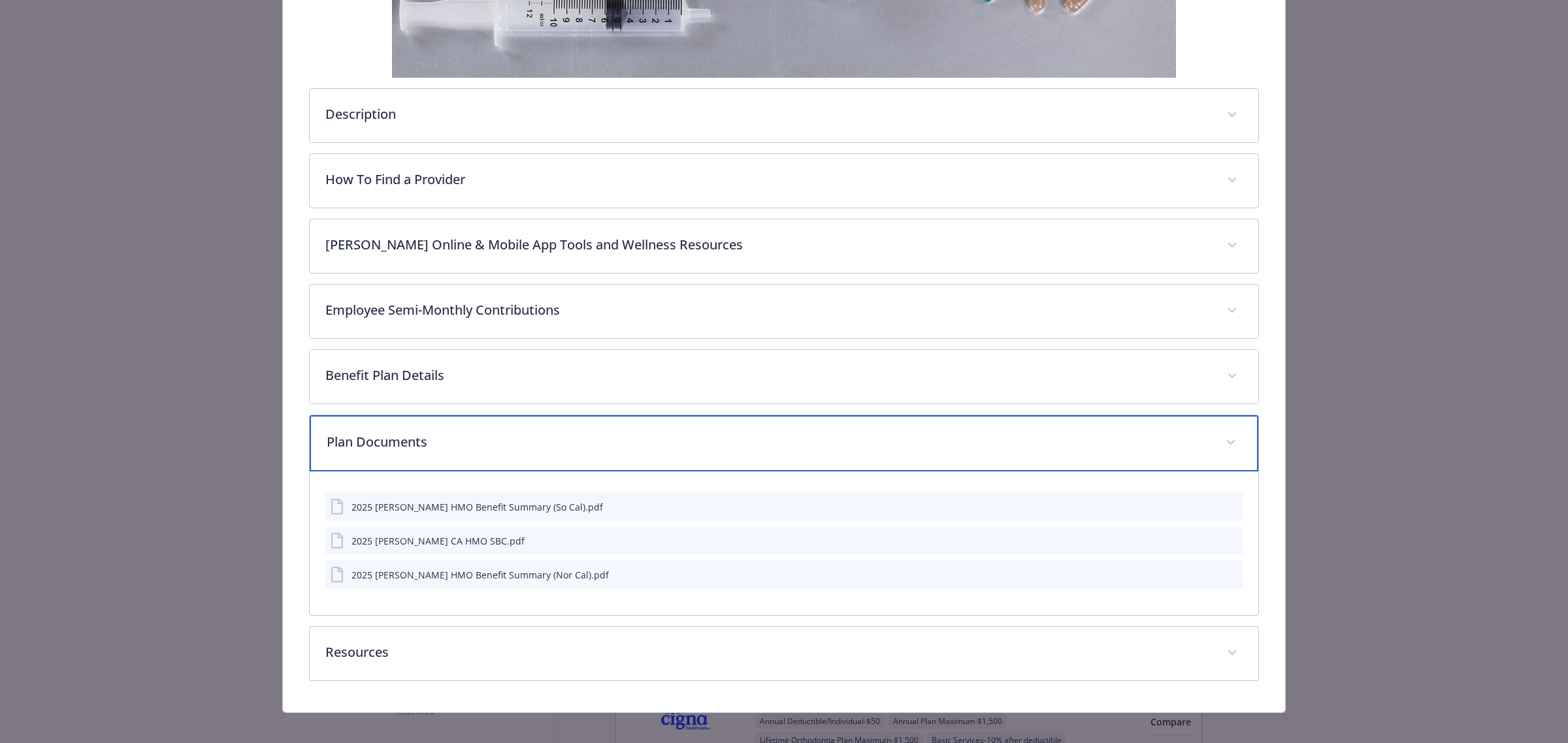
scroll to position [399, 0]
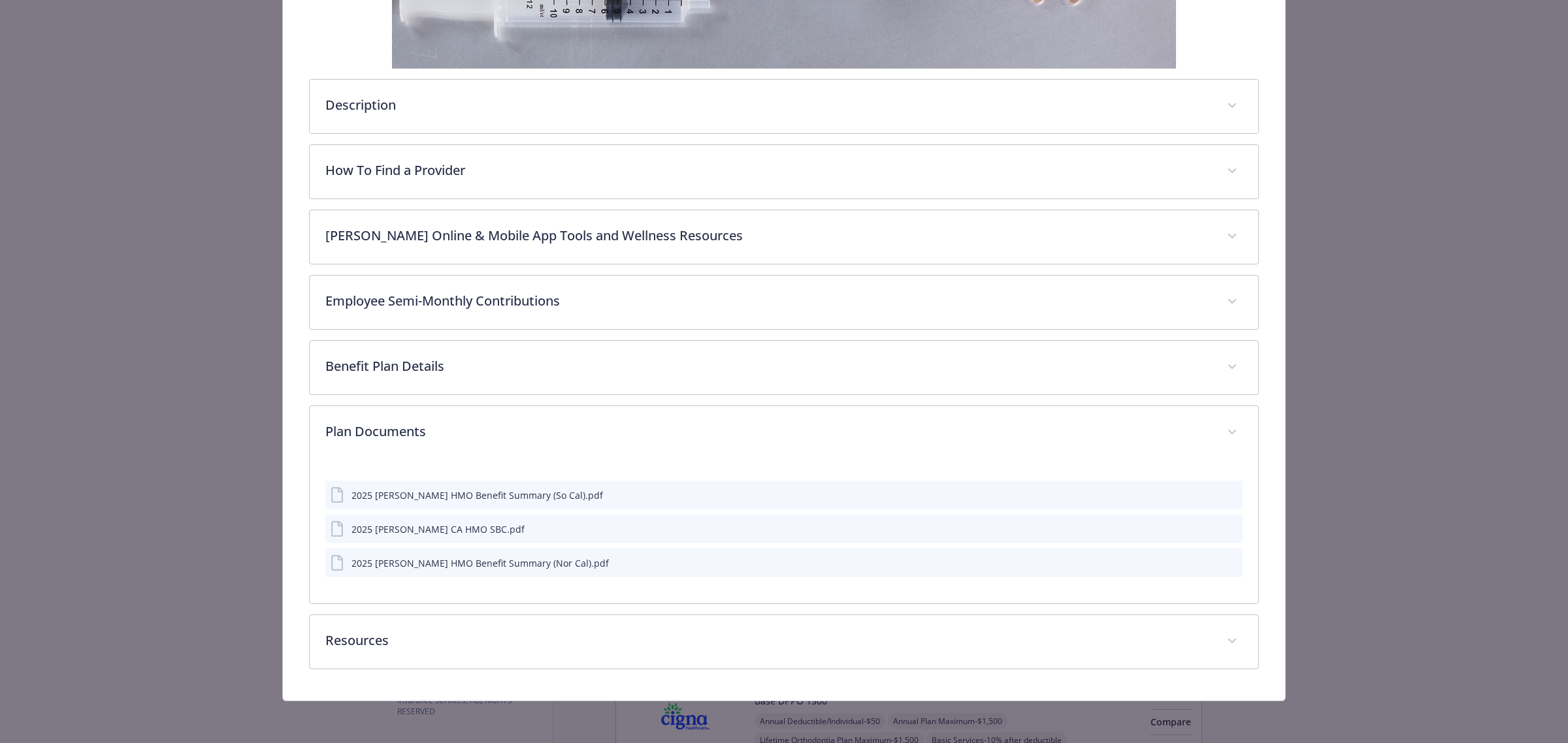
click at [1224, 493] on icon "preview file" at bounding box center [1230, 495] width 12 height 9
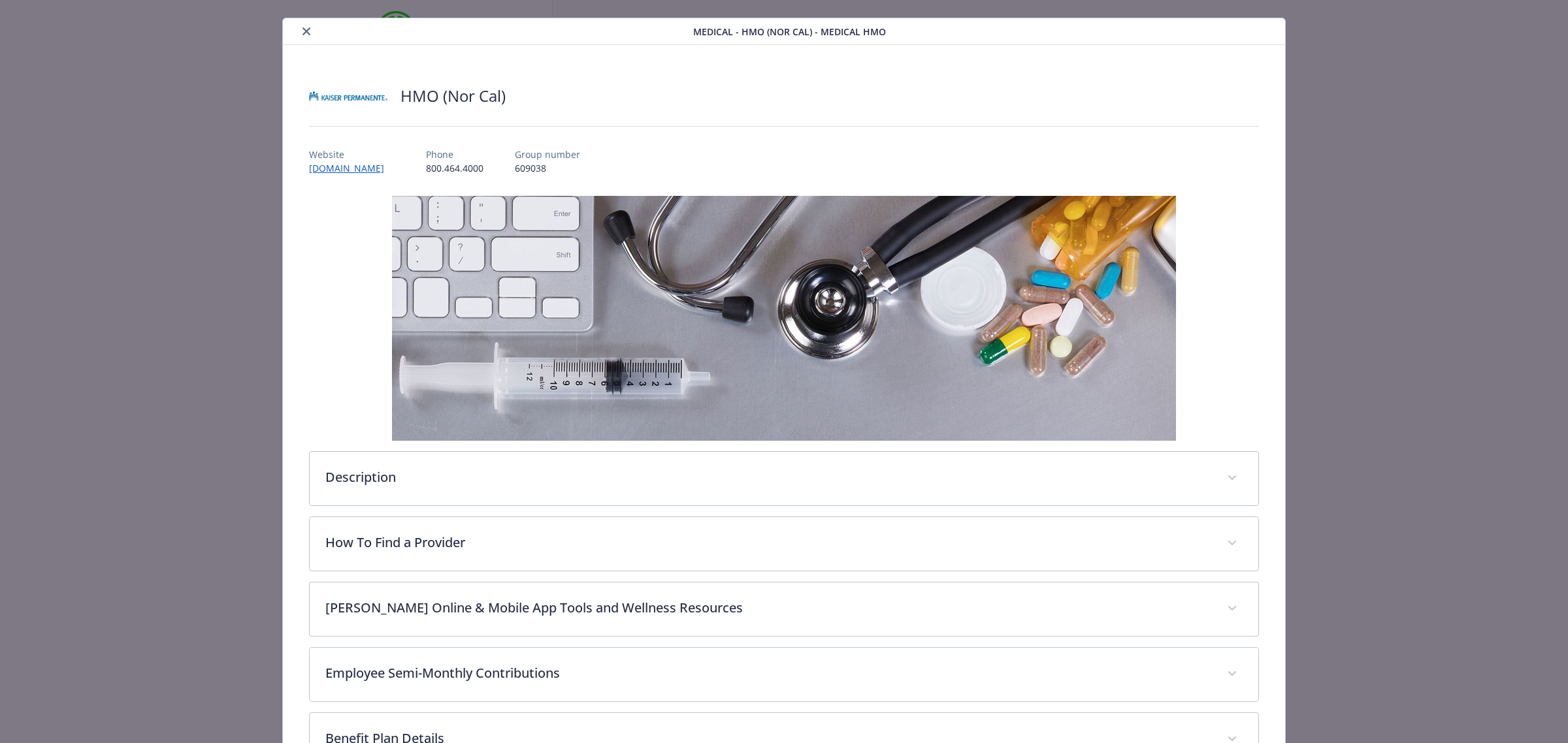
scroll to position [0, 0]
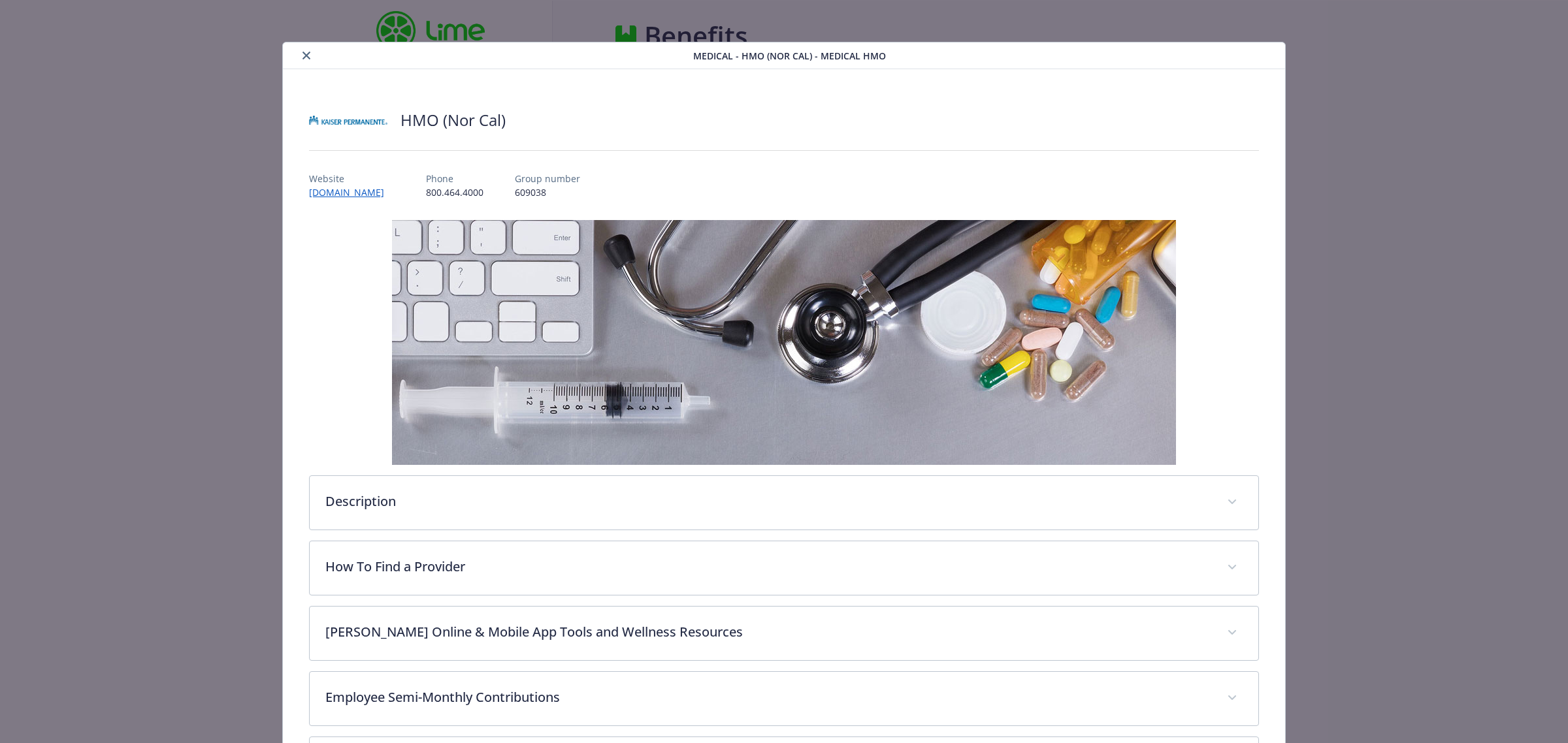
click at [307, 50] on button "close" at bounding box center [306, 55] width 15 height 15
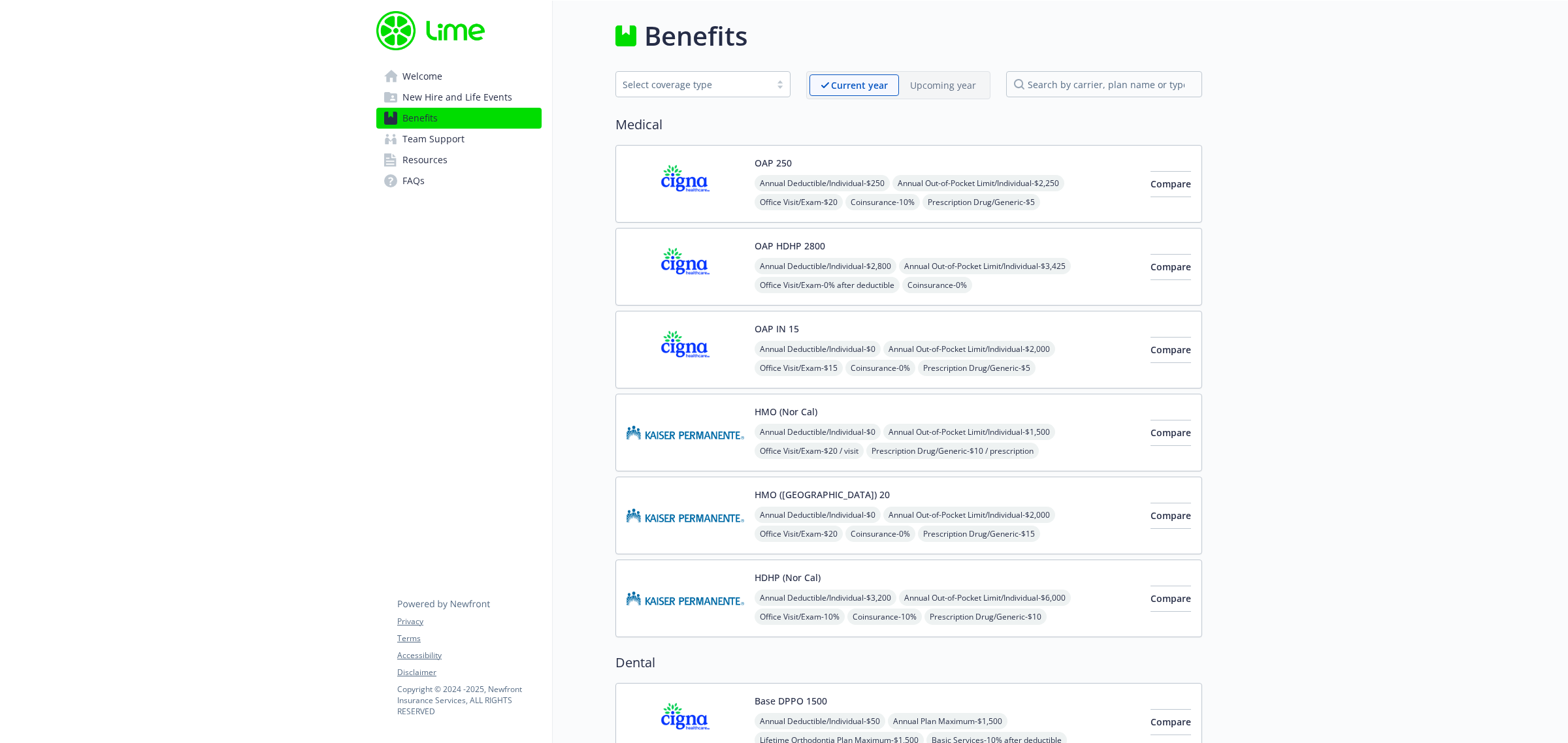
click at [678, 544] on img at bounding box center [685, 515] width 117 height 55
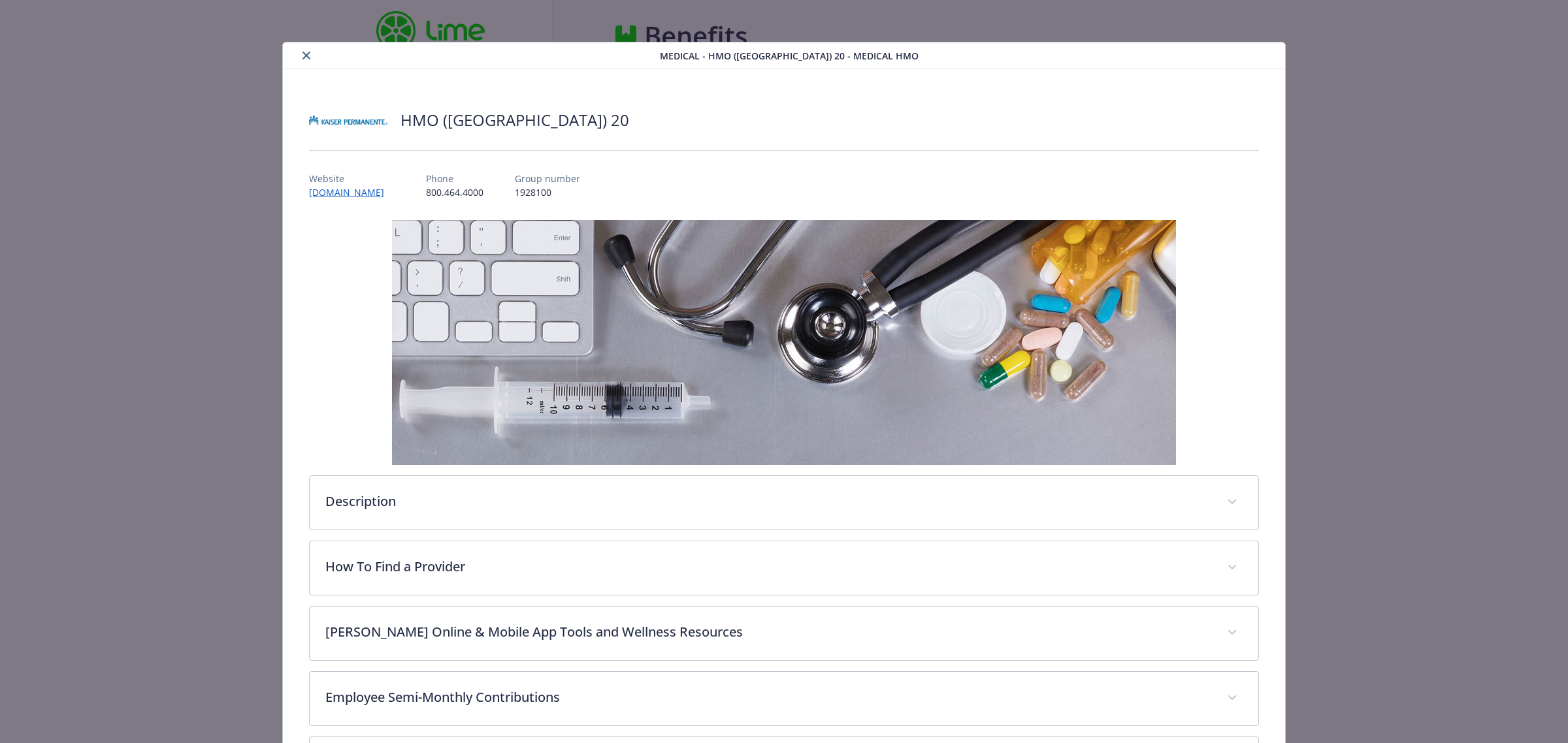
scroll to position [39, 0]
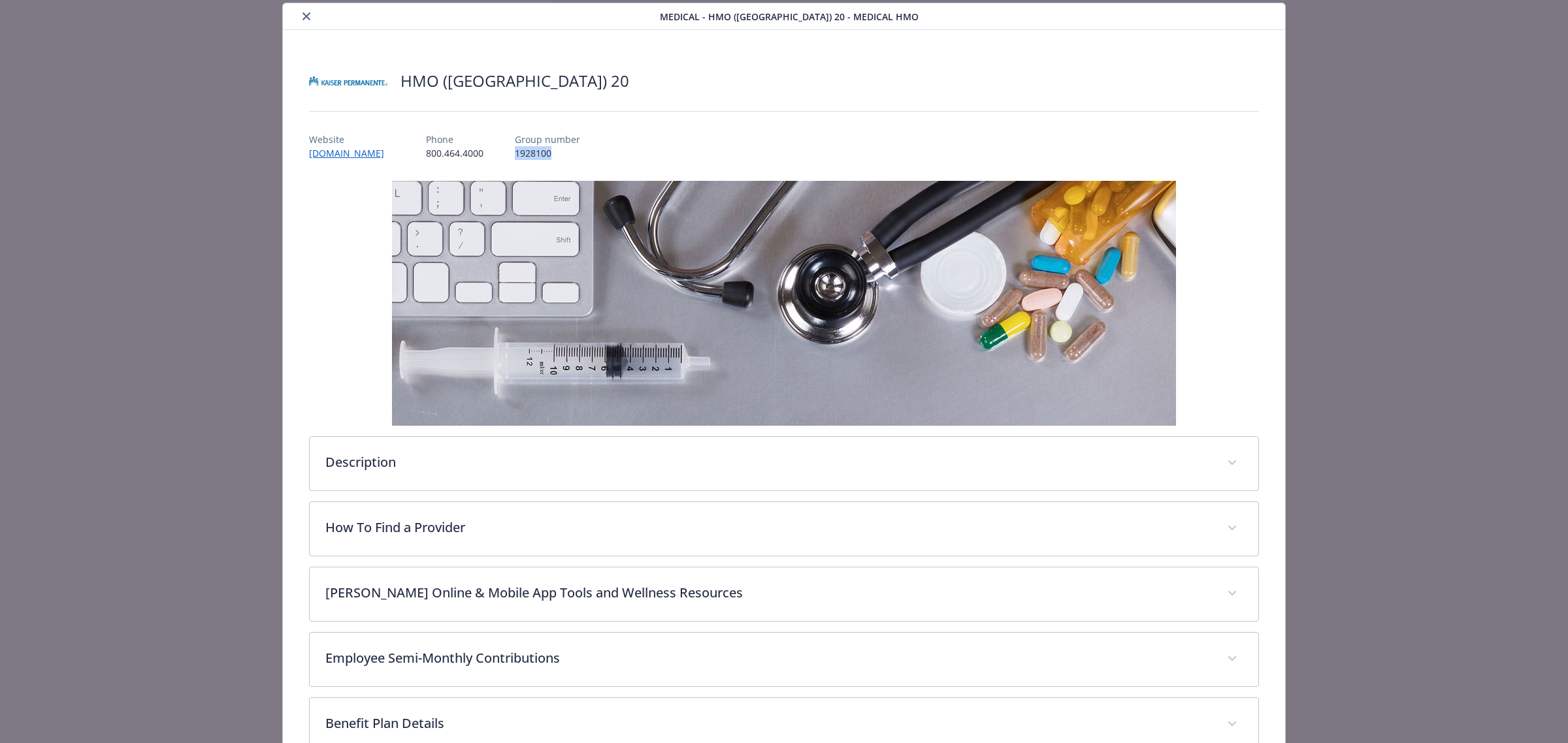
drag, startPoint x: 526, startPoint y: 154, endPoint x: 487, endPoint y: 158, distance: 39.2
click at [515, 158] on p "1928100" at bounding box center [547, 153] width 65 height 14
copy p "1928100"
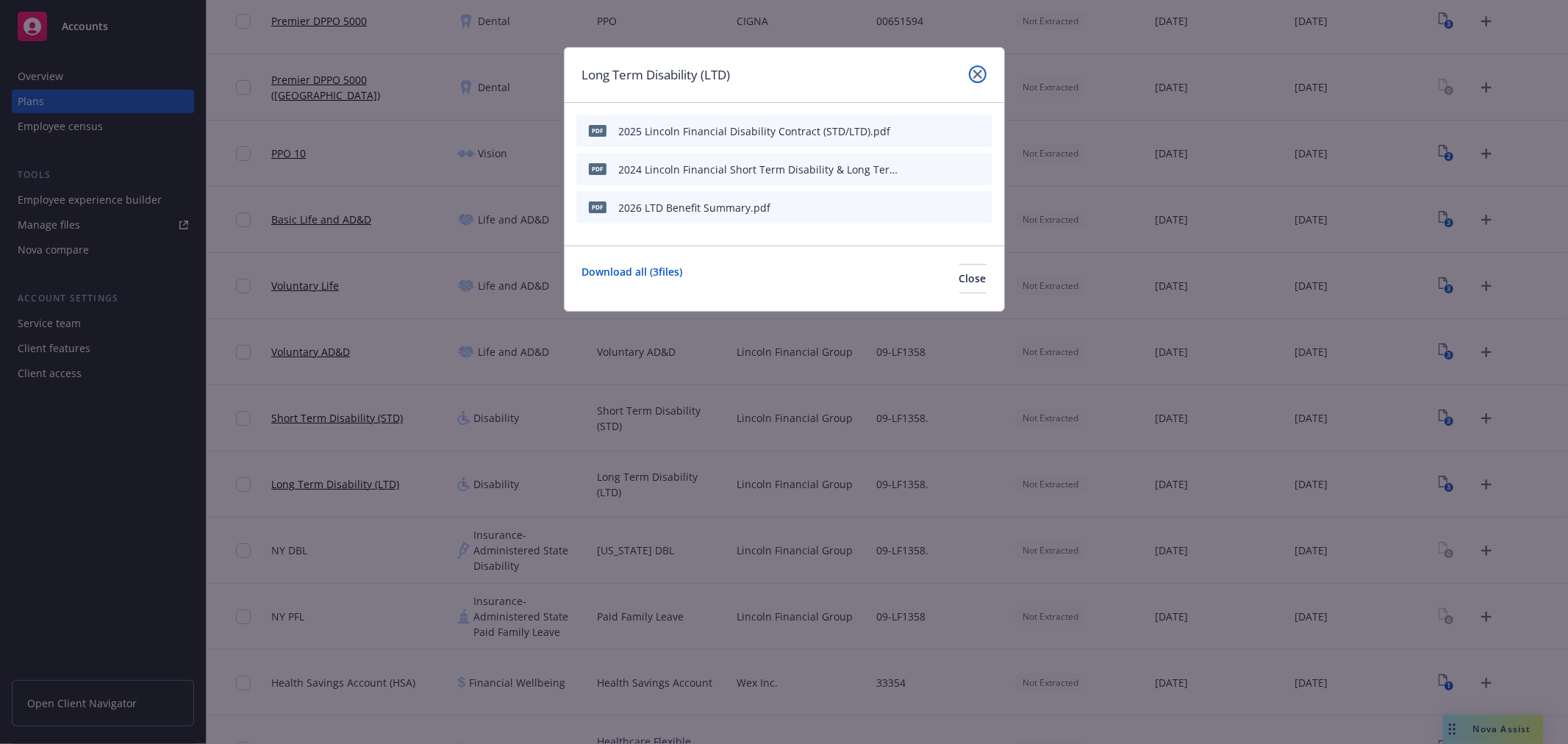
click at [971, 71] on link "close" at bounding box center [977, 74] width 17 height 17
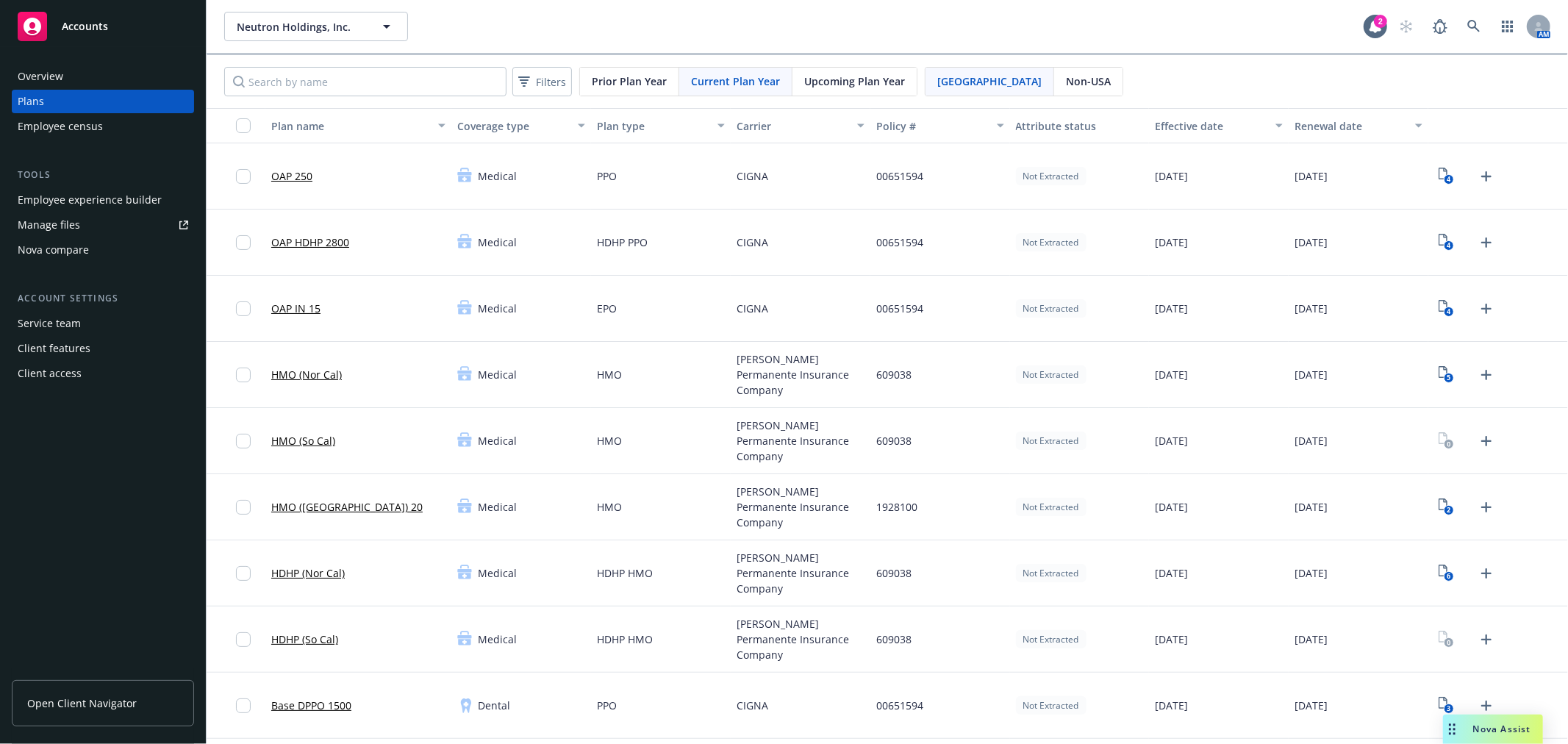
click at [843, 79] on span "Upcoming Plan Year" at bounding box center [854, 81] width 101 height 16
